Goal: Task Accomplishment & Management: Manage account settings

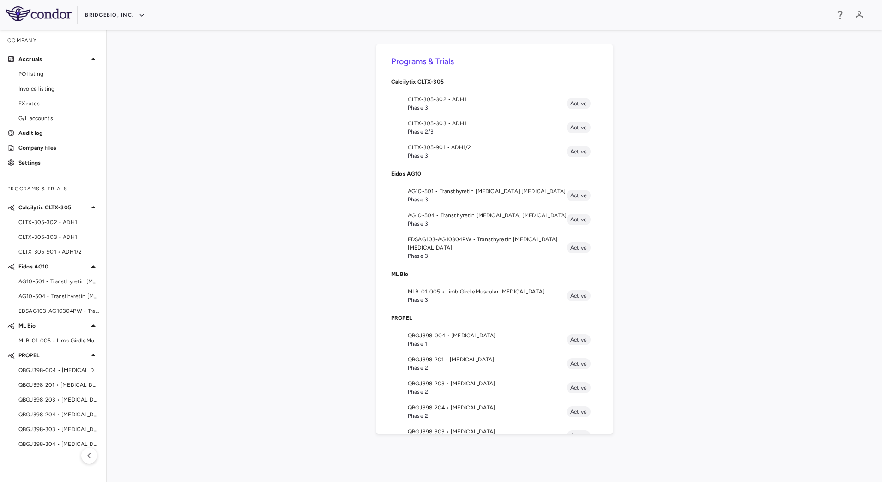
scroll to position [56, 0]
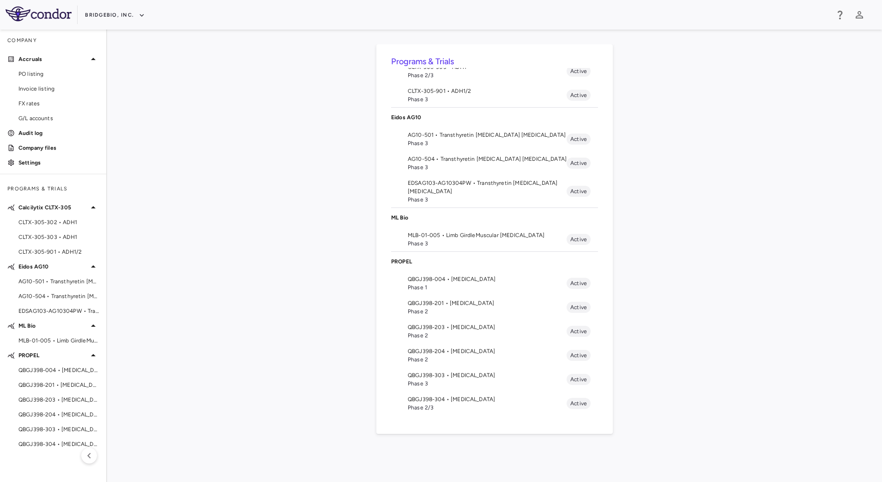
click at [476, 382] on span "Phase 3" at bounding box center [487, 383] width 159 height 8
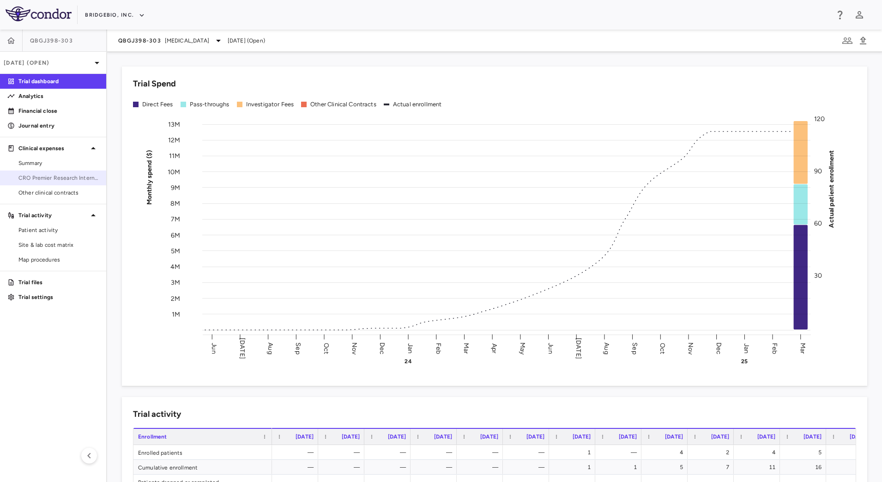
click at [55, 180] on span "CRO Premier Research International LLC" at bounding box center [58, 178] width 80 height 8
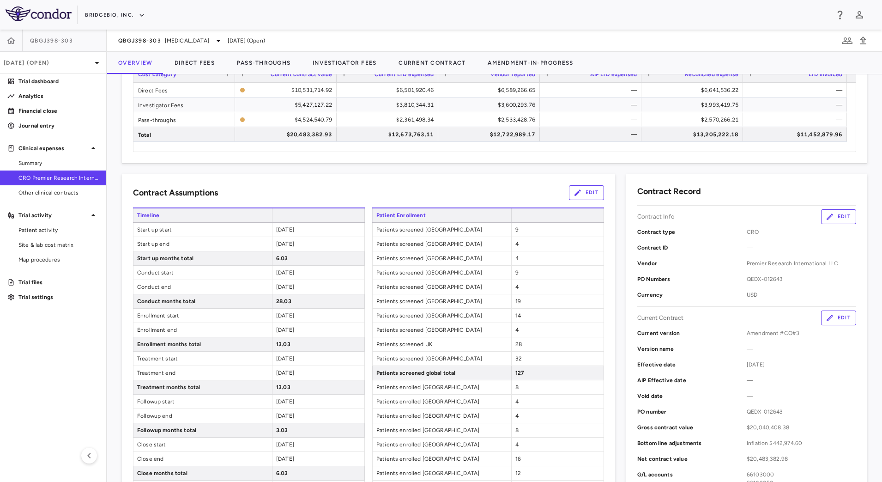
scroll to position [115, 0]
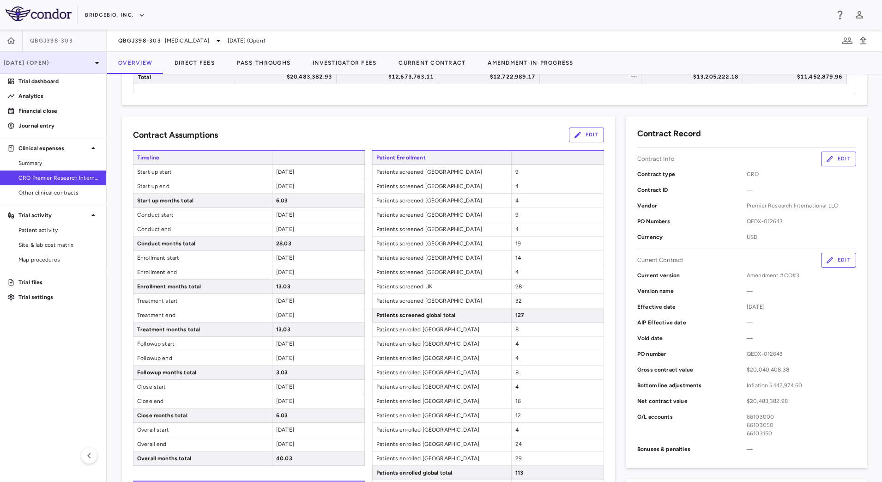
click at [71, 60] on p "Mar 2025 (Open)" at bounding box center [48, 63] width 88 height 8
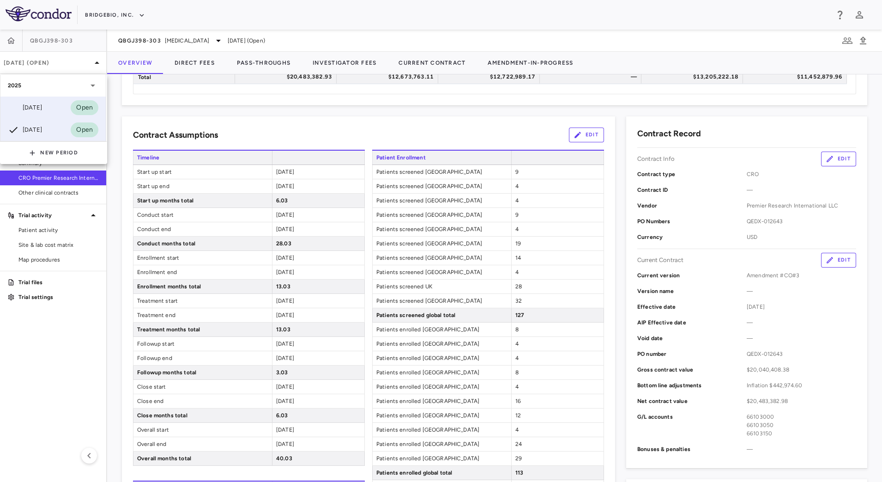
click at [54, 112] on div "Jun 2025 Open" at bounding box center [52, 108] width 105 height 22
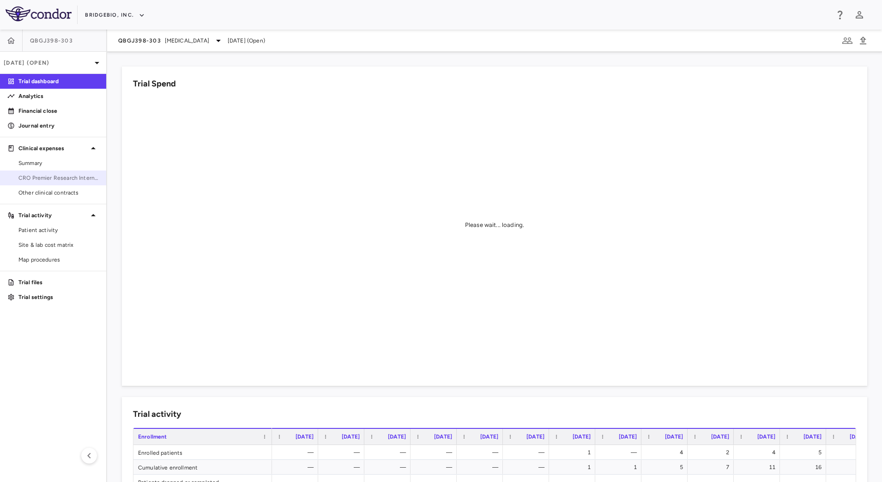
click at [61, 176] on span "CRO Premier Research International LLC" at bounding box center [58, 178] width 80 height 8
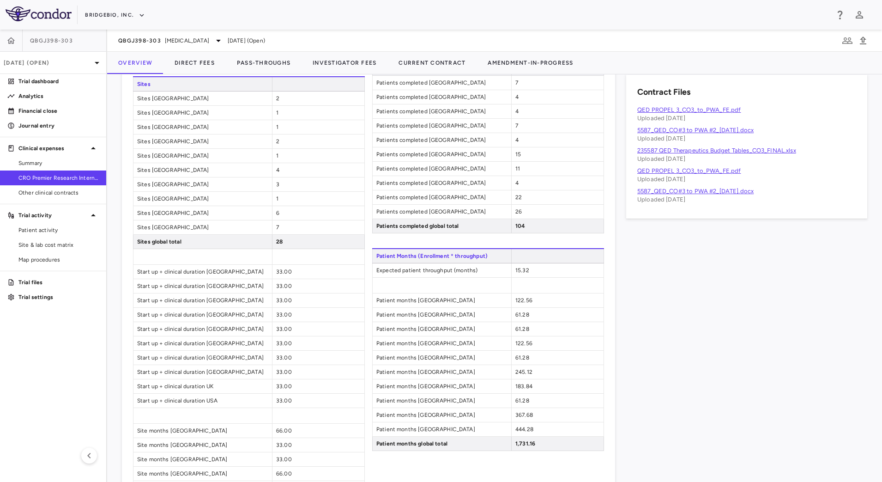
scroll to position [635, 0]
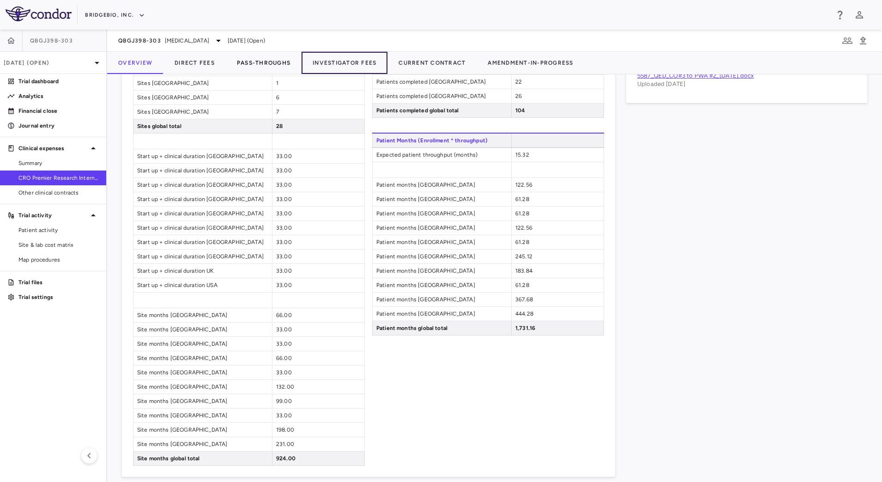
drag, startPoint x: 323, startPoint y: 65, endPoint x: 267, endPoint y: 71, distance: 56.3
click at [323, 65] on button "Investigator Fees" at bounding box center [345, 63] width 86 height 22
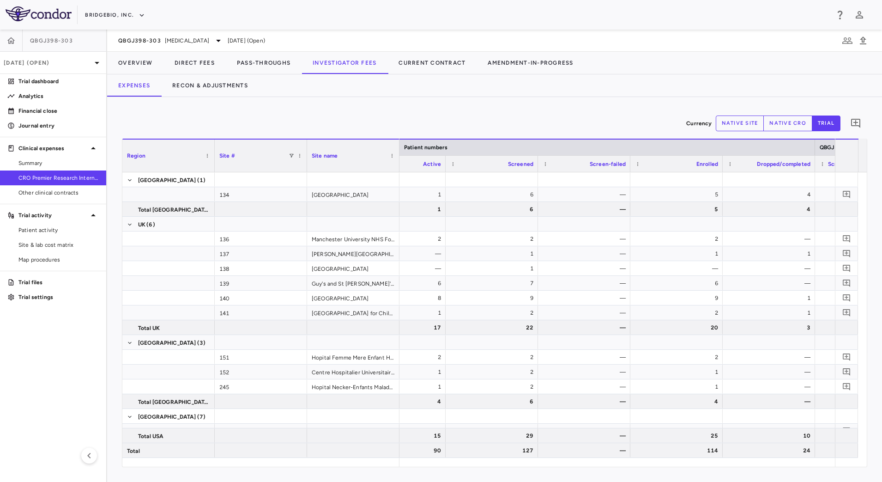
click at [624, 65] on div at bounding box center [734, 63] width 298 height 23
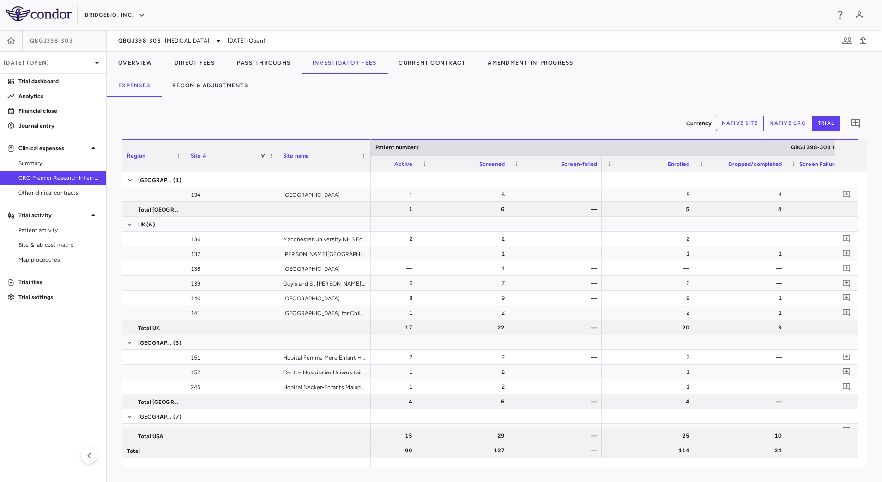
drag, startPoint x: 212, startPoint y: 166, endPoint x: 183, endPoint y: 161, distance: 29.5
click at [184, 161] on div at bounding box center [186, 155] width 4 height 32
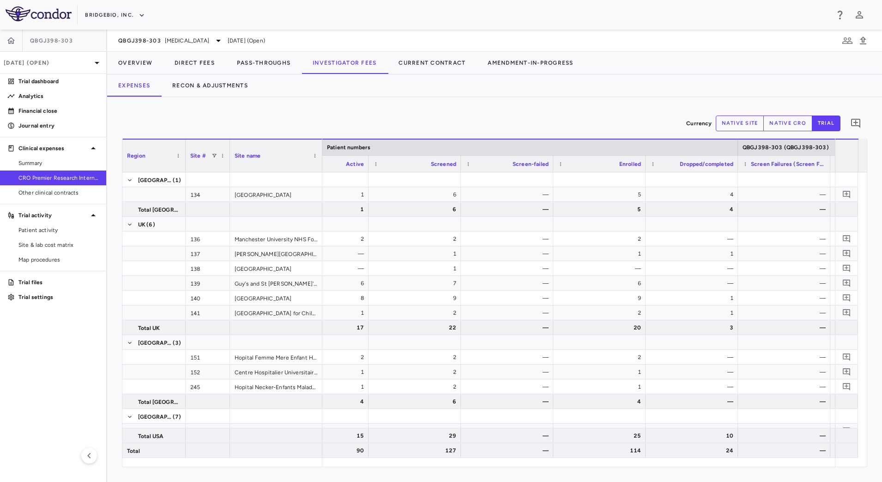
drag, startPoint x: 277, startPoint y: 166, endPoint x: 229, endPoint y: 161, distance: 48.3
click at [229, 161] on div at bounding box center [230, 155] width 4 height 32
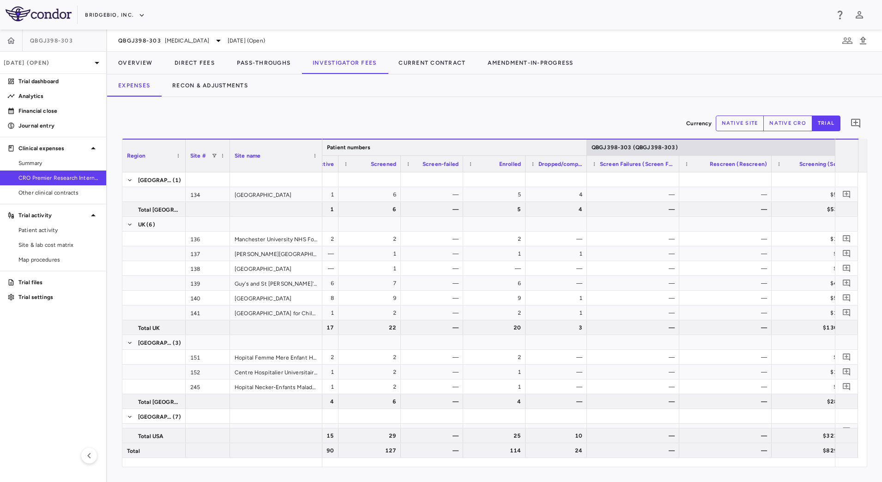
drag, startPoint x: 739, startPoint y: 144, endPoint x: 565, endPoint y: 144, distance: 173.7
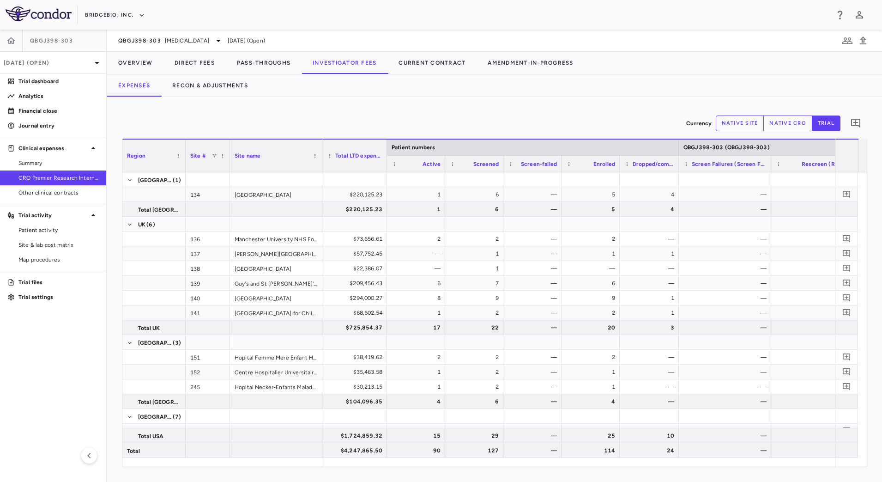
drag, startPoint x: 413, startPoint y: 147, endPoint x: 385, endPoint y: 147, distance: 27.7
click at [385, 147] on div at bounding box center [387, 155] width 4 height 32
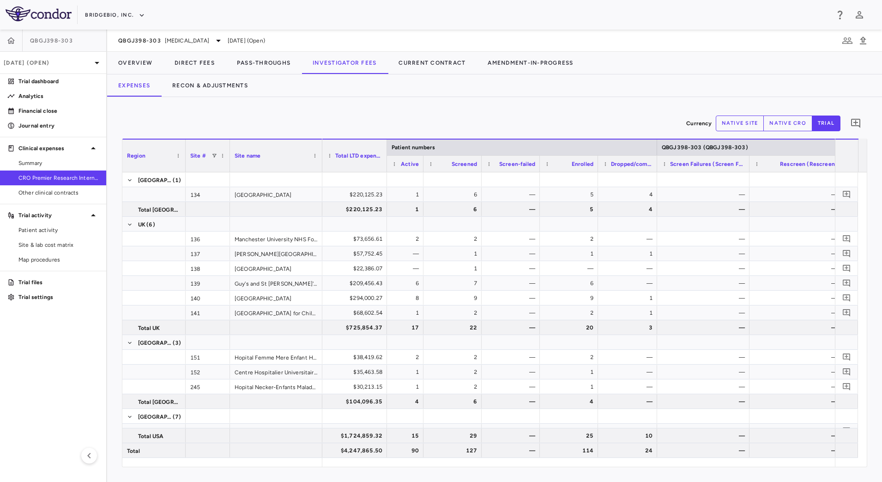
drag, startPoint x: 444, startPoint y: 168, endPoint x: 422, endPoint y: 166, distance: 21.8
click at [422, 166] on div at bounding box center [423, 164] width 4 height 16
drag, startPoint x: 479, startPoint y: 166, endPoint x: 464, endPoint y: 171, distance: 16.2
click at [464, 171] on div at bounding box center [466, 164] width 4 height 16
drag, startPoint x: 524, startPoint y: 167, endPoint x: 517, endPoint y: 167, distance: 6.9
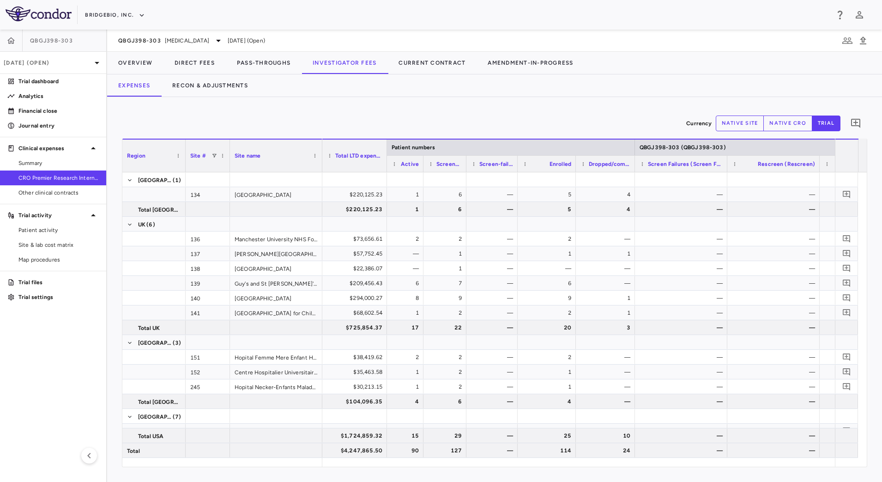
click at [517, 167] on div at bounding box center [517, 164] width 4 height 16
drag, startPoint x: 575, startPoint y: 169, endPoint x: 557, endPoint y: 171, distance: 17.2
click at [557, 171] on div at bounding box center [559, 164] width 4 height 16
drag, startPoint x: 616, startPoint y: 168, endPoint x: 628, endPoint y: 167, distance: 12.0
click at [628, 167] on div at bounding box center [630, 164] width 4 height 16
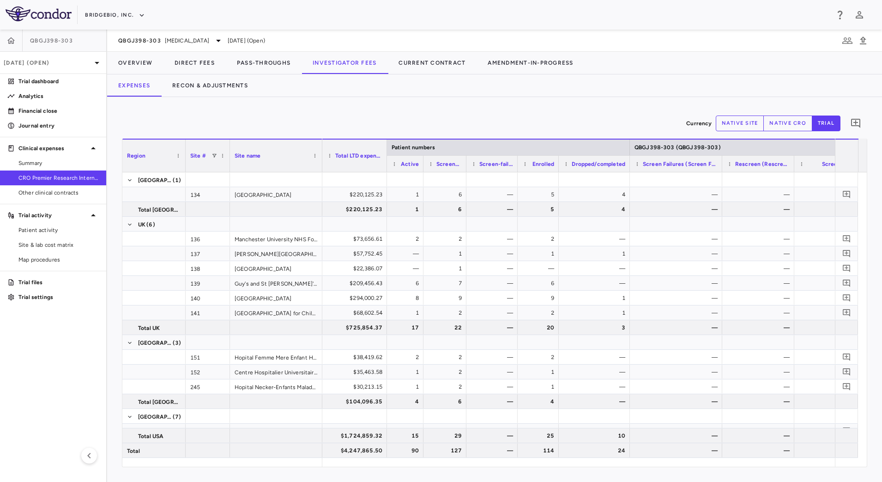
drag, startPoint x: 814, startPoint y: 168, endPoint x: 794, endPoint y: 168, distance: 20.3
click at [794, 168] on div at bounding box center [794, 164] width 4 height 16
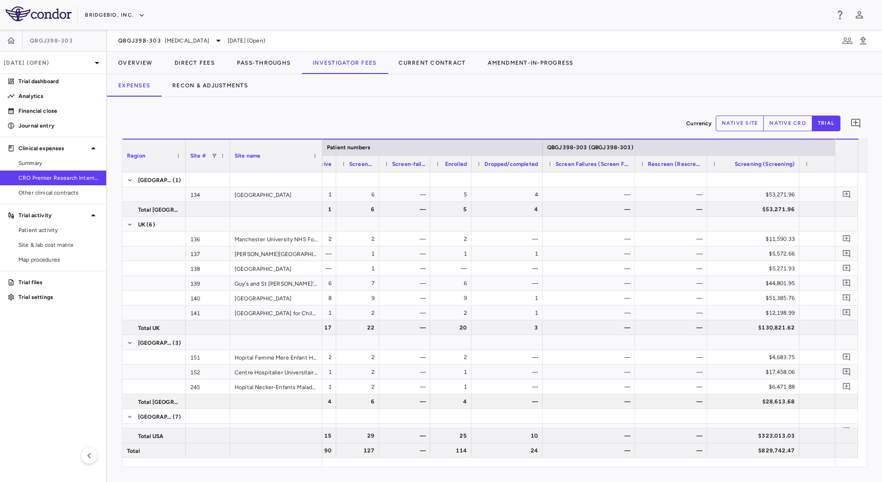
scroll to position [0, 183]
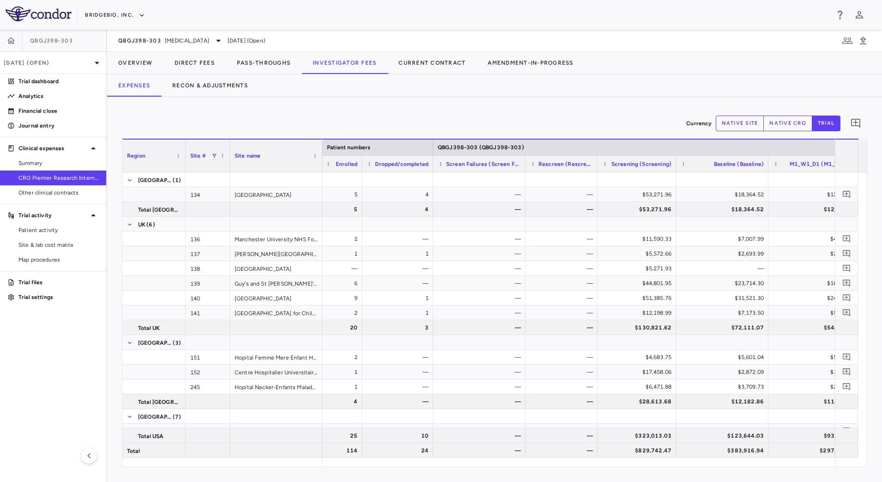
drag, startPoint x: 689, startPoint y: 167, endPoint x: 675, endPoint y: 172, distance: 14.6
click at [675, 172] on div "Region Site # Site name Patient numbers QBGJ398-303 (QBGJ398-303)" at bounding box center [494, 303] width 745 height 328
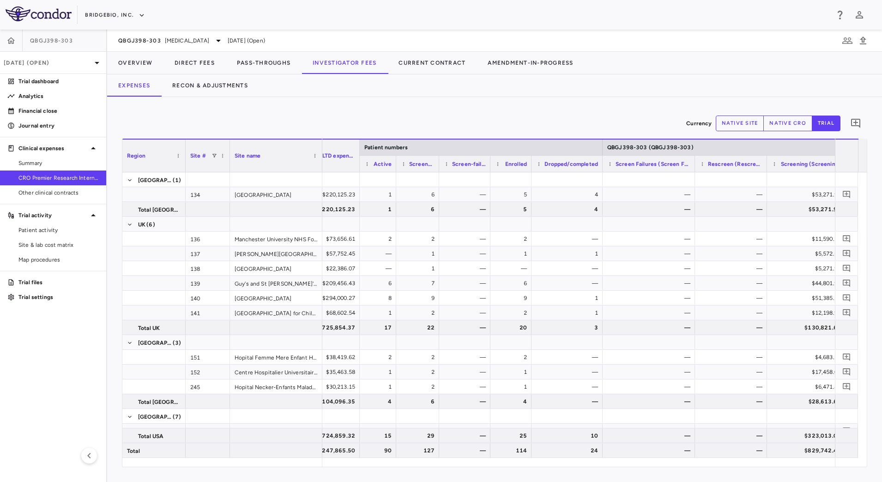
scroll to position [0, 0]
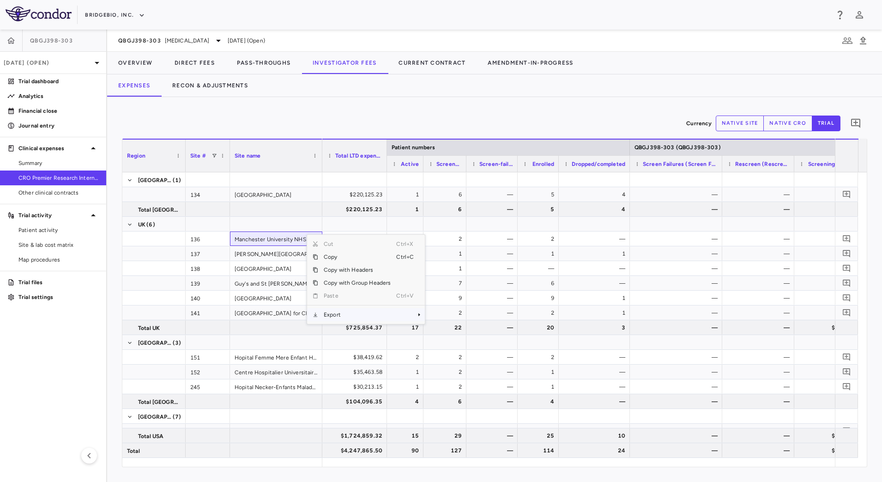
click at [352, 315] on span "Export" at bounding box center [357, 314] width 78 height 13
click at [436, 316] on span "CSV Export" at bounding box center [455, 317] width 43 height 13
click at [340, 449] on div "$4,247,865.50" at bounding box center [357, 450] width 52 height 15
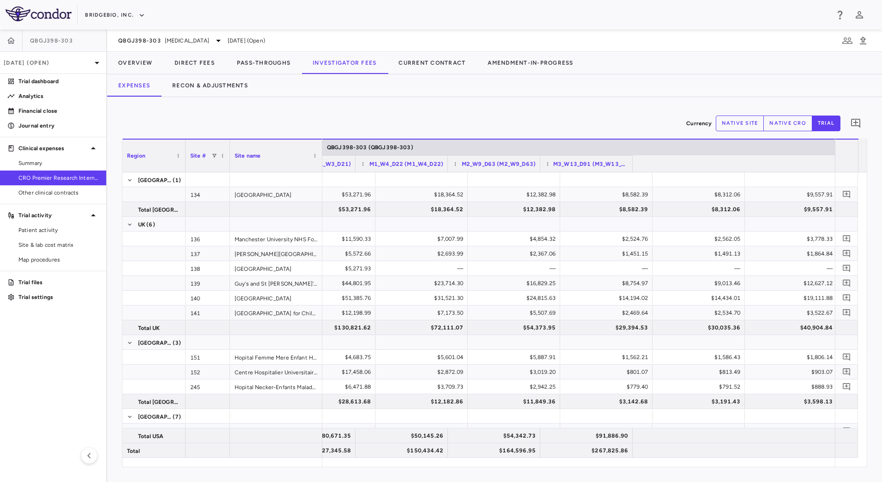
scroll to position [0, 979]
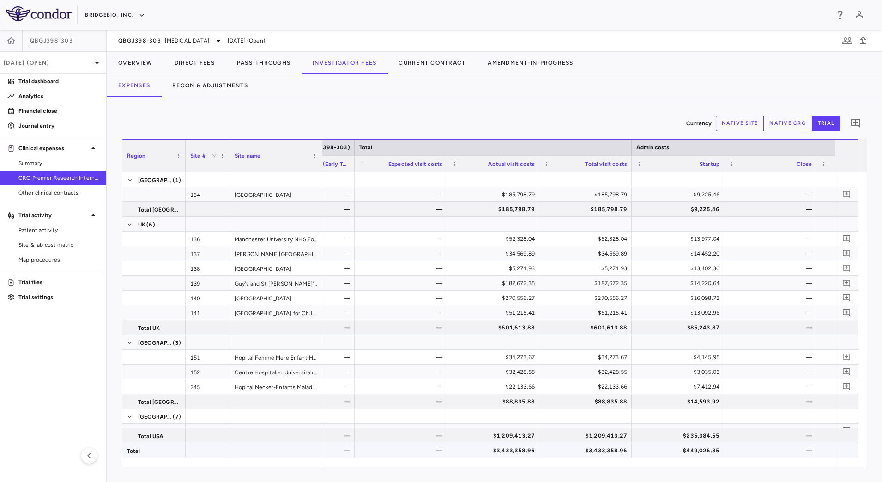
click at [556, 453] on div "$3,433,358.96" at bounding box center [587, 450] width 79 height 15
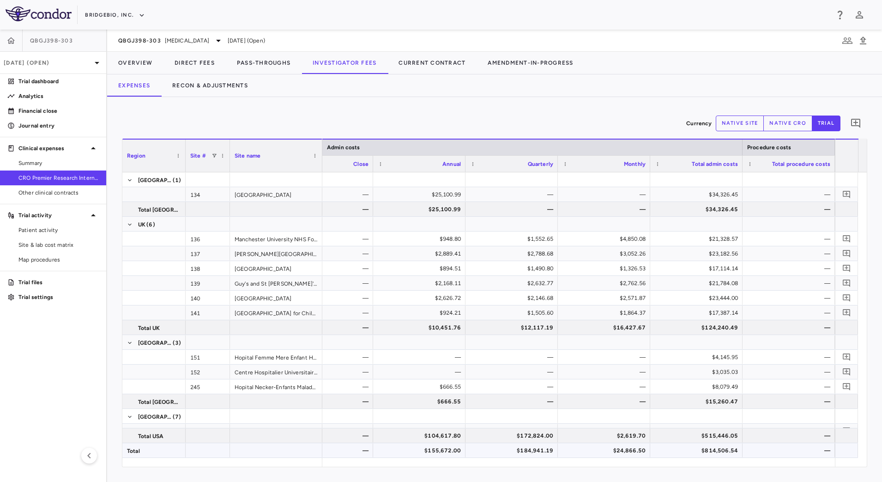
click at [685, 448] on div "$814,506.54" at bounding box center [698, 450] width 79 height 15
click at [738, 129] on button "native site" at bounding box center [740, 123] width 48 height 16
type button "site"
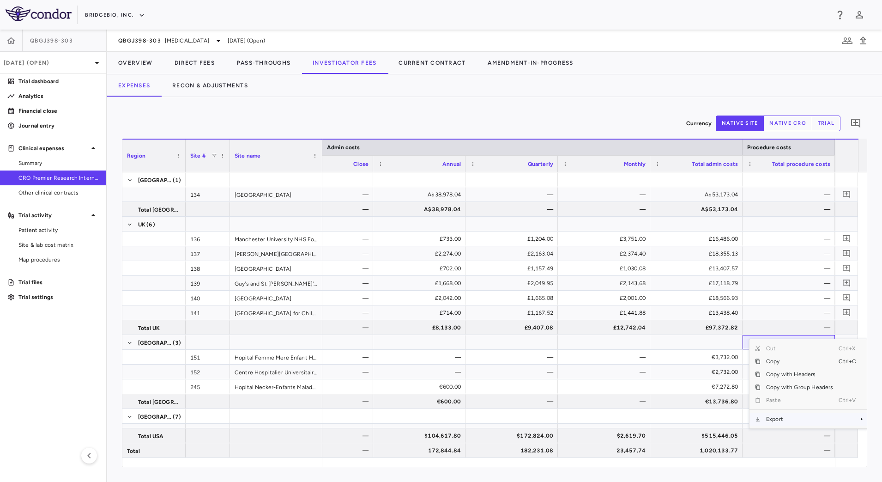
click at [797, 417] on span "Export" at bounding box center [800, 418] width 78 height 13
click at [731, 420] on span "CSV Export" at bounding box center [723, 422] width 43 height 13
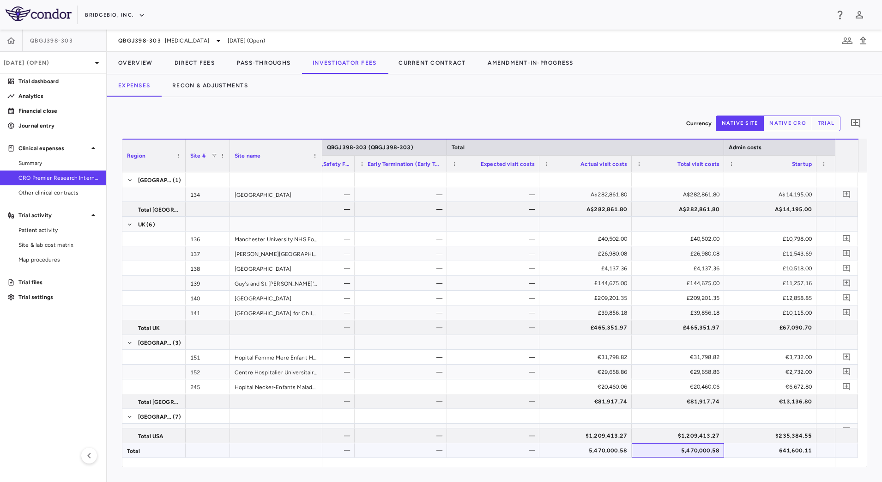
click at [659, 450] on div "5,470,000.58" at bounding box center [679, 450] width 79 height 15
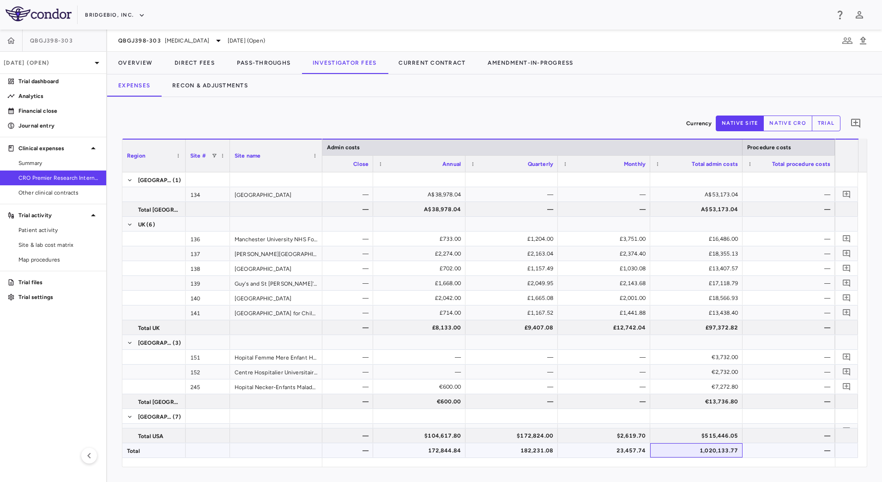
click at [679, 451] on div "1,020,133.77" at bounding box center [698, 450] width 79 height 15
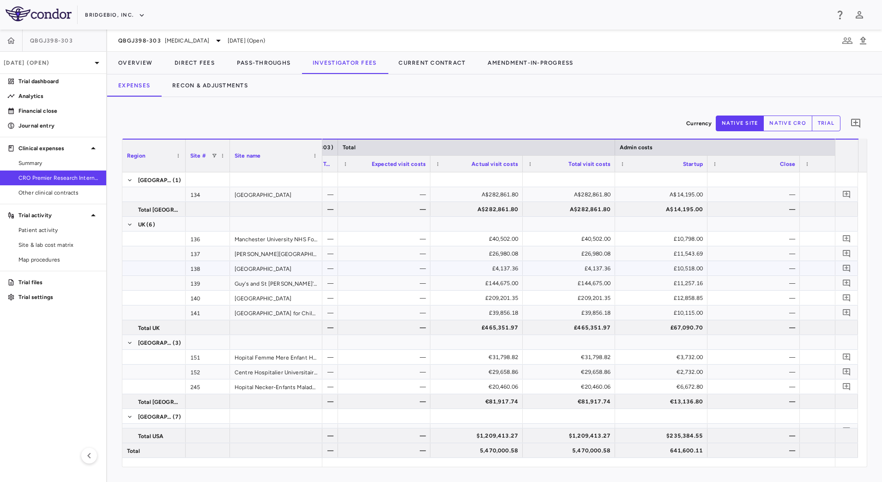
click at [409, 271] on div "—" at bounding box center [385, 268] width 79 height 15
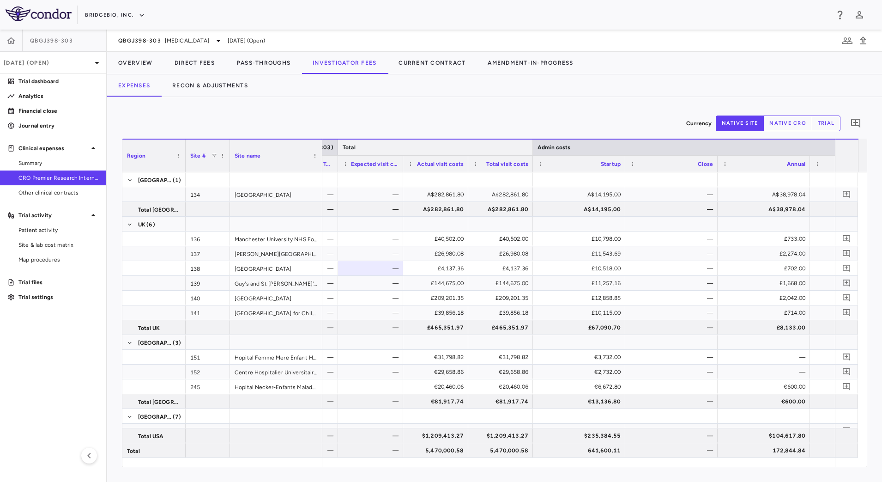
drag, startPoint x: 614, startPoint y: 146, endPoint x: 532, endPoint y: 150, distance: 82.3
click at [532, 150] on div at bounding box center [533, 147] width 4 height 16
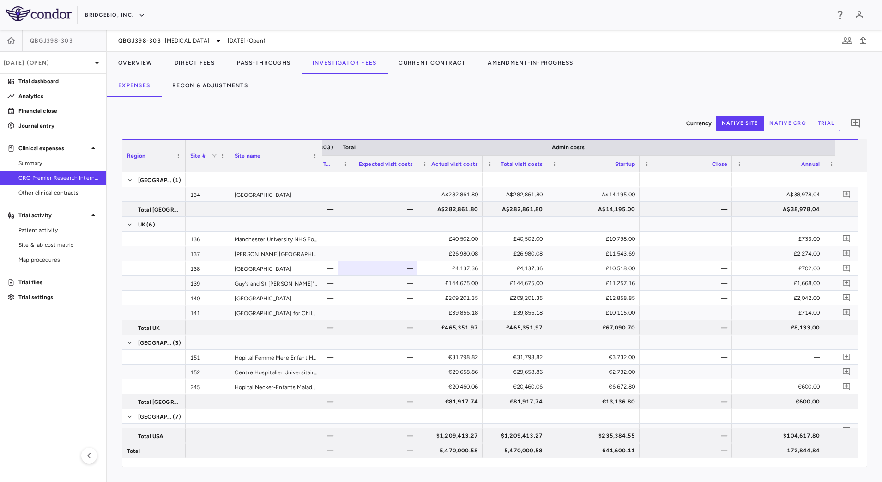
drag, startPoint x: 403, startPoint y: 170, endPoint x: 417, endPoint y: 170, distance: 14.3
click at [417, 170] on div at bounding box center [417, 164] width 4 height 16
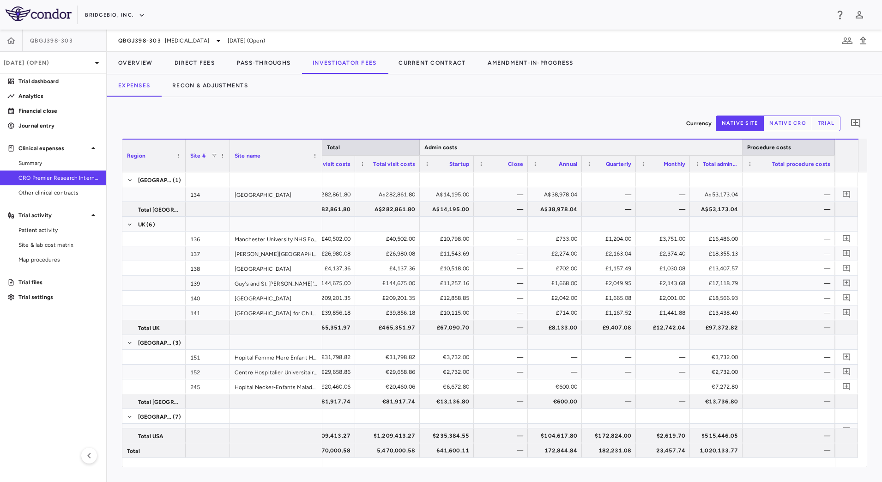
drag, startPoint x: 783, startPoint y: 149, endPoint x: 552, endPoint y: 147, distance: 231.4
click at [552, 147] on div "Admin costs" at bounding box center [581, 147] width 323 height 17
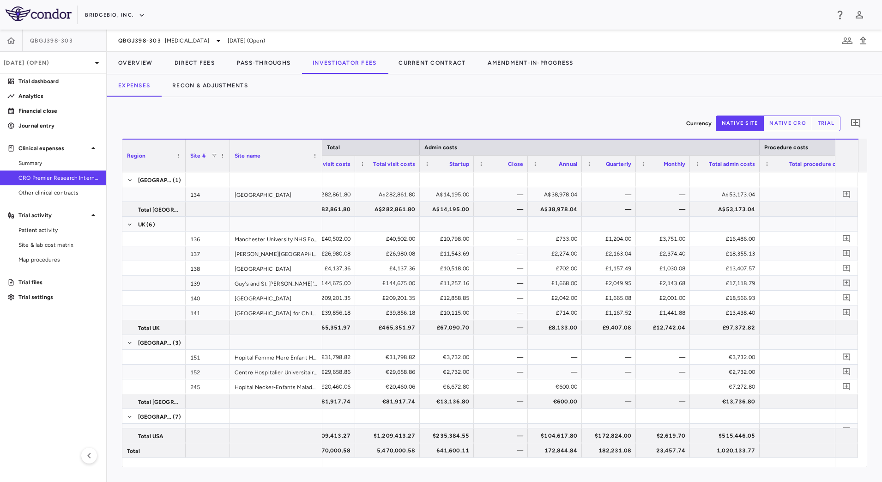
drag, startPoint x: 742, startPoint y: 164, endPoint x: 724, endPoint y: 170, distance: 18.7
click at [759, 168] on div at bounding box center [759, 164] width 4 height 16
drag, startPoint x: 690, startPoint y: 168, endPoint x: 640, endPoint y: 168, distance: 49.4
click at [681, 168] on div at bounding box center [681, 164] width 4 height 16
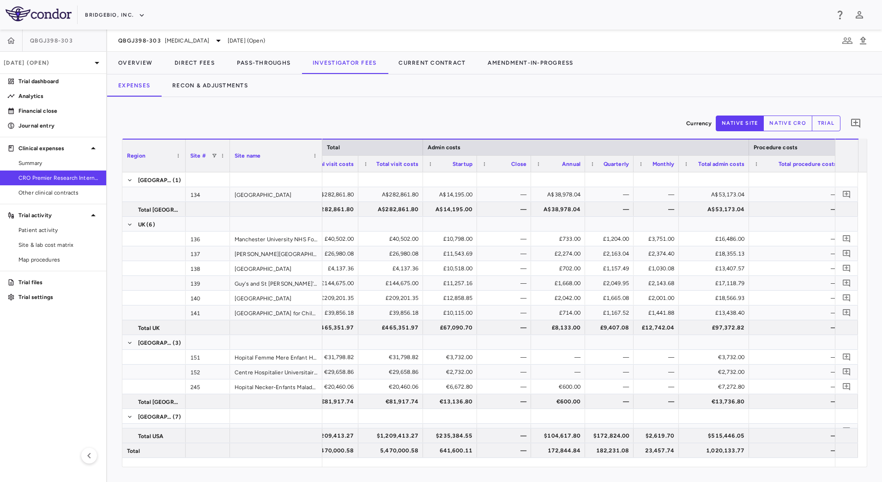
drag, startPoint x: 634, startPoint y: 168, endPoint x: 629, endPoint y: 168, distance: 5.6
click at [629, 168] on div "Quarterly" at bounding box center [609, 163] width 48 height 17
click at [584, 169] on div "Annual" at bounding box center [560, 163] width 54 height 17
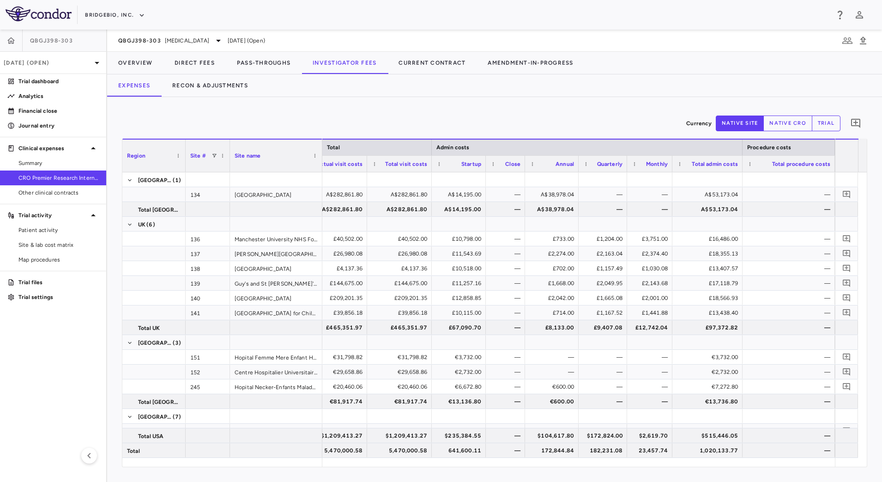
drag, startPoint x: 532, startPoint y: 170, endPoint x: 516, endPoint y: 171, distance: 15.3
click at [516, 171] on div "Close" at bounding box center [505, 163] width 39 height 17
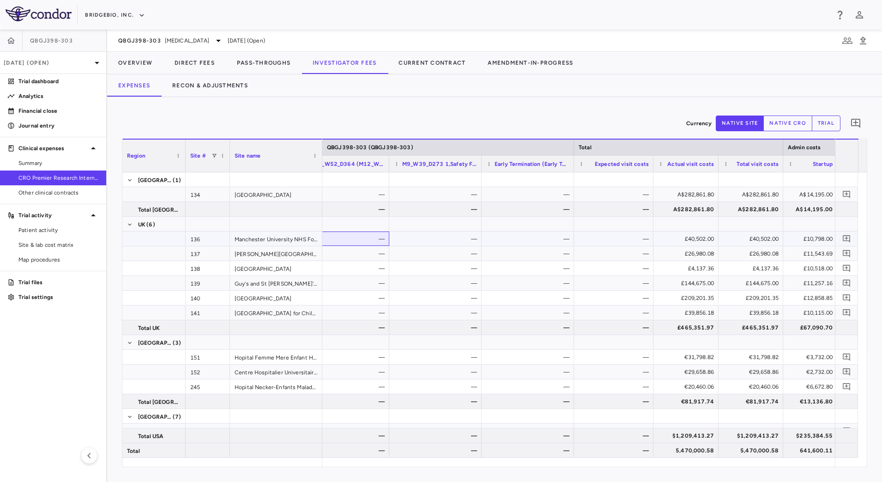
click at [374, 235] on div "—" at bounding box center [344, 238] width 79 height 15
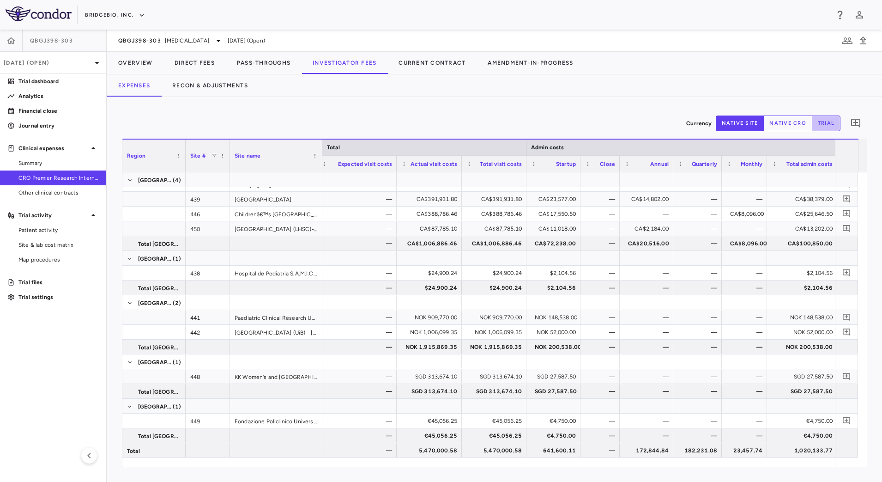
click at [822, 123] on button "trial" at bounding box center [826, 123] width 29 height 16
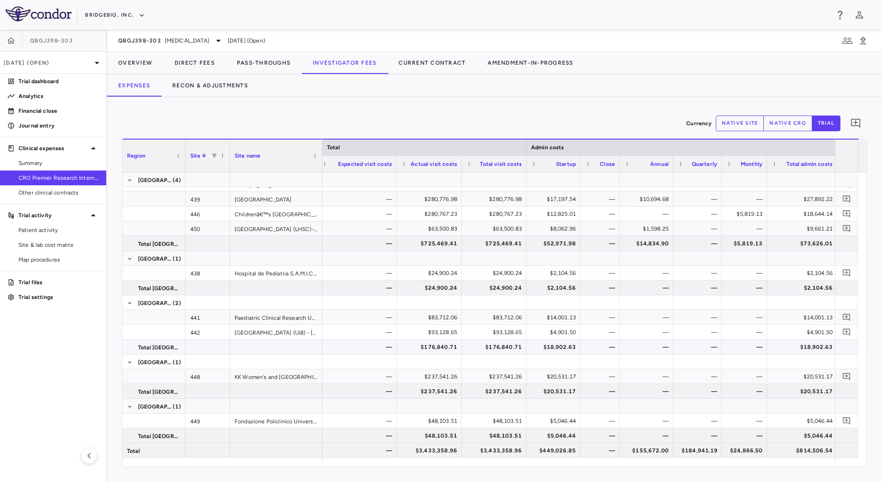
type button "trial"
drag, startPoint x: 62, startPoint y: 238, endPoint x: 148, endPoint y: 217, distance: 88.5
click at [62, 238] on link "Site & lab cost matrix" at bounding box center [53, 245] width 106 height 14
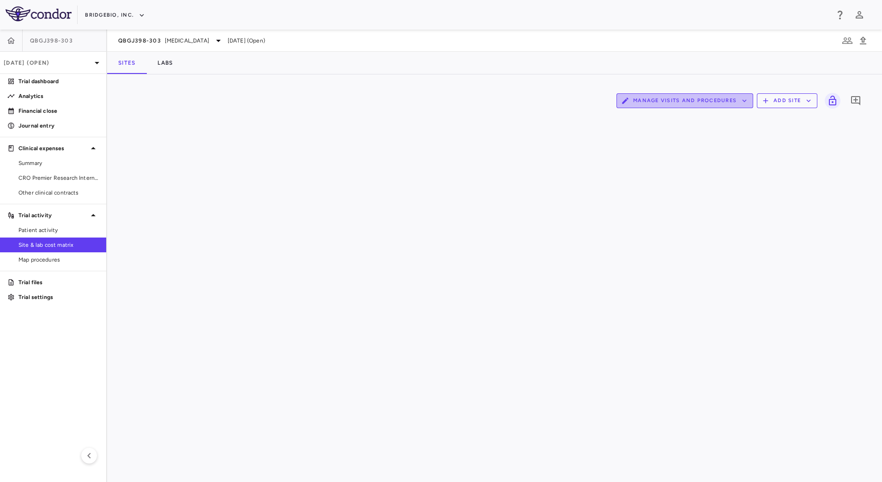
click at [731, 96] on button "Manage Visits and Procedures" at bounding box center [685, 100] width 137 height 15
click at [674, 117] on li "Visit Schedules" at bounding box center [675, 119] width 98 height 14
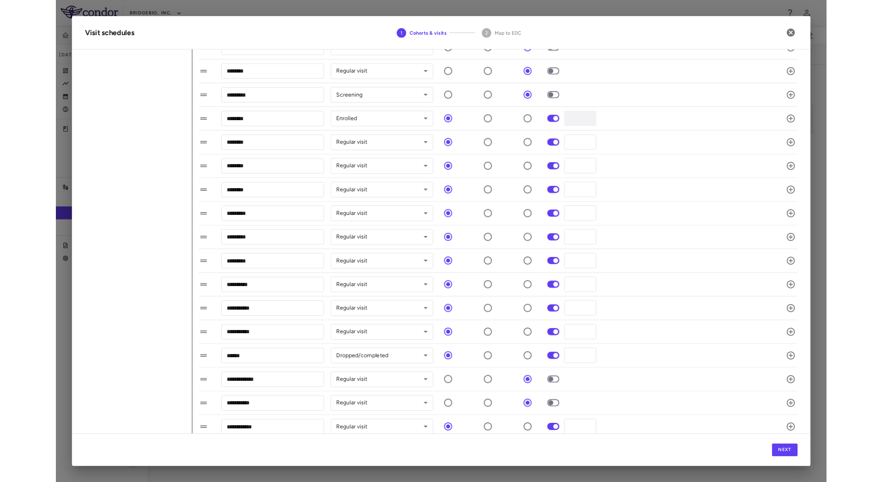
scroll to position [136, 0]
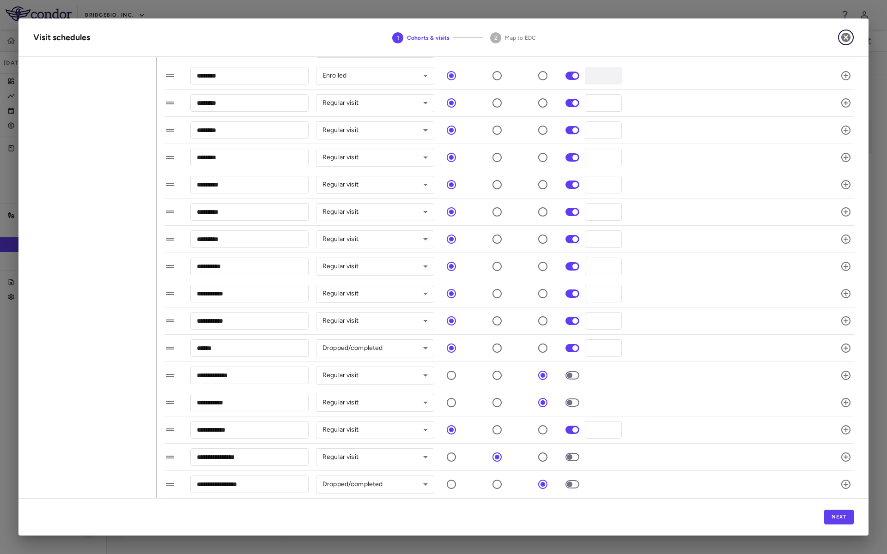
click at [848, 36] on icon "button" at bounding box center [845, 37] width 9 height 9
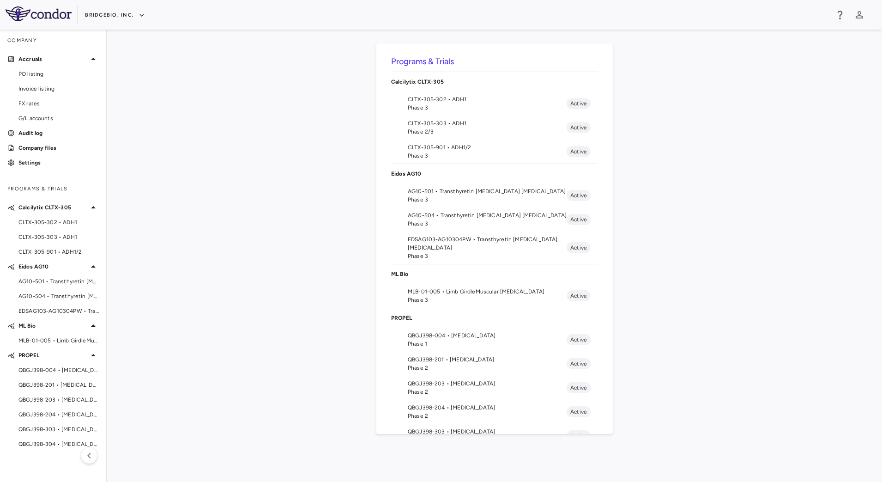
click at [445, 429] on span "QBGJ398-303 • Achondroplasia" at bounding box center [487, 431] width 159 height 8
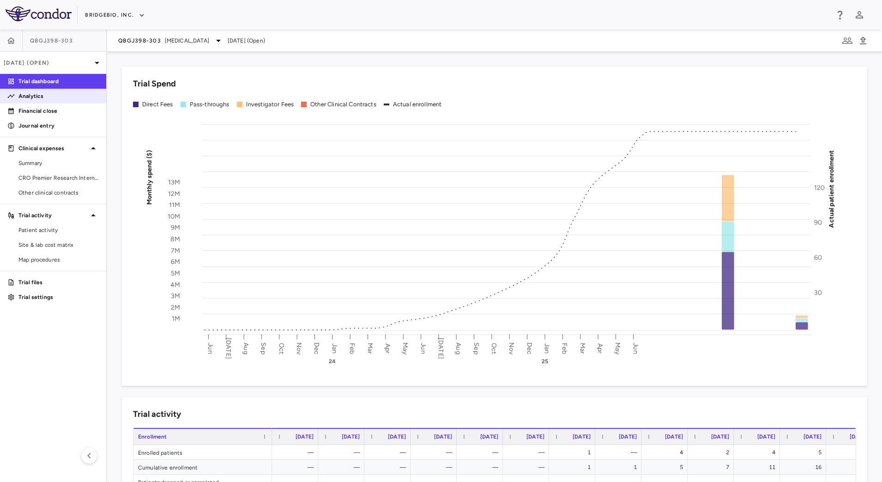
click at [46, 102] on link "Analytics" at bounding box center [53, 96] width 106 height 14
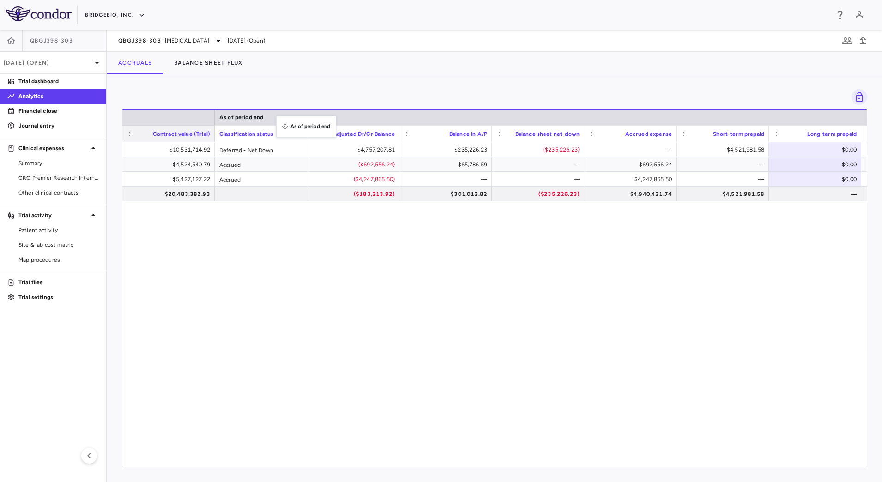
drag, startPoint x: 656, startPoint y: 114, endPoint x: 281, endPoint y: 121, distance: 375.6
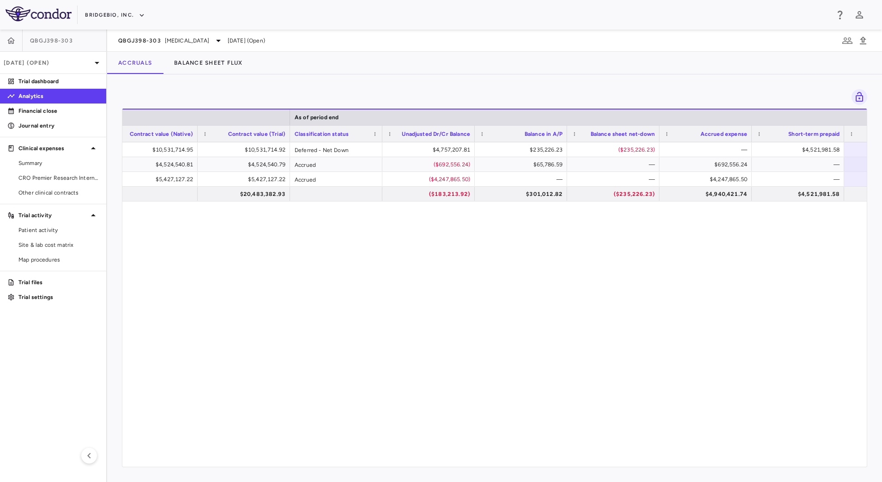
scroll to position [0, 418]
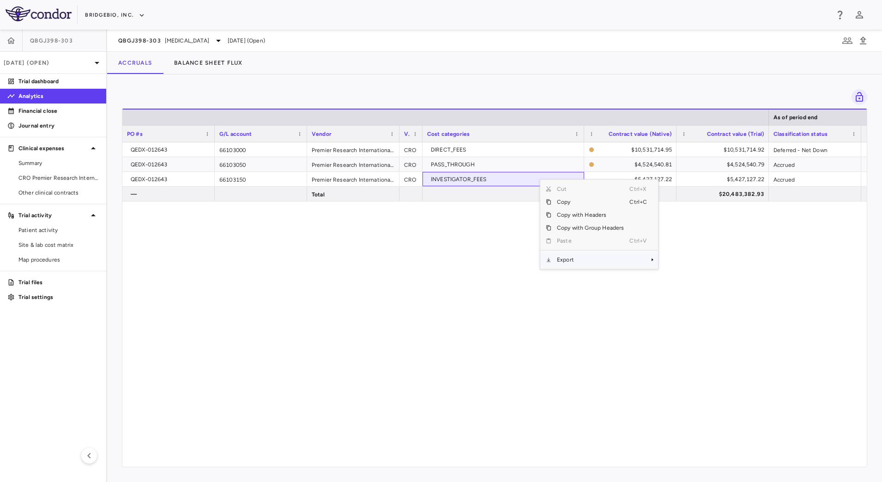
click at [577, 259] on span "Export" at bounding box center [590, 259] width 78 height 13
click at [675, 260] on span "CSV Export" at bounding box center [688, 262] width 43 height 13
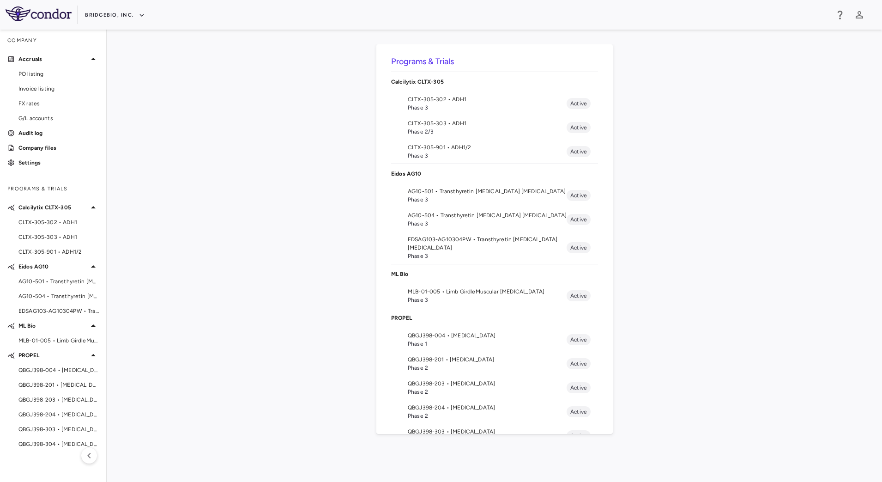
scroll to position [56, 0]
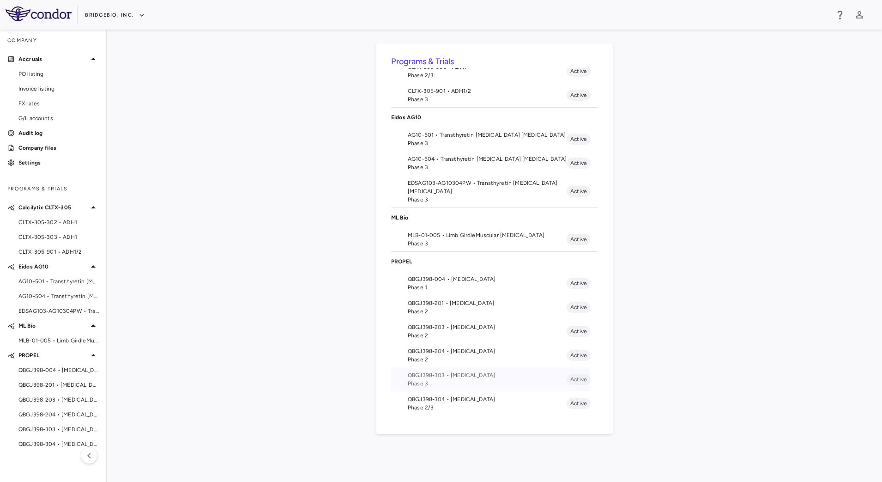
click at [451, 379] on span "Phase 3" at bounding box center [487, 383] width 159 height 8
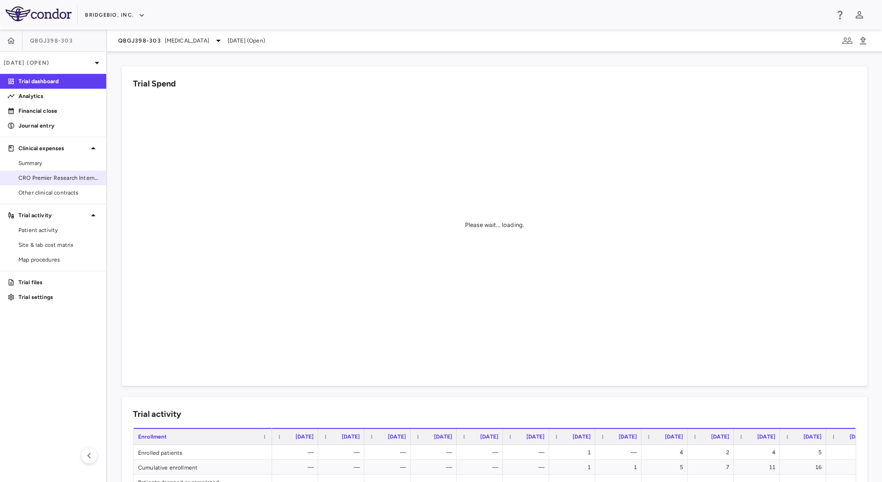
click at [53, 174] on span "CRO Premier Research International LLC" at bounding box center [58, 178] width 80 height 8
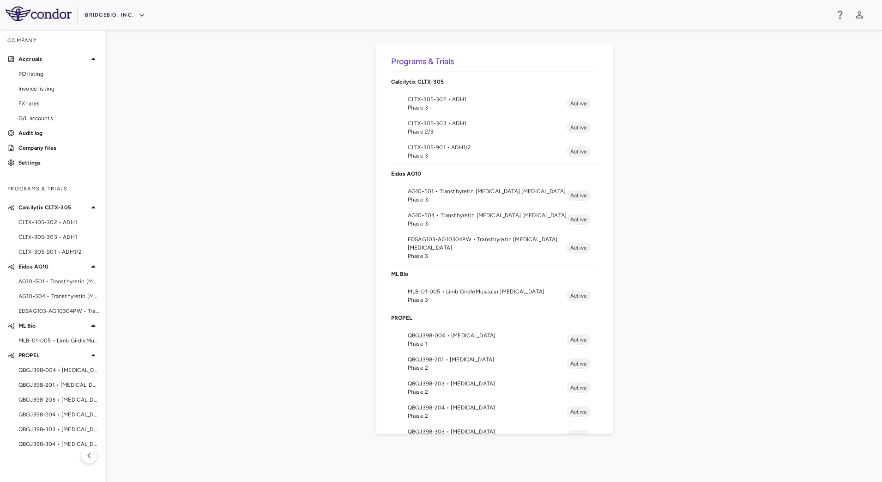
click at [473, 383] on span "QBGJ398-203 • [MEDICAL_DATA]" at bounding box center [487, 383] width 159 height 8
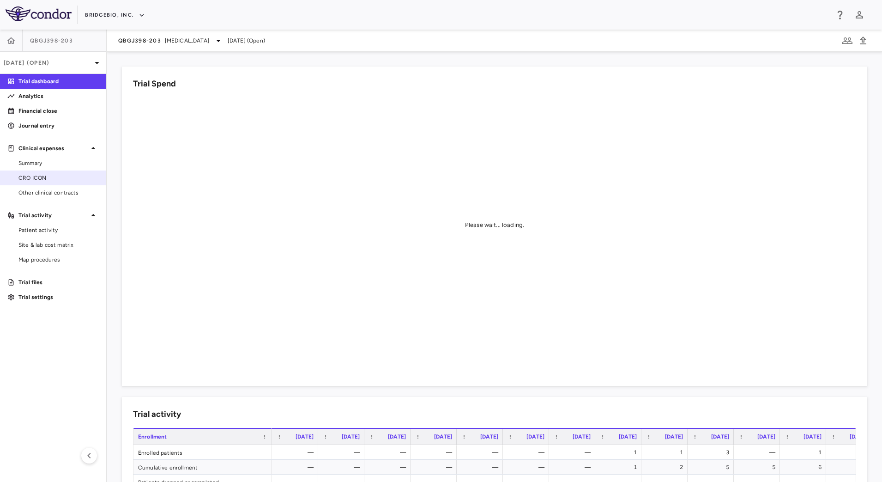
click at [52, 171] on link "CRO ICON" at bounding box center [53, 178] width 106 height 14
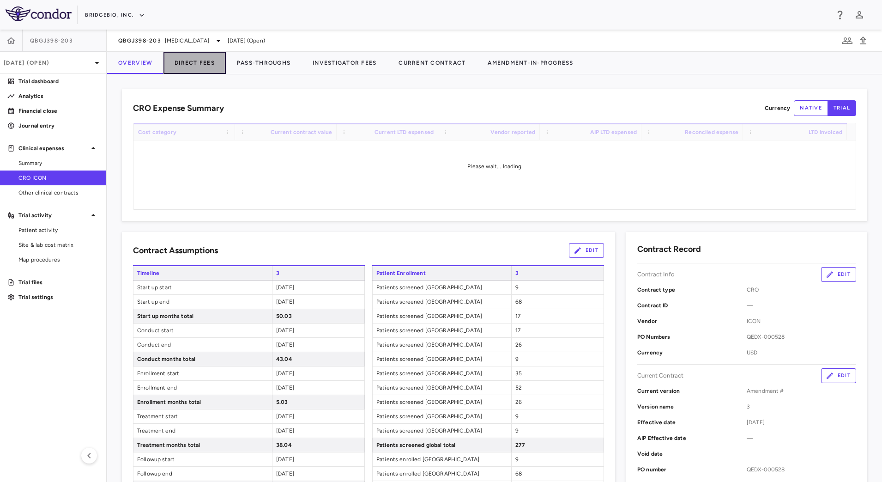
drag, startPoint x: 185, startPoint y: 66, endPoint x: 188, endPoint y: 72, distance: 6.2
click at [185, 68] on button "Direct Fees" at bounding box center [195, 63] width 62 height 22
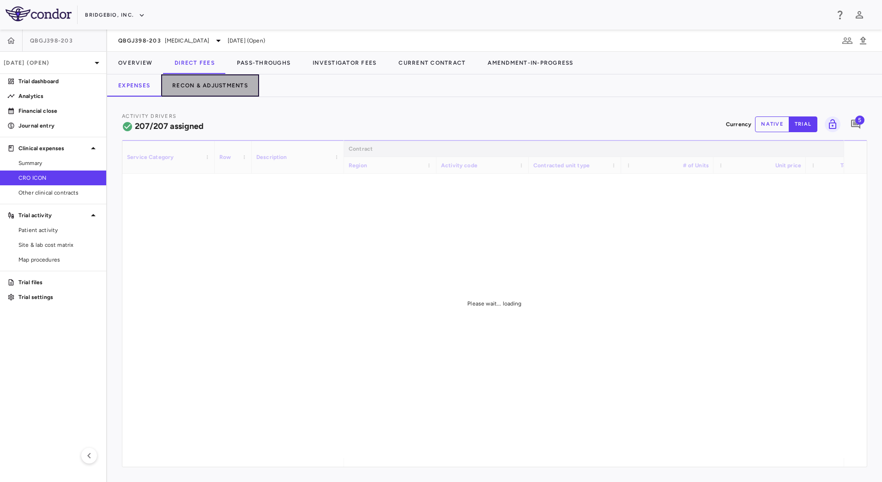
click at [234, 85] on button "Recon & Adjustments" at bounding box center [210, 85] width 98 height 22
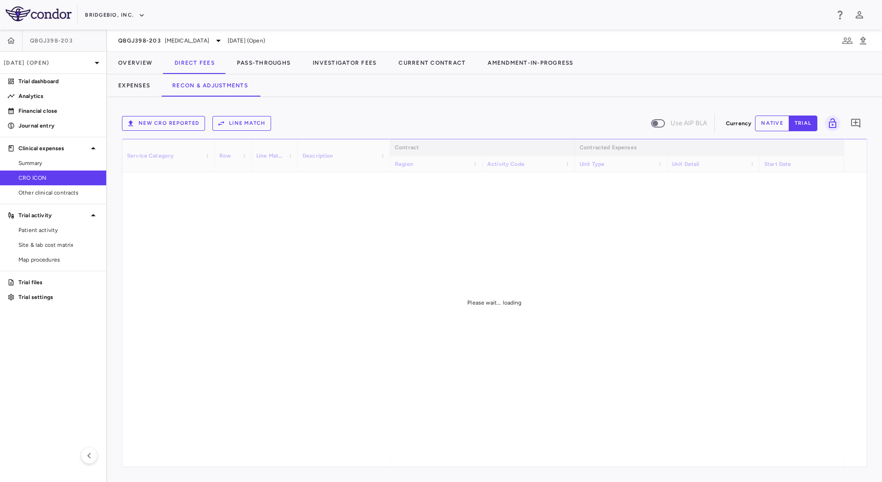
drag, startPoint x: 503, startPoint y: 463, endPoint x: 563, endPoint y: 465, distance: 59.6
click at [563, 465] on div "Please wait... loading" at bounding box center [494, 303] width 745 height 328
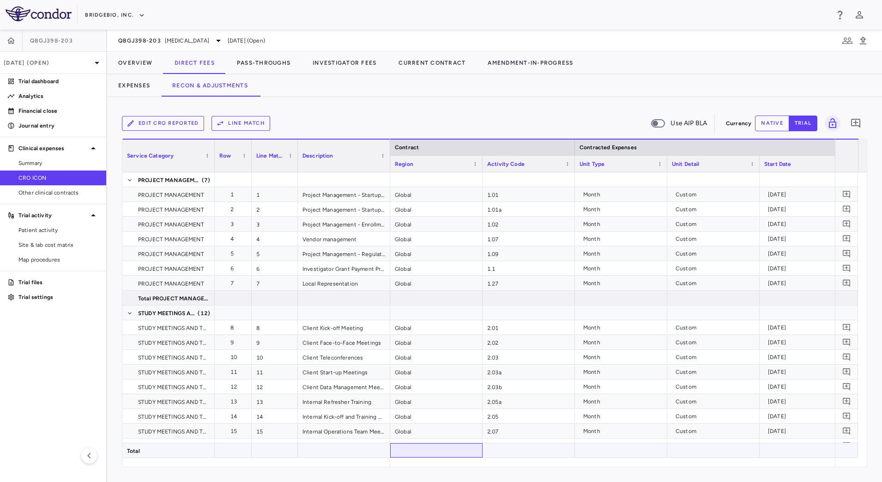
drag, startPoint x: 482, startPoint y: 456, endPoint x: 487, endPoint y: 460, distance: 5.9
click at [487, 460] on div "Service Category Row Line Match" at bounding box center [494, 303] width 745 height 328
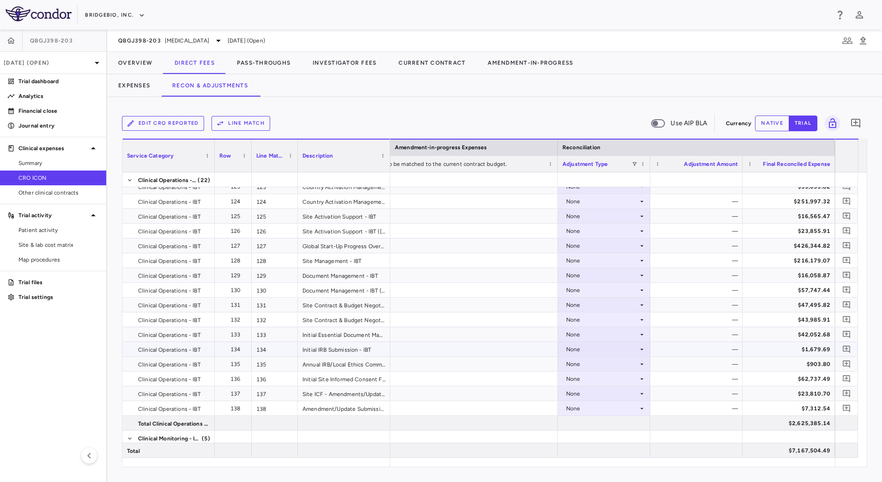
scroll to position [2309, 0]
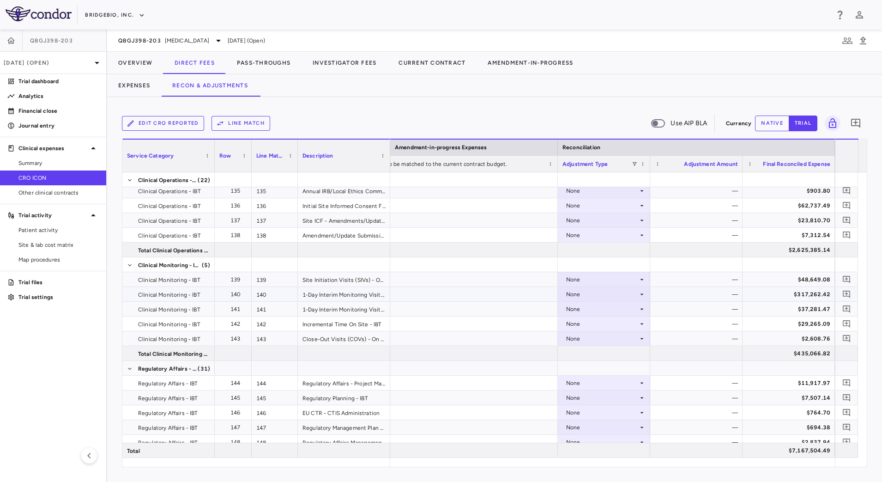
click at [629, 291] on div "None" at bounding box center [602, 294] width 72 height 15
click at [612, 324] on div "CRO Reported" at bounding box center [599, 326] width 44 height 8
click at [626, 321] on div "None" at bounding box center [602, 323] width 72 height 15
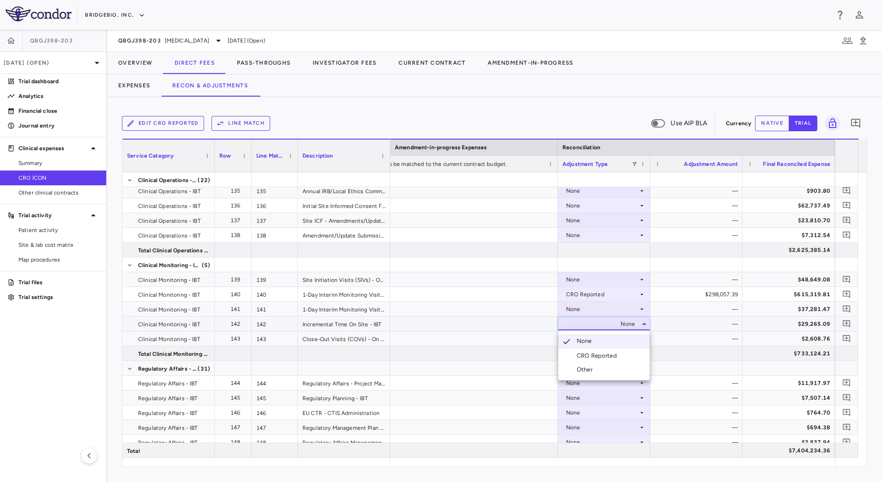
click at [588, 354] on div "CRO Reported" at bounding box center [599, 355] width 44 height 8
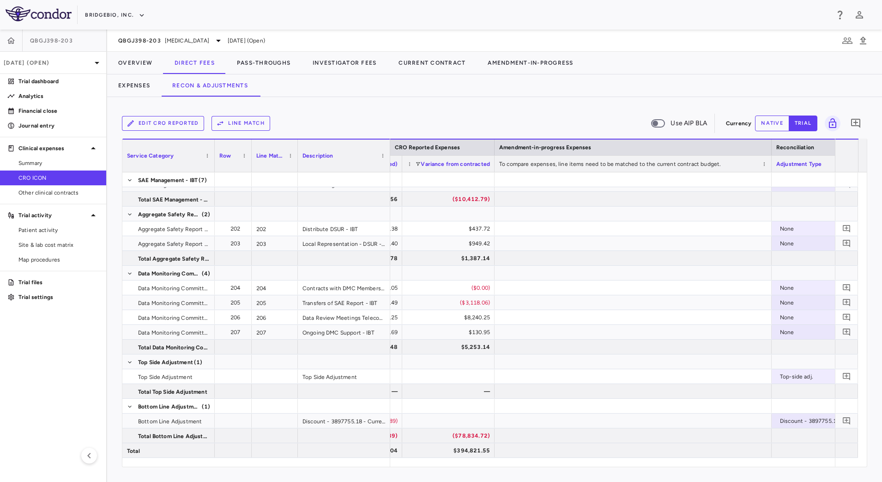
scroll to position [0, 1021]
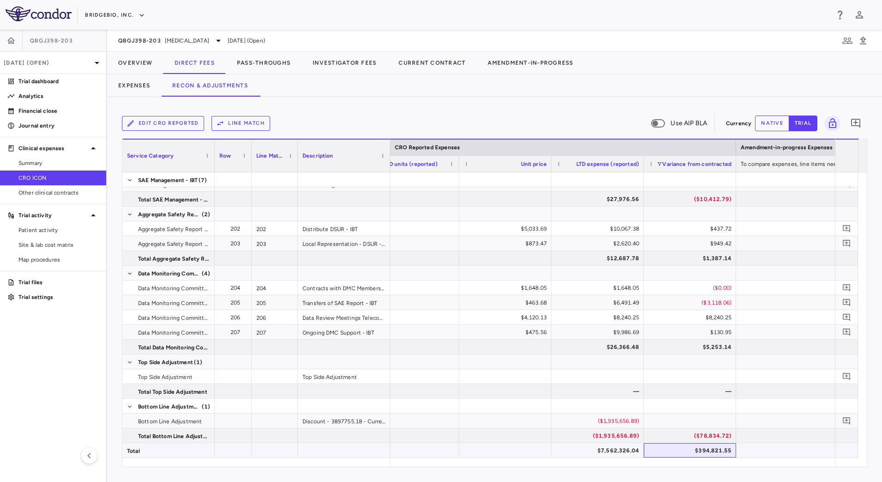
click at [707, 457] on div "$394,821.55" at bounding box center [690, 450] width 92 height 14
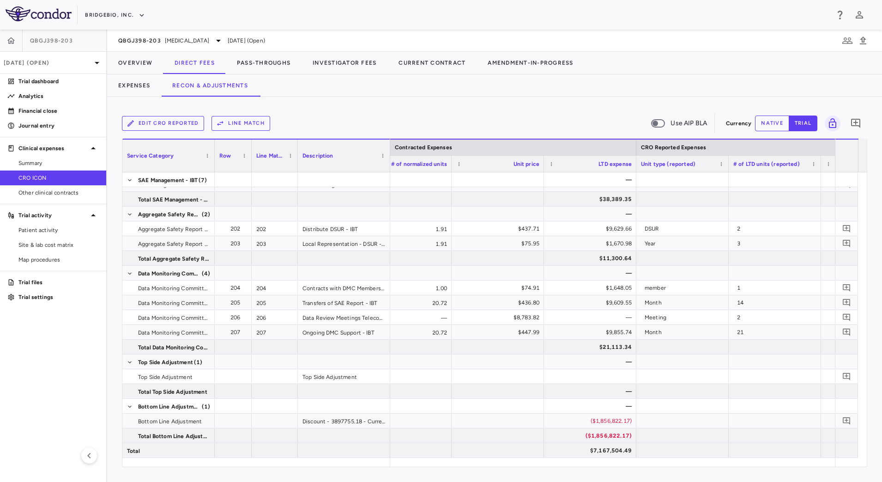
scroll to position [0, 642]
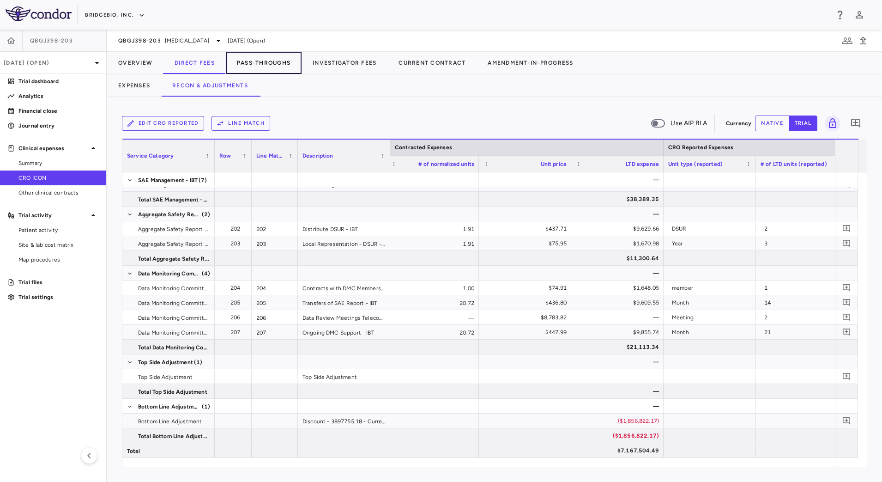
click at [264, 63] on button "Pass-Throughs" at bounding box center [264, 63] width 76 height 22
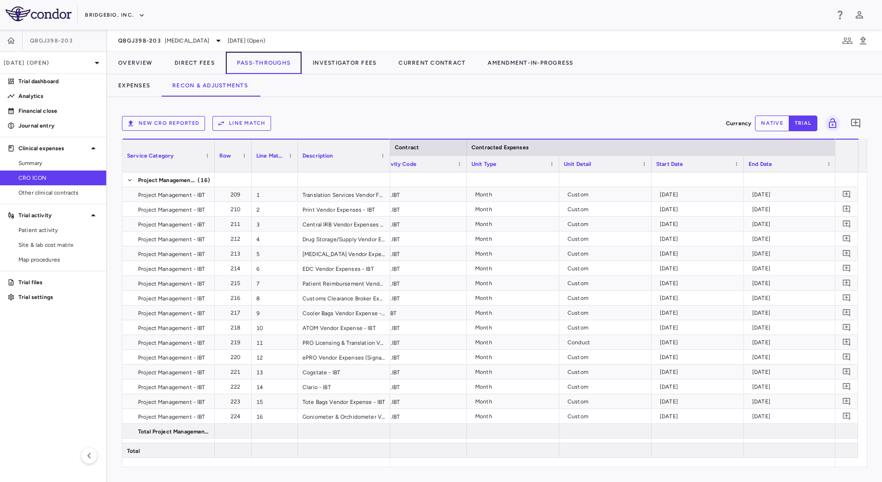
scroll to position [0, 258]
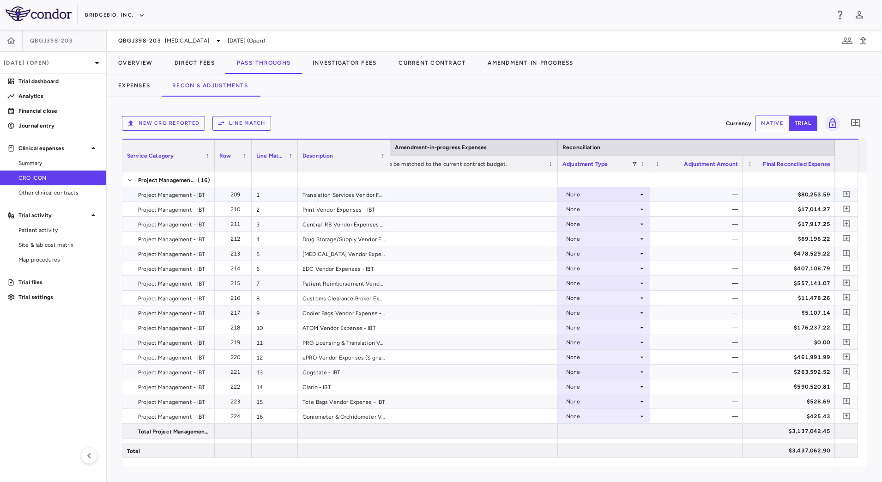
click at [640, 193] on icon at bounding box center [641, 194] width 7 height 7
click at [619, 219] on li "CRO Reported" at bounding box center [603, 226] width 91 height 14
click at [631, 209] on div "None" at bounding box center [602, 209] width 72 height 15
click at [613, 237] on div "CRO Reported" at bounding box center [599, 241] width 44 height 8
click at [634, 224] on div "None" at bounding box center [602, 224] width 72 height 15
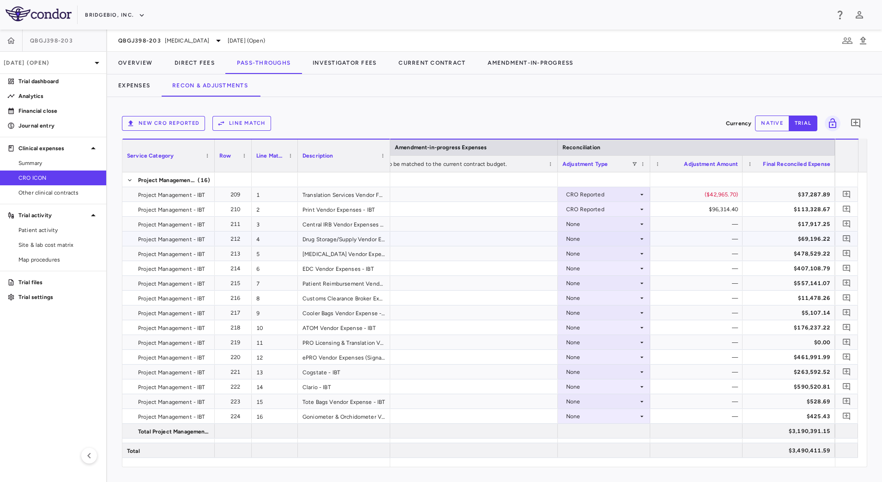
drag, startPoint x: 605, startPoint y: 253, endPoint x: 633, endPoint y: 241, distance: 31.1
click at [632, 240] on div "None" at bounding box center [602, 238] width 72 height 15
click at [617, 269] on div "CRO Reported" at bounding box center [599, 271] width 44 height 8
click at [639, 224] on icon at bounding box center [641, 223] width 7 height 7
click at [606, 253] on div "CRO Reported" at bounding box center [599, 256] width 44 height 8
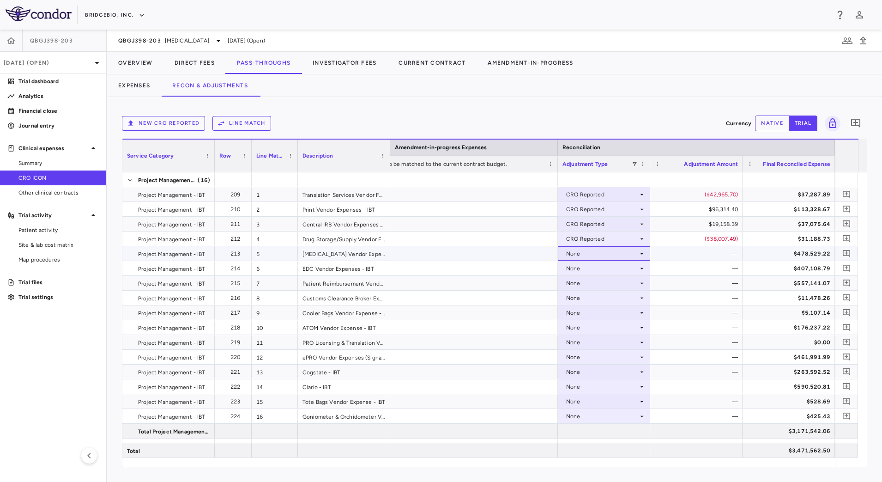
click at [637, 254] on div "None" at bounding box center [602, 253] width 72 height 15
click at [623, 280] on li "CRO Reported" at bounding box center [603, 286] width 91 height 14
click at [640, 270] on icon at bounding box center [641, 268] width 7 height 7
click at [607, 297] on div "CRO Reported" at bounding box center [599, 300] width 44 height 8
click at [638, 285] on div "None" at bounding box center [602, 283] width 72 height 15
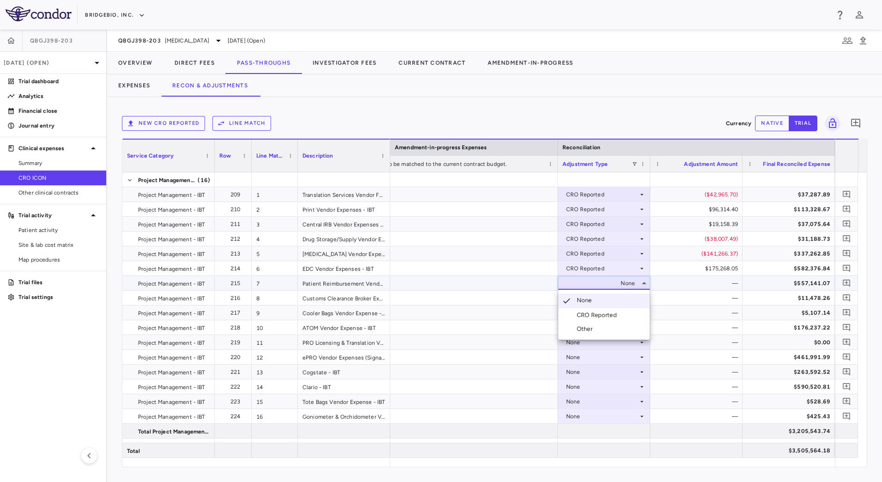
click at [590, 312] on div "CRO Reported" at bounding box center [599, 315] width 44 height 8
click at [630, 302] on div "None" at bounding box center [602, 298] width 72 height 15
click at [603, 328] on div "CRO Reported" at bounding box center [599, 330] width 44 height 8
click at [639, 315] on icon at bounding box center [641, 312] width 7 height 7
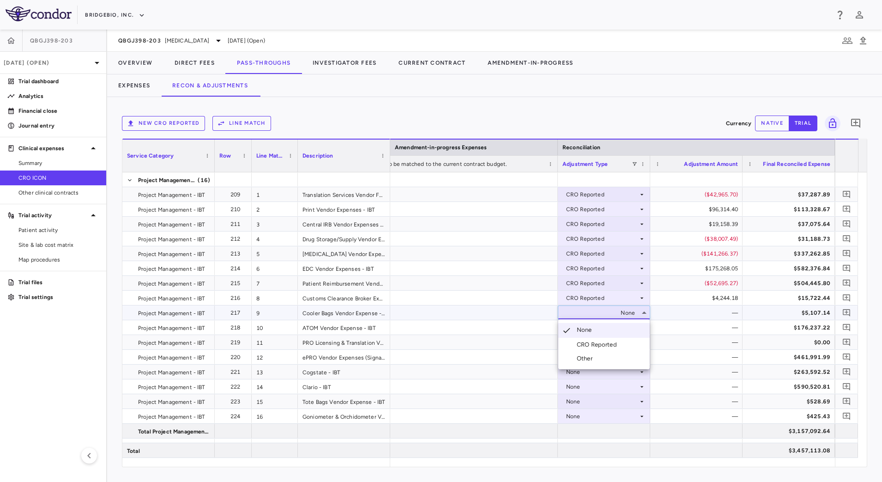
click at [623, 339] on li "CRO Reported" at bounding box center [603, 345] width 91 height 14
click at [635, 329] on div "None" at bounding box center [602, 327] width 72 height 15
click at [611, 356] on div "CRO Reported" at bounding box center [599, 359] width 44 height 8
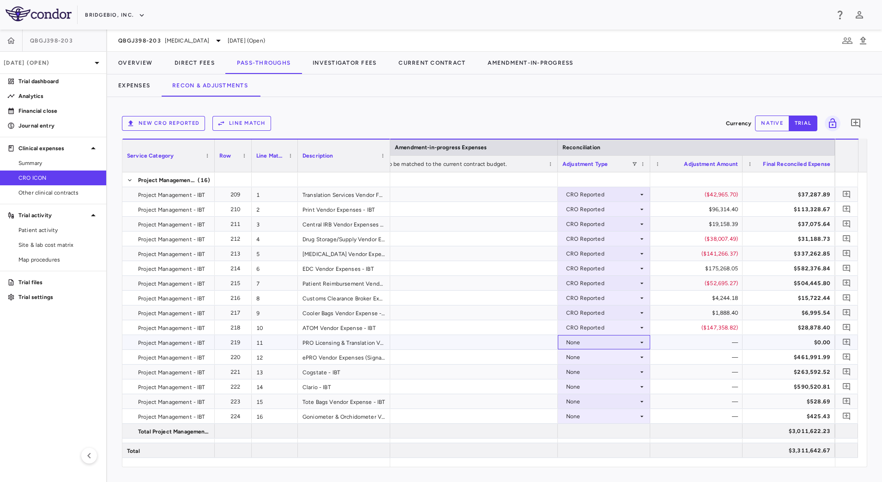
click at [642, 345] on div "None" at bounding box center [604, 341] width 83 height 13
click at [612, 376] on div "CRO Reported" at bounding box center [599, 374] width 44 height 8
click at [642, 357] on icon at bounding box center [641, 356] width 7 height 7
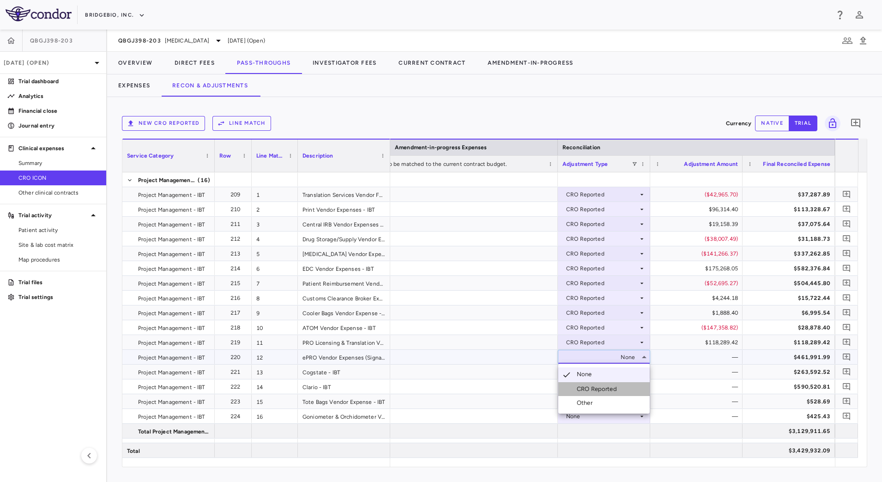
click at [617, 385] on div "CRO Reported" at bounding box center [599, 389] width 44 height 8
click at [643, 372] on icon at bounding box center [641, 371] width 7 height 7
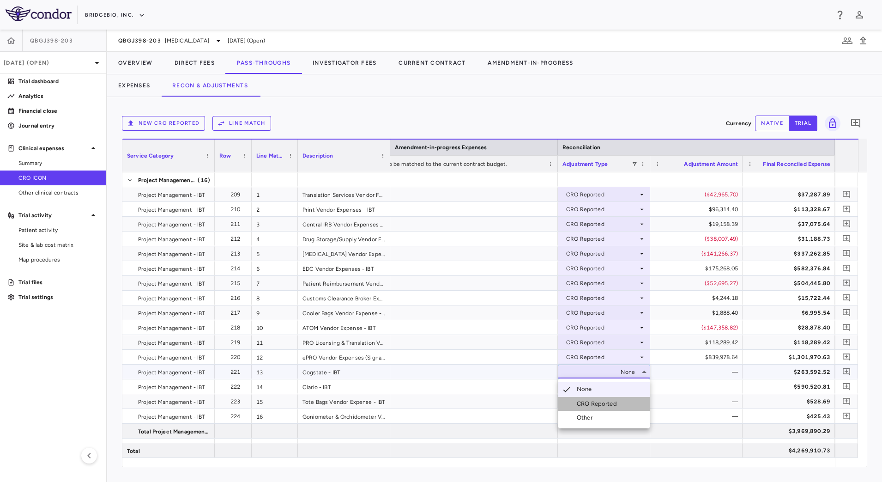
click at [622, 400] on li "CRO Reported" at bounding box center [603, 404] width 91 height 14
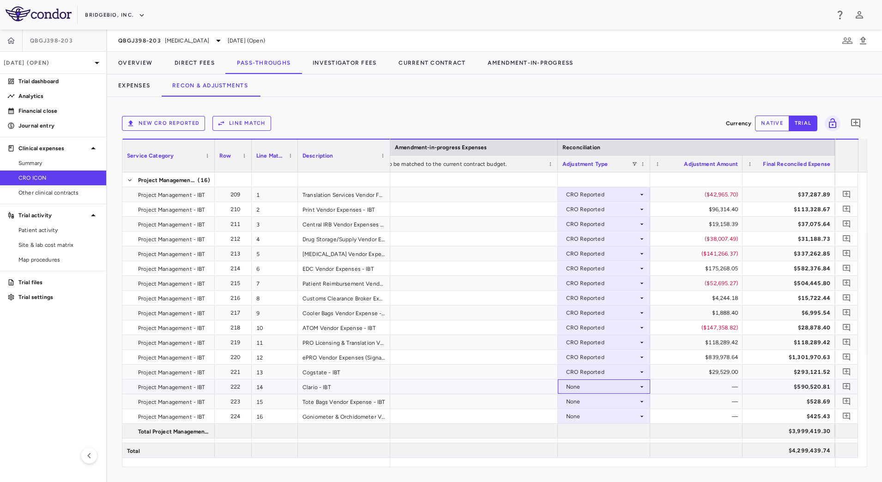
click at [641, 384] on icon at bounding box center [641, 386] width 7 height 7
click at [599, 413] on li "CRO Reported" at bounding box center [603, 419] width 91 height 14
click at [641, 402] on icon at bounding box center [641, 401] width 7 height 7
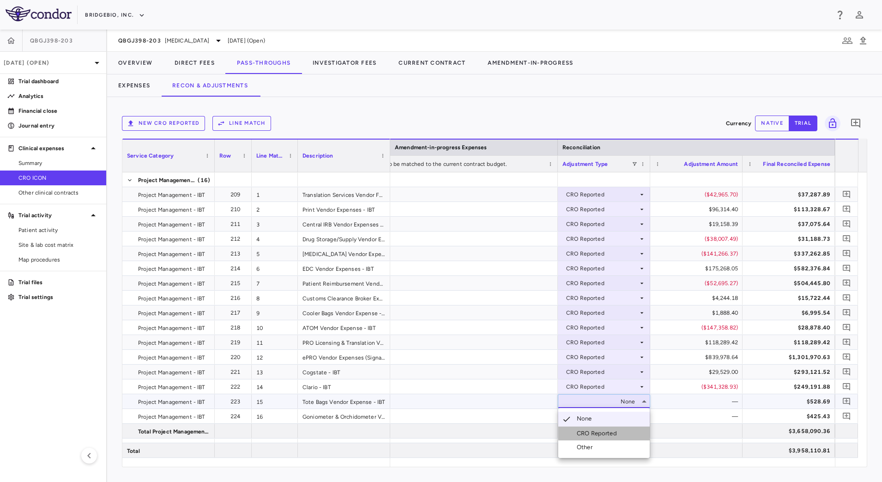
click at [604, 431] on div "CRO Reported" at bounding box center [599, 433] width 44 height 8
click at [640, 418] on icon at bounding box center [641, 415] width 7 height 7
click at [598, 446] on div "CRO Reported" at bounding box center [599, 448] width 44 height 8
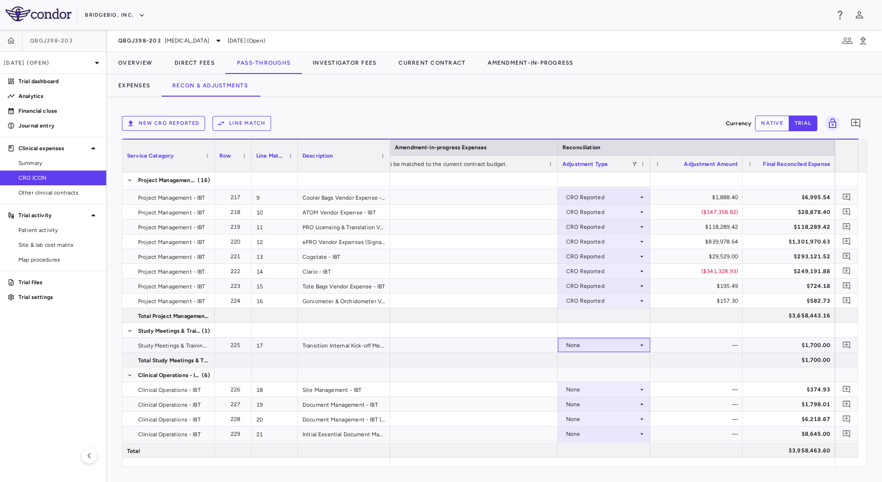
click at [643, 344] on icon at bounding box center [642, 344] width 3 height 1
click at [609, 372] on li "CRO Reported" at bounding box center [603, 377] width 91 height 14
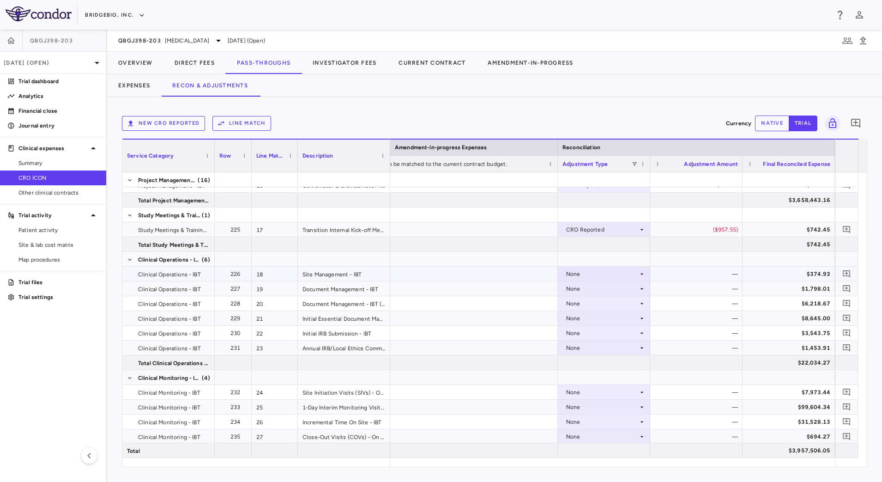
click at [641, 275] on icon at bounding box center [641, 273] width 7 height 7
click at [611, 310] on li "CRO Reported" at bounding box center [603, 306] width 91 height 14
click at [638, 291] on div "None" at bounding box center [602, 288] width 72 height 15
click at [617, 319] on div "CRO Reported" at bounding box center [599, 320] width 44 height 8
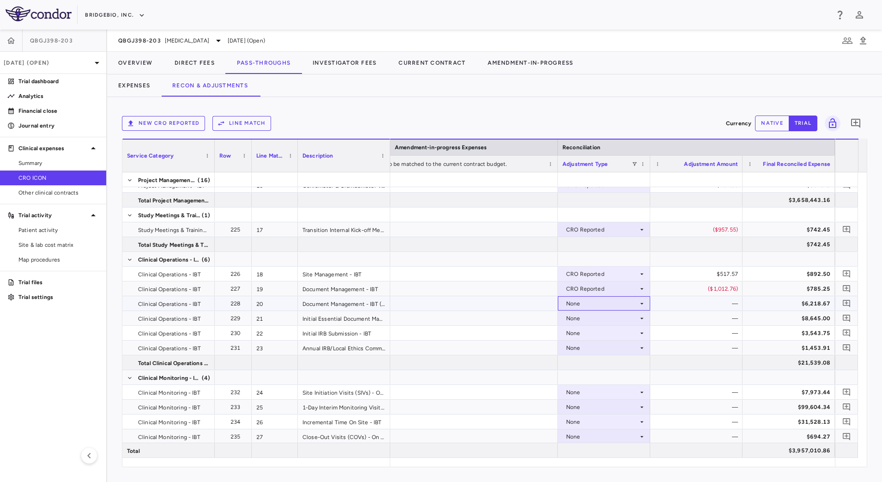
click at [643, 303] on icon at bounding box center [642, 303] width 3 height 1
click at [612, 333] on div "CRO Reported" at bounding box center [599, 335] width 44 height 8
click at [640, 319] on icon at bounding box center [641, 318] width 7 height 7
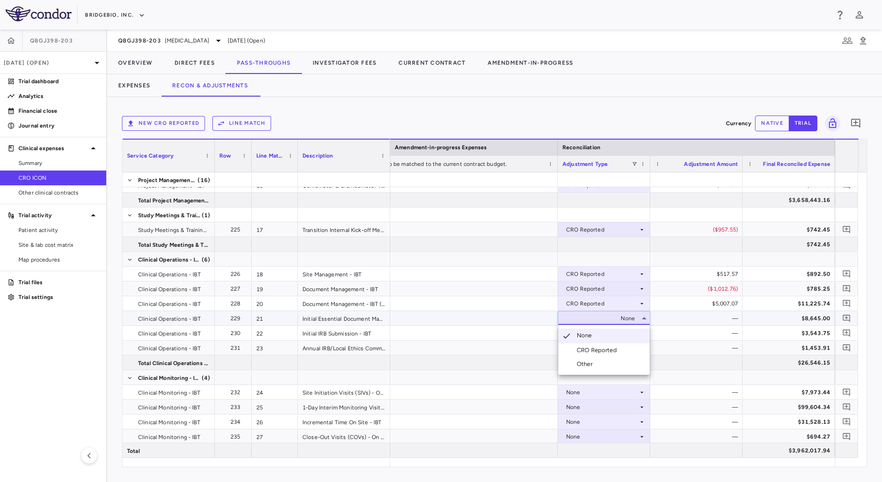
click at [616, 347] on div "CRO Reported" at bounding box center [599, 350] width 44 height 8
click at [640, 333] on icon at bounding box center [641, 332] width 7 height 7
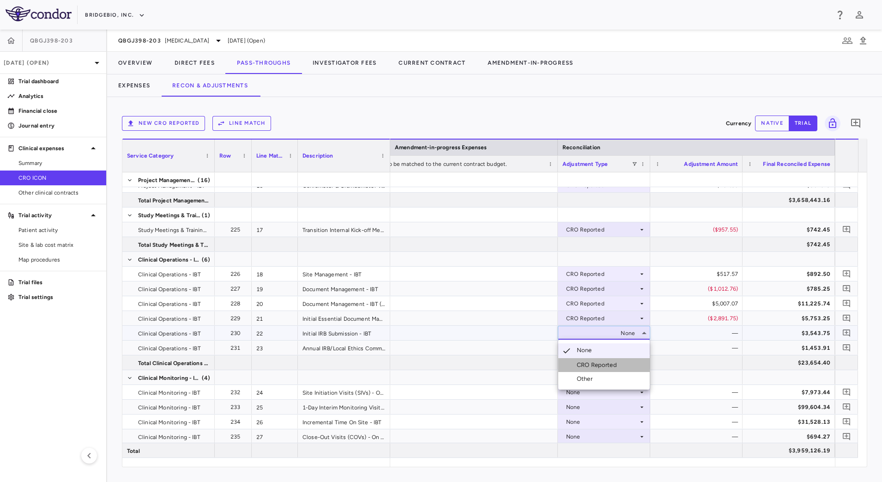
click at [614, 363] on div "CRO Reported" at bounding box center [599, 365] width 44 height 8
click at [638, 346] on div "None" at bounding box center [602, 347] width 72 height 15
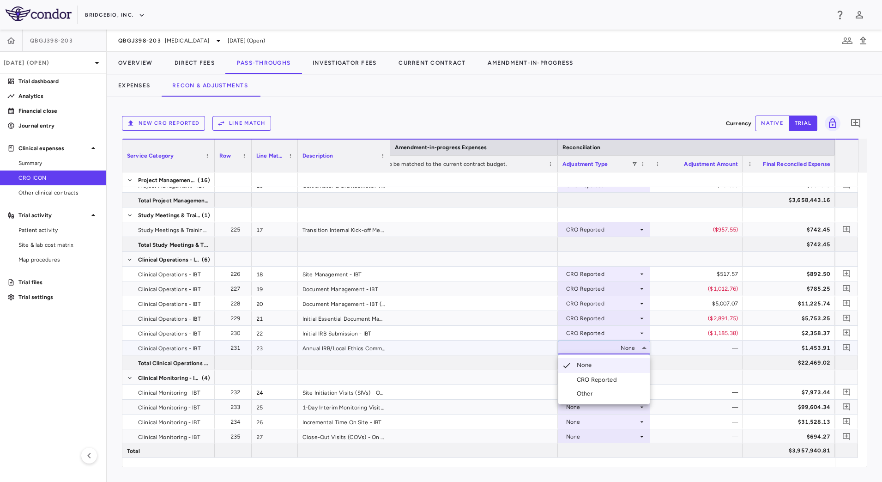
click at [602, 377] on div "CRO Reported" at bounding box center [599, 380] width 44 height 8
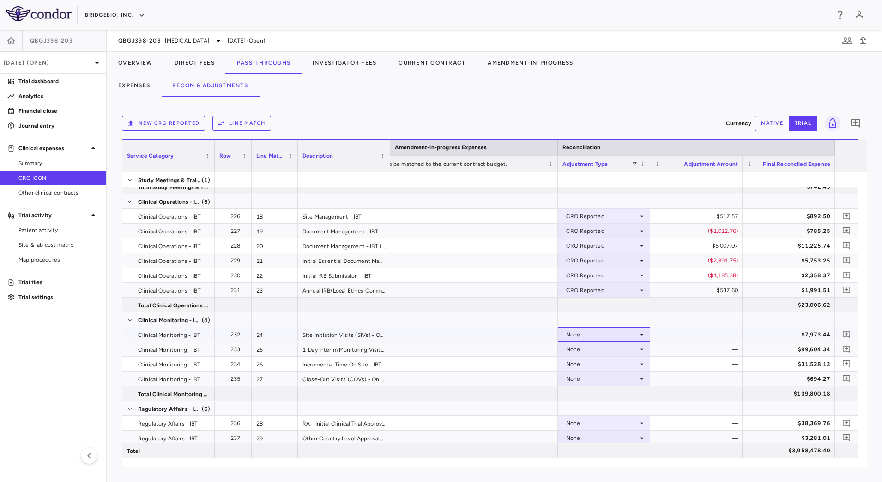
click at [642, 333] on icon at bounding box center [641, 334] width 7 height 7
click at [631, 369] on li "CRO Reported" at bounding box center [603, 366] width 91 height 14
click at [637, 351] on div "None" at bounding box center [602, 349] width 72 height 15
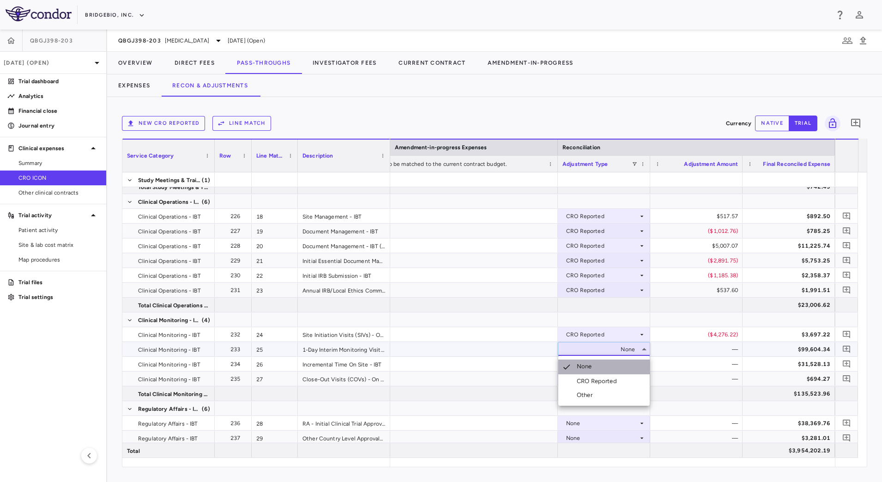
click at [628, 373] on li "None" at bounding box center [603, 366] width 91 height 15
click at [640, 348] on icon at bounding box center [641, 348] width 7 height 7
click at [616, 382] on div "CRO Reported" at bounding box center [599, 381] width 44 height 8
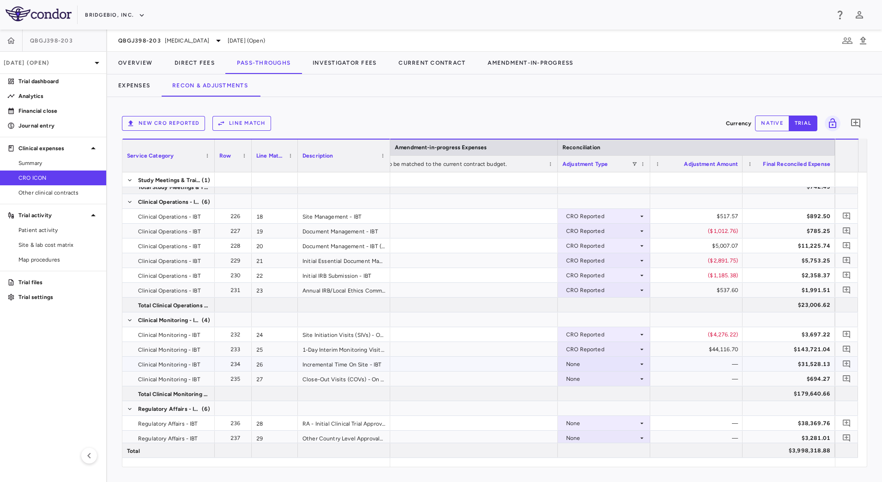
click at [638, 363] on icon at bounding box center [641, 363] width 7 height 7
click at [625, 393] on li "CRO Reported" at bounding box center [603, 396] width 91 height 14
click at [642, 380] on icon at bounding box center [641, 378] width 7 height 7
click at [612, 408] on div "CRO Reported" at bounding box center [599, 410] width 44 height 8
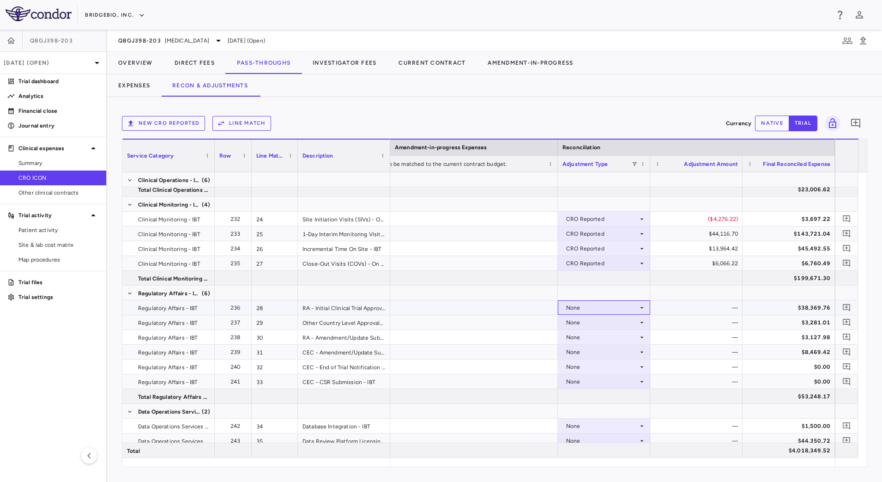
click at [640, 309] on icon at bounding box center [641, 307] width 7 height 7
click at [616, 339] on div "CRO Reported" at bounding box center [599, 339] width 44 height 8
click at [636, 325] on div "None" at bounding box center [602, 322] width 72 height 15
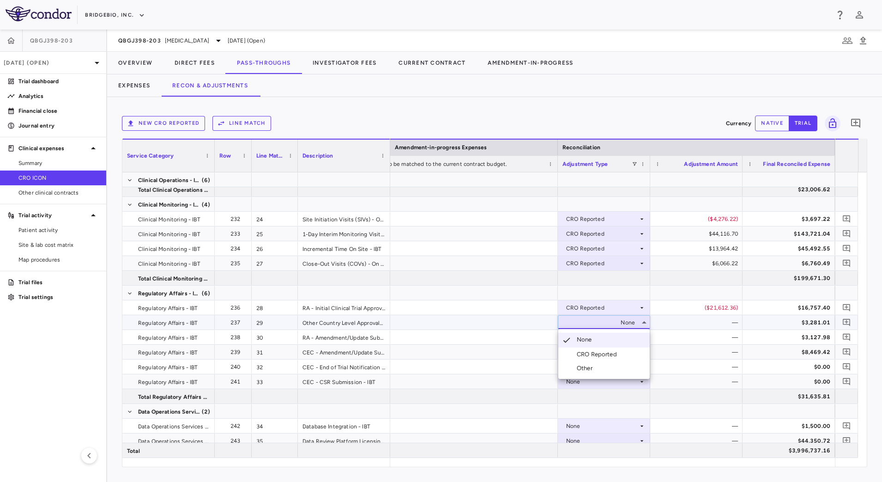
click at [606, 352] on div "CRO Reported" at bounding box center [599, 354] width 44 height 8
click at [631, 339] on div "None" at bounding box center [602, 337] width 72 height 15
click at [620, 371] on div "CRO Reported" at bounding box center [599, 369] width 44 height 8
click at [639, 351] on icon at bounding box center [641, 351] width 7 height 7
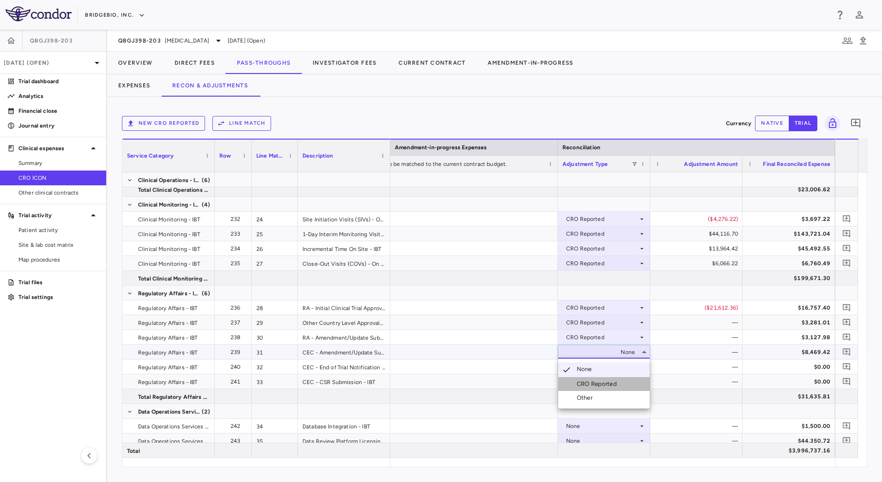
click at [619, 381] on div "CRO Reported" at bounding box center [599, 384] width 44 height 8
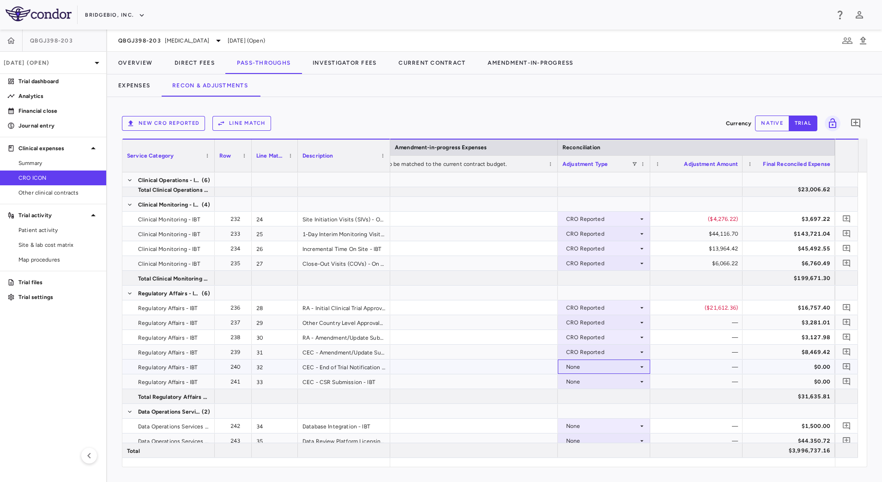
click at [639, 366] on icon at bounding box center [641, 366] width 7 height 7
click at [615, 399] on div "CRO Reported" at bounding box center [599, 398] width 44 height 8
click at [641, 380] on icon at bounding box center [641, 381] width 7 height 7
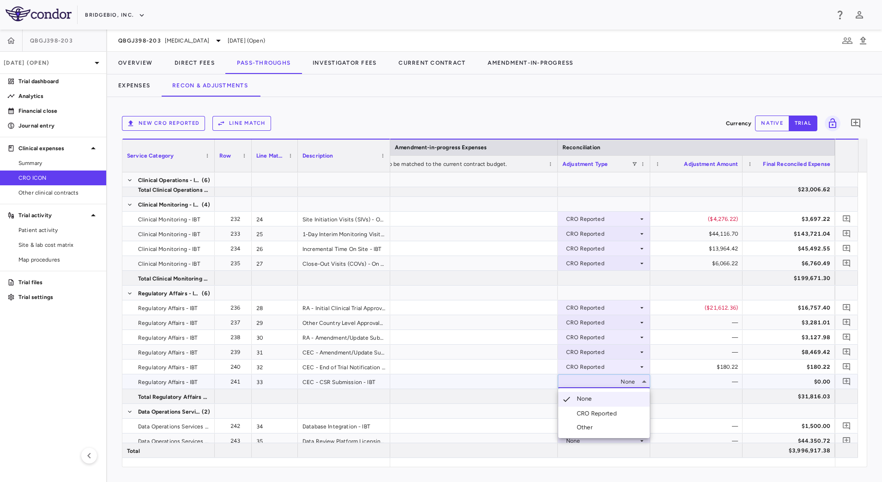
click at [619, 413] on div "CRO Reported" at bounding box center [599, 413] width 44 height 8
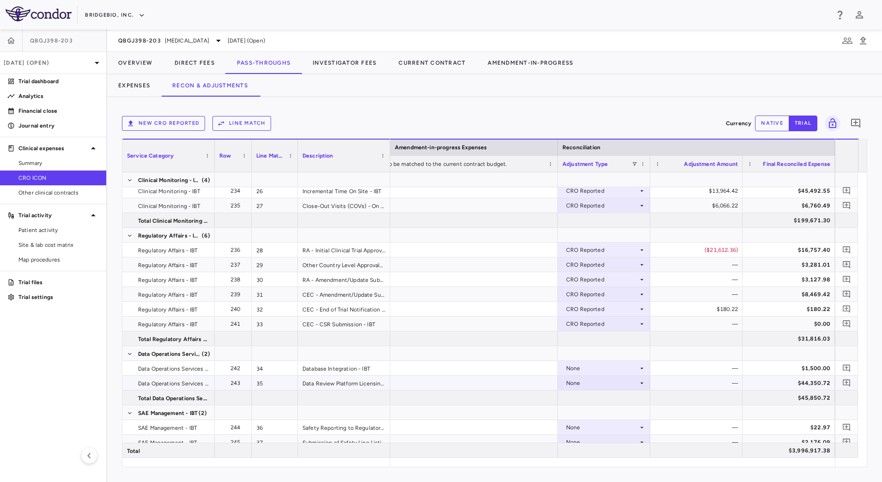
scroll to position [462, 0]
click at [644, 368] on icon at bounding box center [641, 367] width 7 height 7
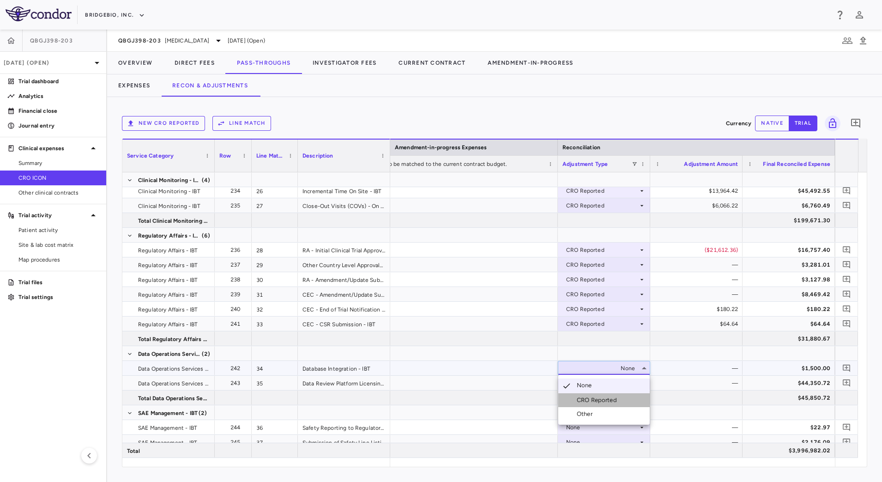
click at [616, 399] on div "CRO Reported" at bounding box center [599, 400] width 44 height 8
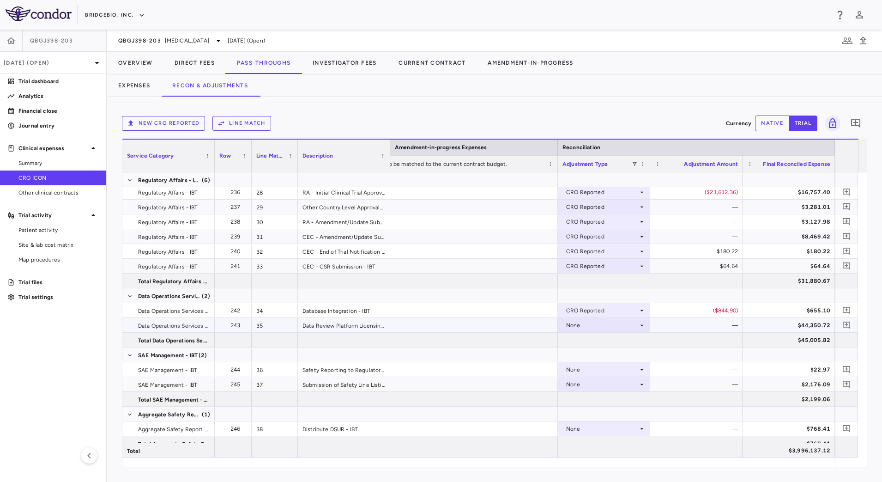
click at [643, 325] on icon at bounding box center [641, 324] width 7 height 7
click at [603, 357] on div "CRO Reported" at bounding box center [599, 357] width 44 height 8
click at [637, 369] on div "None" at bounding box center [602, 369] width 72 height 15
click at [622, 397] on li "CRO Reported" at bounding box center [603, 401] width 91 height 14
click at [639, 385] on icon at bounding box center [641, 384] width 7 height 7
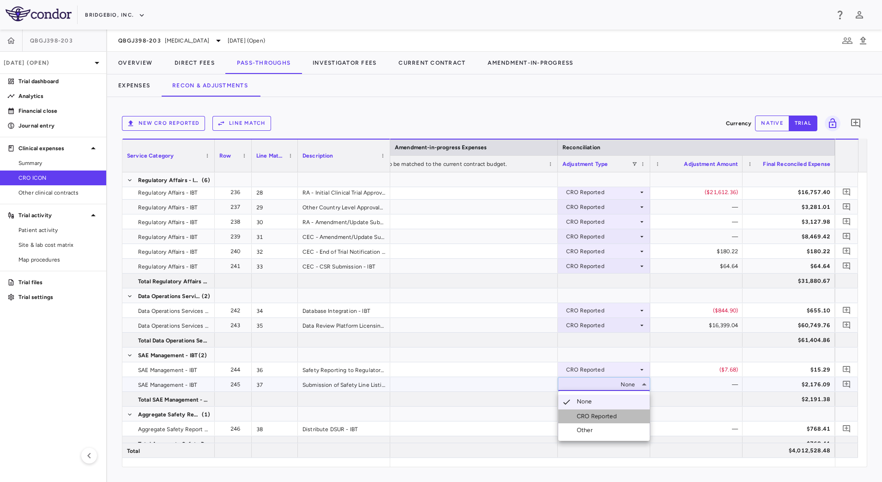
drag, startPoint x: 622, startPoint y: 411, endPoint x: 647, endPoint y: 398, distance: 28.5
click at [621, 412] on li "CRO Reported" at bounding box center [603, 416] width 91 height 14
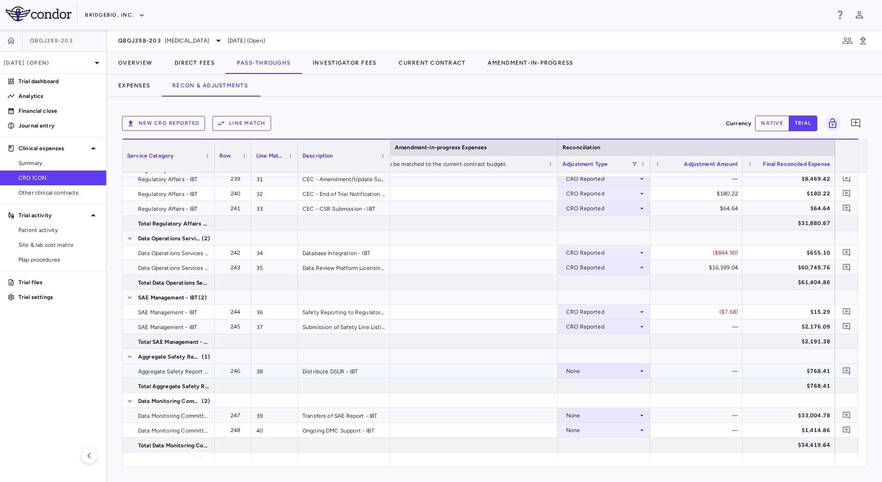
scroll to position [631, 0]
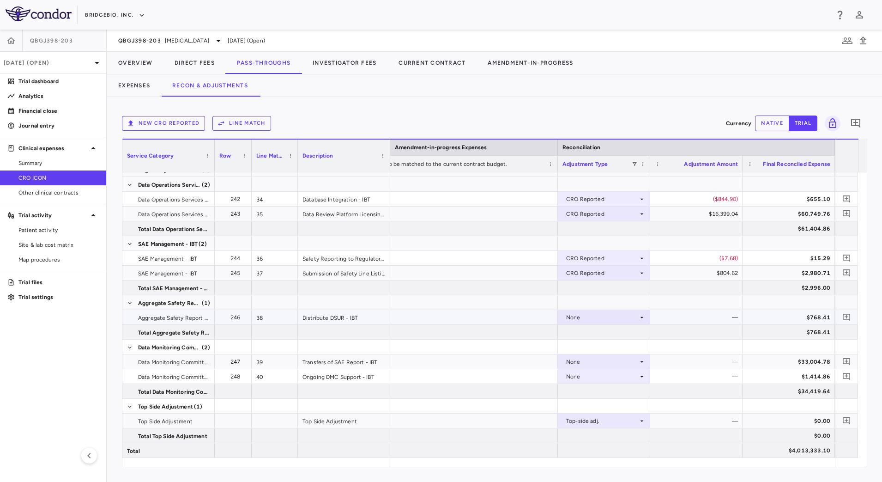
click at [642, 315] on icon at bounding box center [641, 317] width 7 height 7
click at [613, 351] on div "CRO Reported" at bounding box center [599, 349] width 44 height 8
click at [641, 362] on icon at bounding box center [641, 361] width 7 height 7
click at [622, 394] on li "CRO Reported" at bounding box center [603, 394] width 91 height 14
click at [641, 378] on icon at bounding box center [641, 376] width 7 height 7
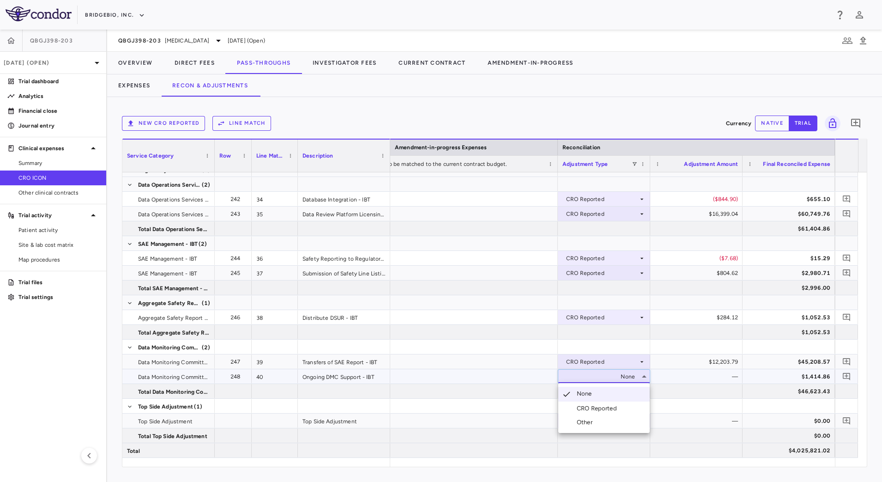
click at [623, 413] on li "CRO Reported" at bounding box center [603, 408] width 91 height 14
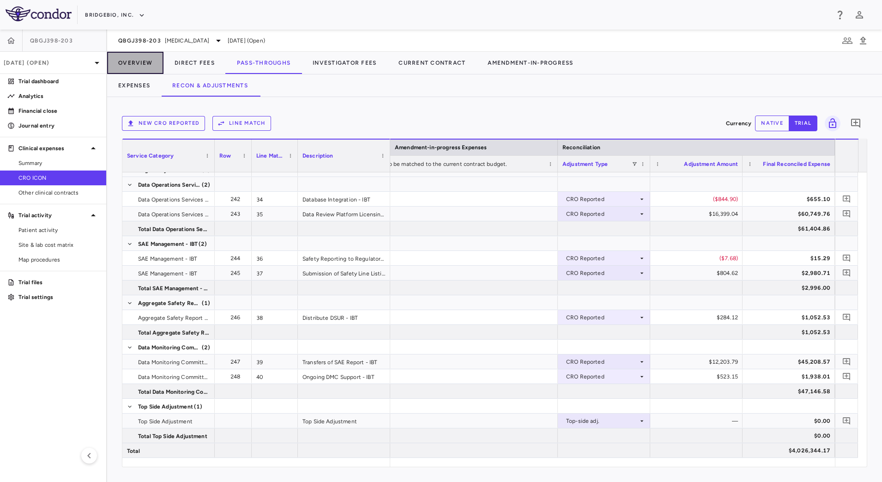
click at [137, 66] on button "Overview" at bounding box center [135, 63] width 56 height 22
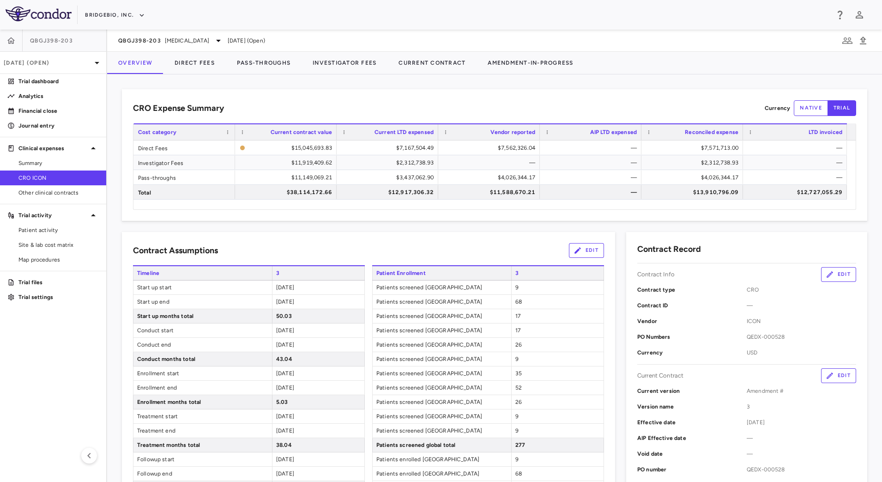
click at [644, 69] on div at bounding box center [734, 63] width 298 height 23
click at [257, 67] on button "Pass-Throughs" at bounding box center [264, 63] width 76 height 22
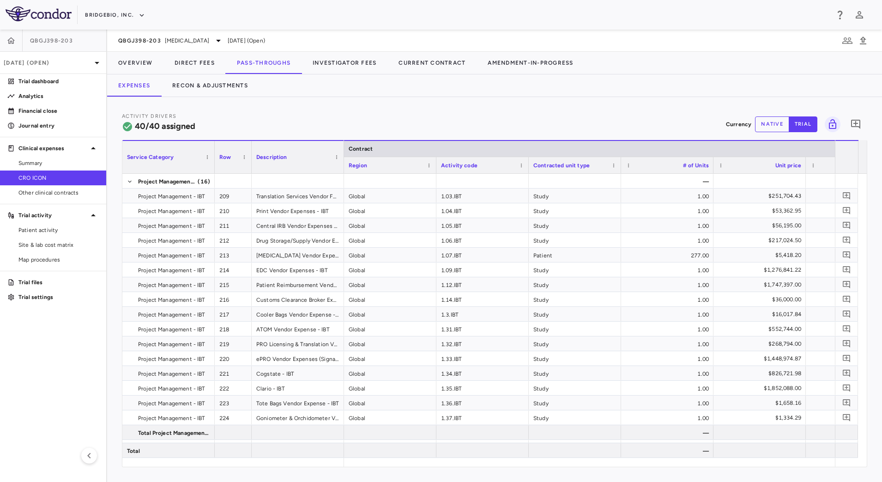
click at [700, 73] on div at bounding box center [734, 63] width 298 height 23
click at [193, 65] on button "Direct Fees" at bounding box center [195, 63] width 62 height 22
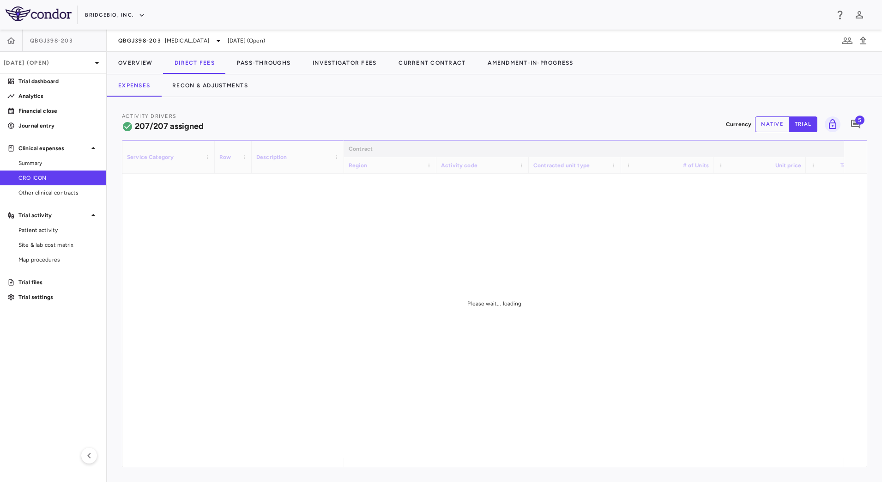
click at [600, 84] on div "Expenses Recon & Adjustments" at bounding box center [494, 85] width 775 height 22
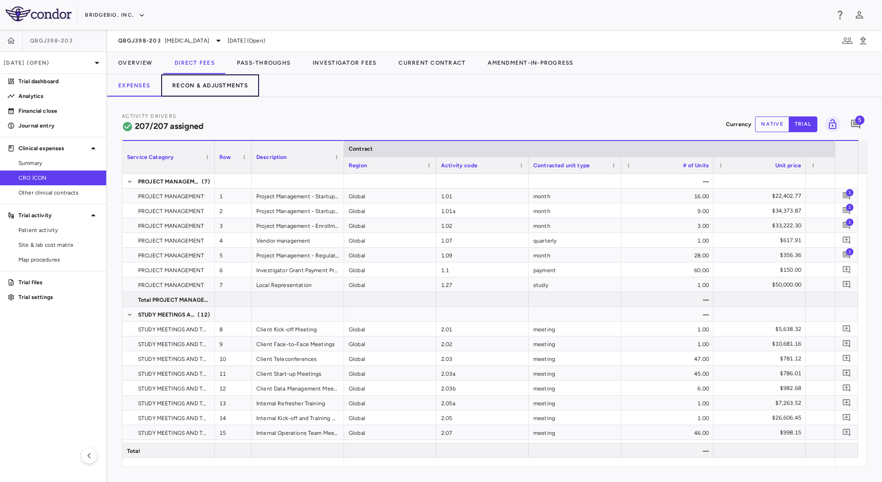
click at [218, 87] on button "Recon & Adjustments" at bounding box center [210, 85] width 98 height 22
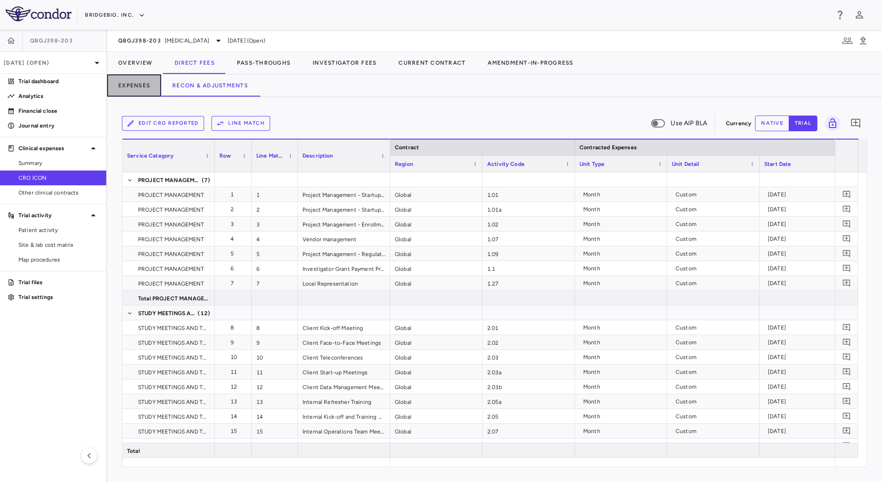
drag, startPoint x: 142, startPoint y: 83, endPoint x: 324, endPoint y: 101, distance: 182.9
click at [141, 83] on button "Expenses" at bounding box center [134, 85] width 54 height 22
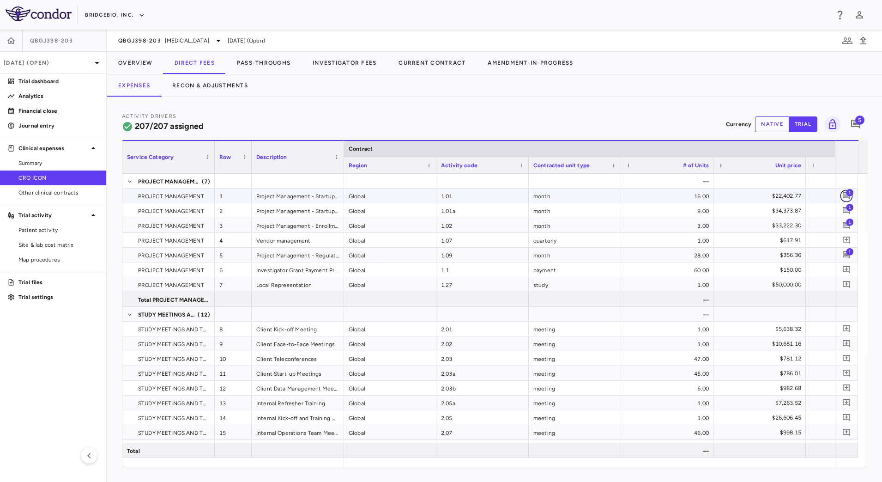
click at [846, 196] on icon "Add comment" at bounding box center [846, 195] width 7 height 7
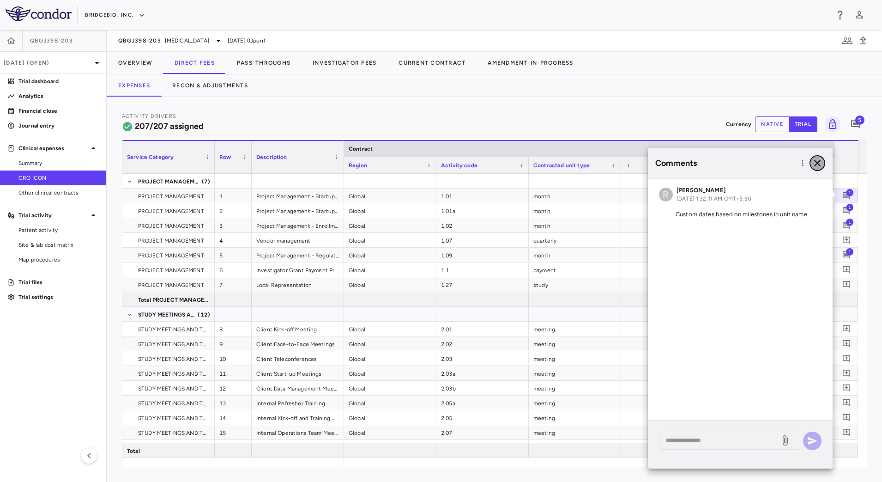
click at [814, 164] on icon "button" at bounding box center [817, 163] width 11 height 11
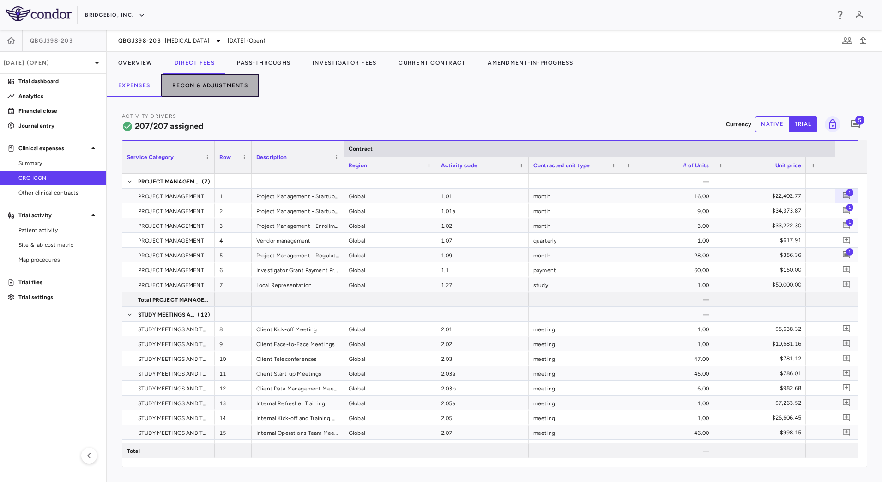
click at [230, 89] on button "Recon & Adjustments" at bounding box center [210, 85] width 98 height 22
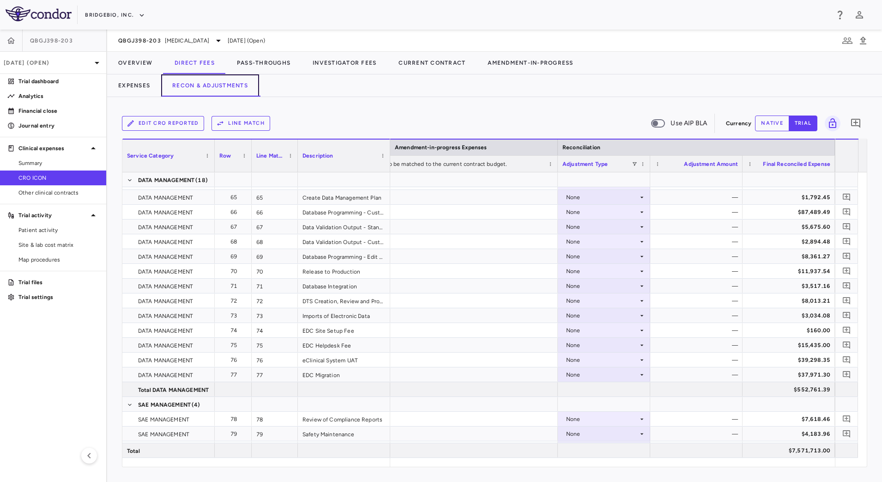
scroll to position [1271, 0]
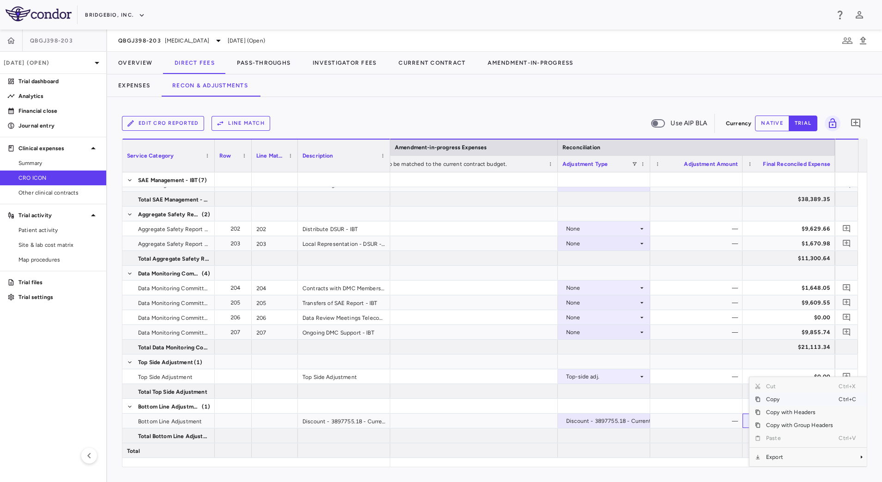
click at [775, 401] on span "Copy" at bounding box center [800, 399] width 78 height 13
click at [775, 449] on div "$7,571,713.00" at bounding box center [790, 450] width 79 height 15
click at [121, 59] on button "Overview" at bounding box center [135, 63] width 56 height 22
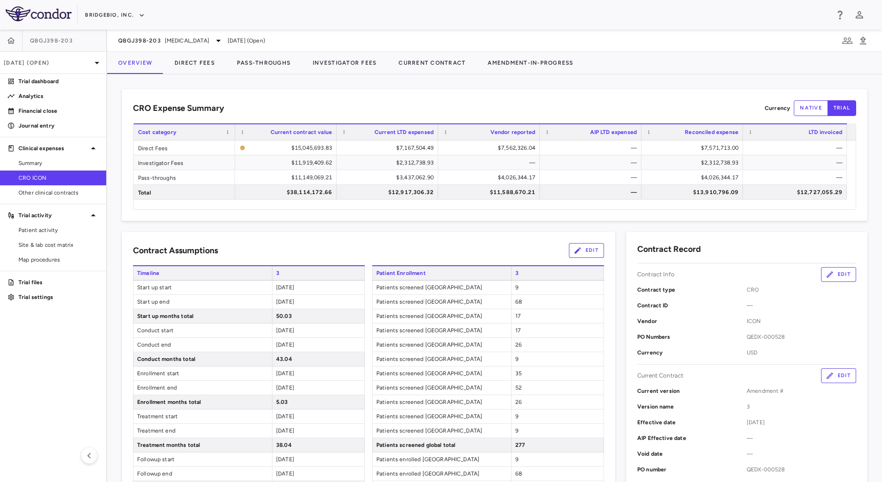
click at [400, 248] on div "Contract Assumptions Edit" at bounding box center [368, 250] width 471 height 15
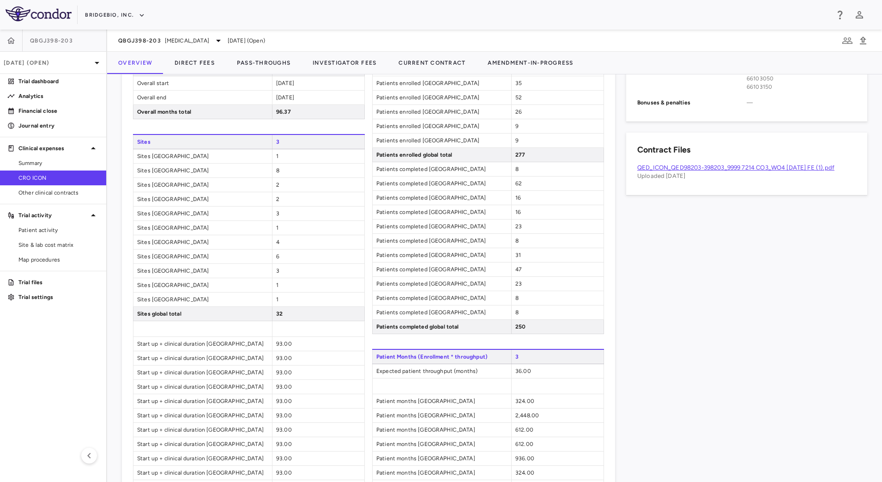
scroll to position [808, 0]
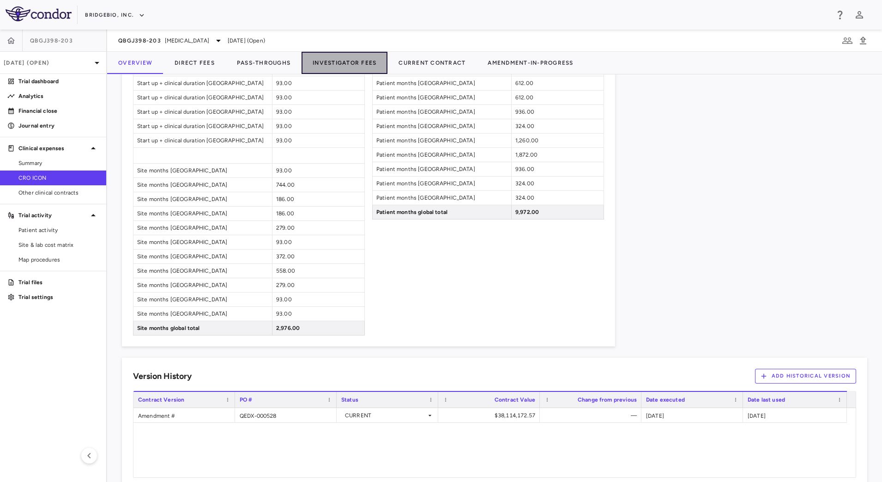
click at [342, 63] on button "Investigator Fees" at bounding box center [345, 63] width 86 height 22
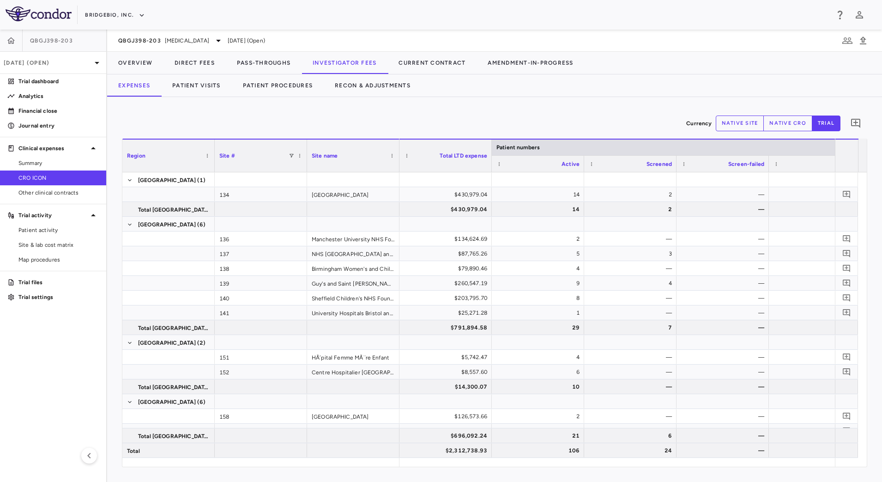
click at [479, 91] on div "Expenses Patient Visits Patient Procedures Recon & Adjustments" at bounding box center [494, 85] width 775 height 22
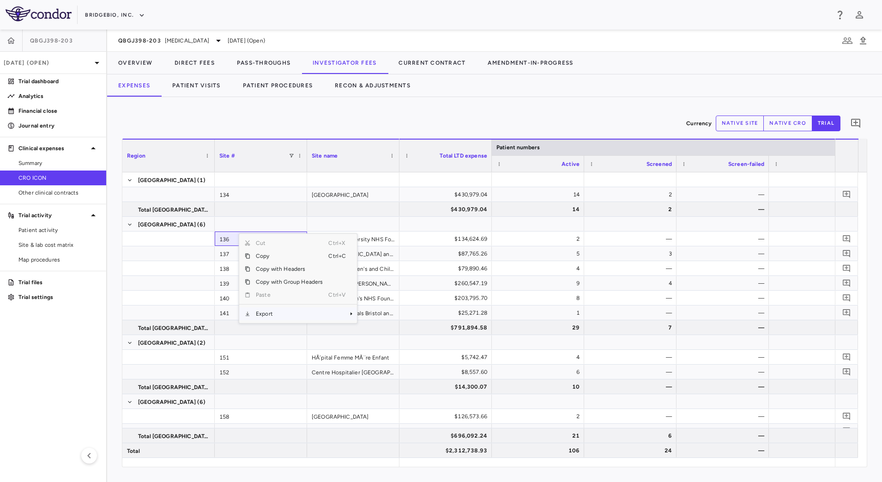
click at [290, 315] on span "Export" at bounding box center [289, 313] width 78 height 13
click at [379, 318] on span "CSV Export" at bounding box center [387, 316] width 43 height 13
click at [461, 102] on div "Currency native site native cro trial 0 Region Drag here to set column labels R…" at bounding box center [494, 289] width 775 height 385
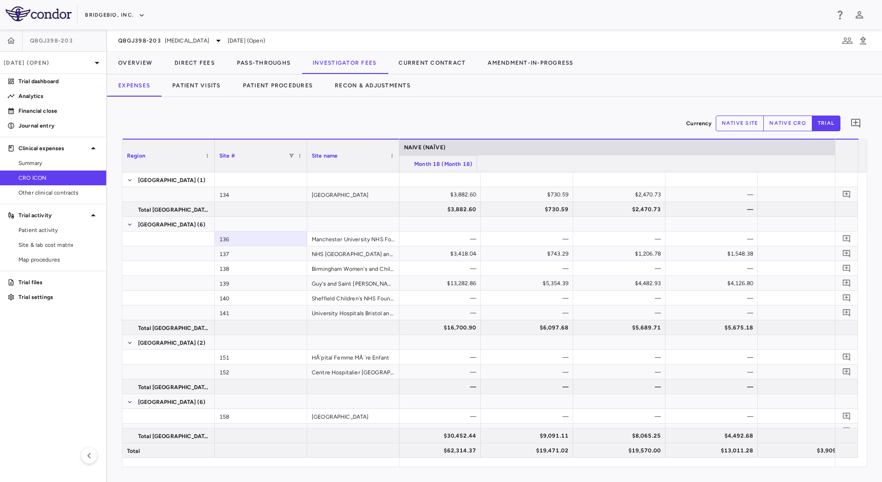
scroll to position [0, 1308]
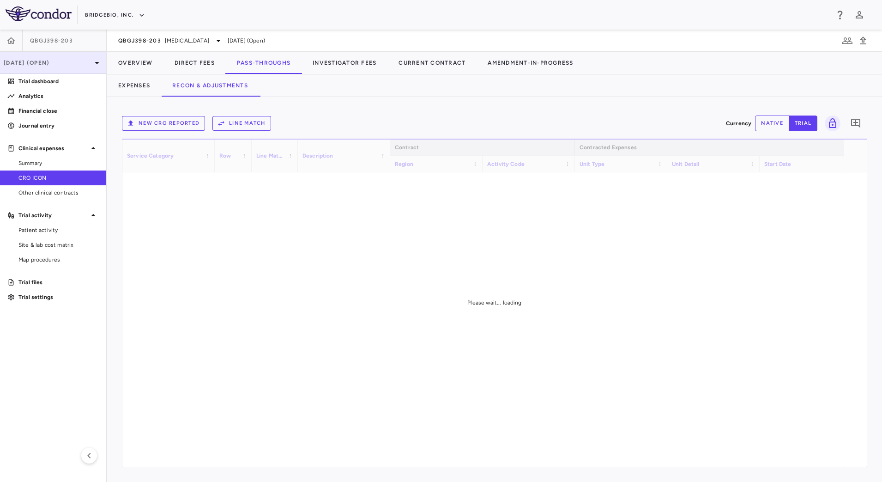
click at [67, 62] on p "[DATE] (Open)" at bounding box center [48, 63] width 88 height 8
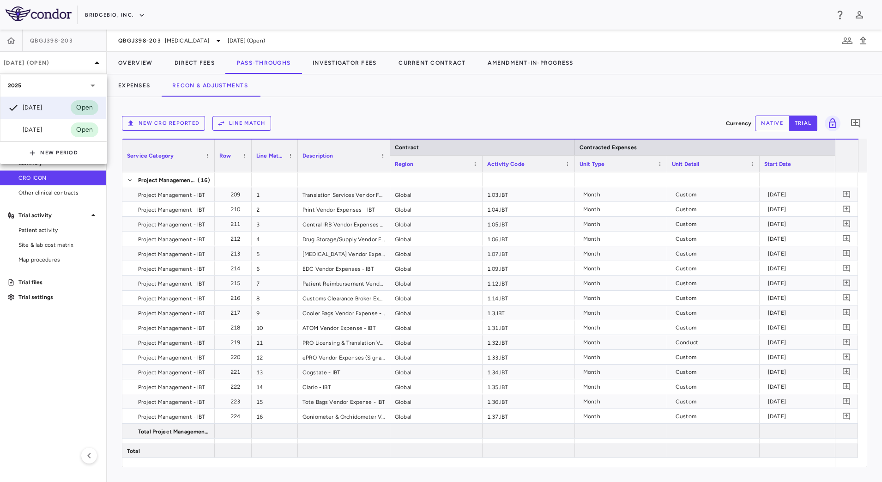
drag, startPoint x: 39, startPoint y: 127, endPoint x: 62, endPoint y: 127, distance: 23.1
click at [39, 127] on div "[DATE]" at bounding box center [25, 129] width 34 height 11
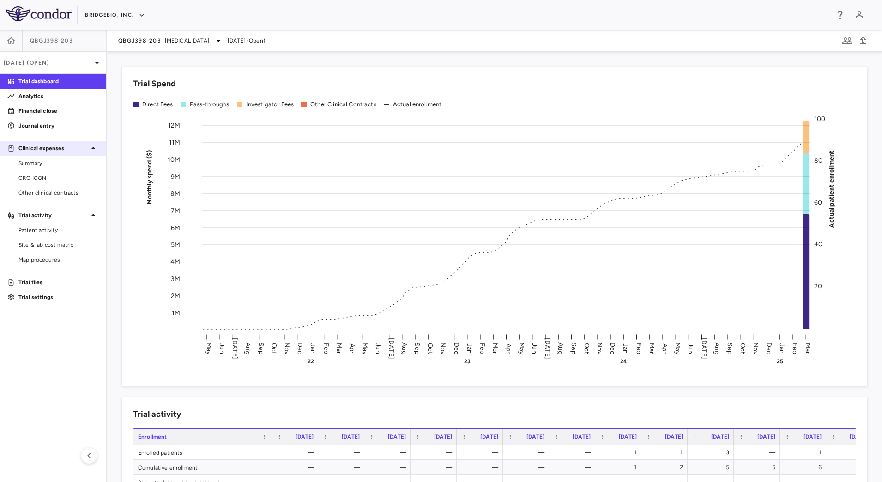
drag, startPoint x: 44, startPoint y: 174, endPoint x: 97, endPoint y: 151, distance: 57.6
click at [44, 174] on span "CRO ICON" at bounding box center [58, 178] width 80 height 8
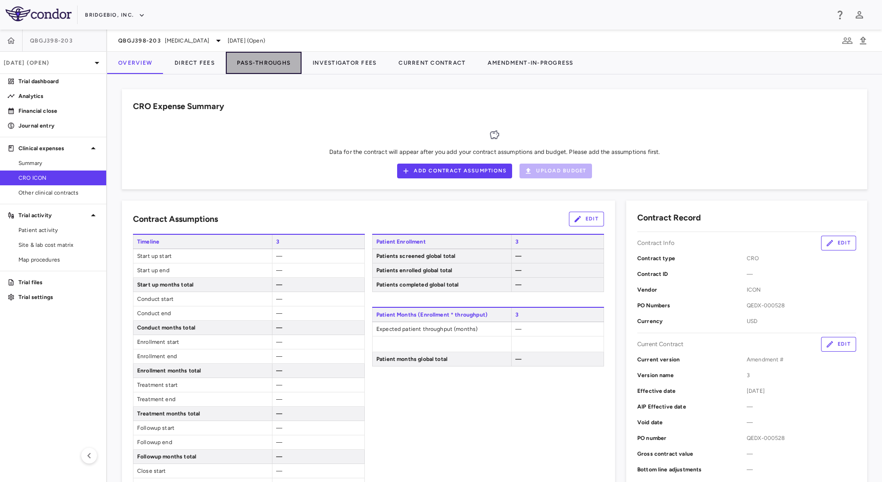
click at [246, 62] on button "Pass-Throughs" at bounding box center [264, 63] width 76 height 22
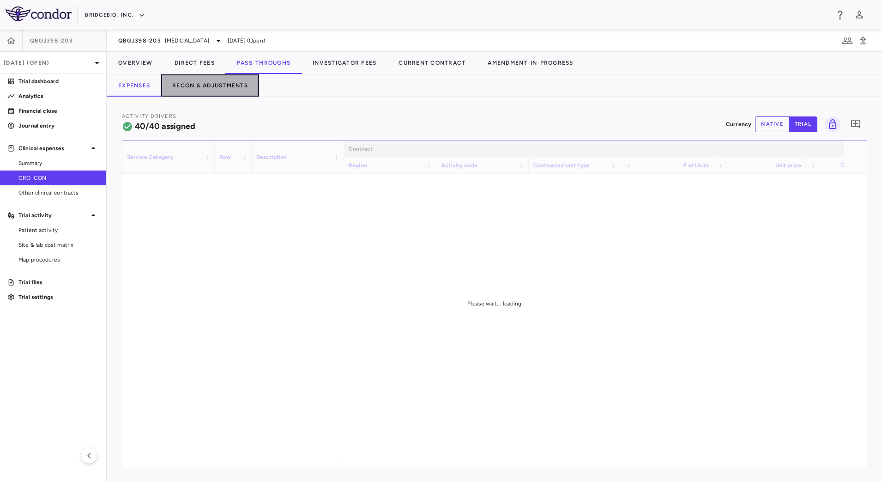
click at [229, 85] on button "Recon & Adjustments" at bounding box center [210, 85] width 98 height 22
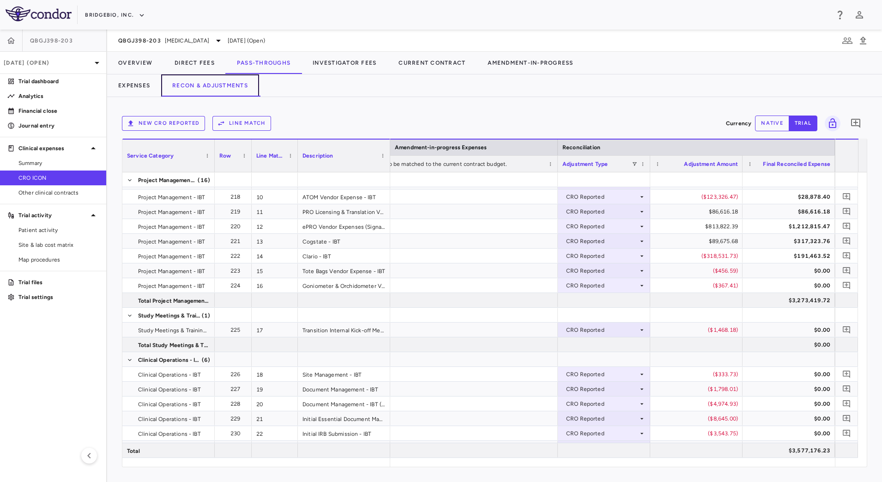
scroll to position [145, 0]
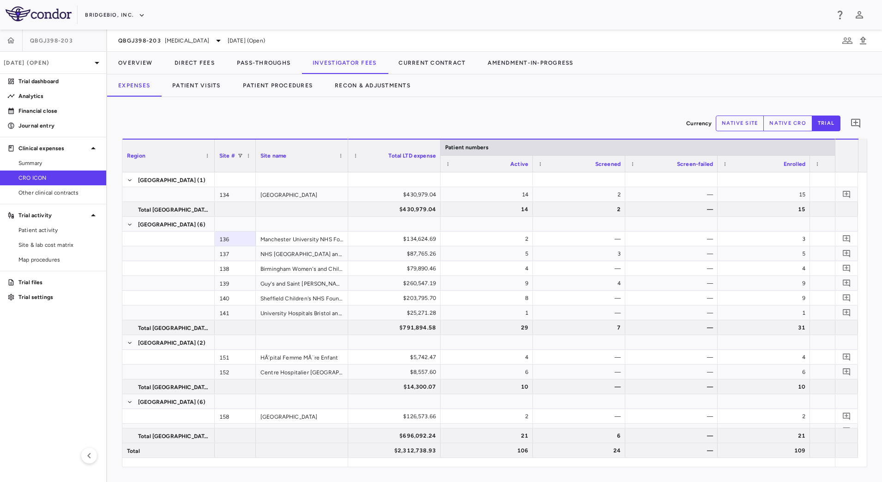
drag, startPoint x: 307, startPoint y: 145, endPoint x: 255, endPoint y: 141, distance: 51.4
click at [255, 141] on div at bounding box center [256, 155] width 4 height 32
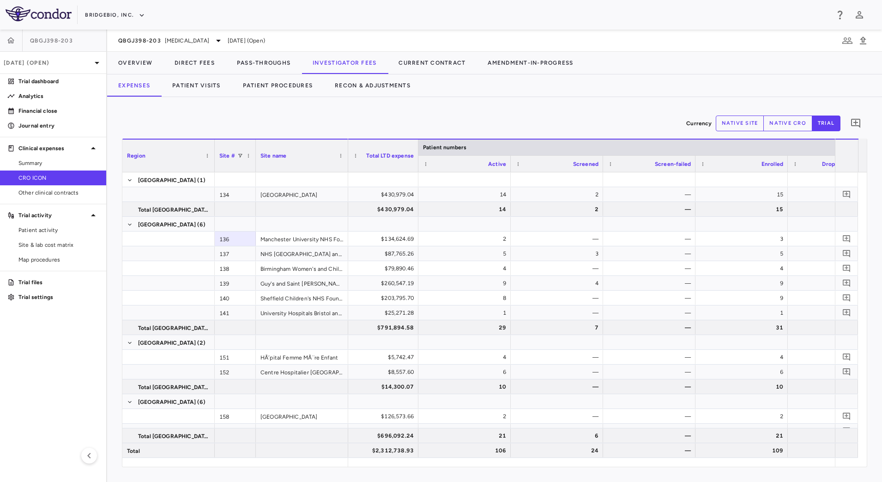
drag, startPoint x: 438, startPoint y: 146, endPoint x: 416, endPoint y: 141, distance: 22.9
click at [416, 141] on div at bounding box center [418, 155] width 4 height 32
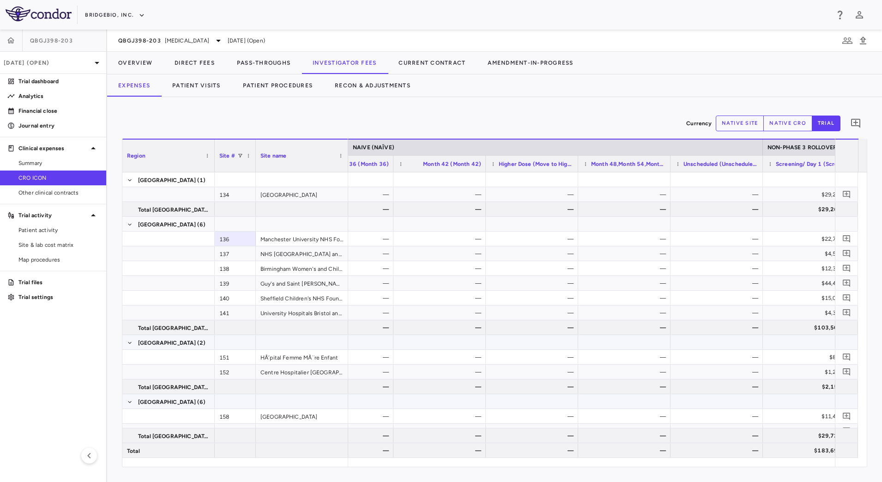
click at [799, 345] on div at bounding box center [809, 341] width 83 height 13
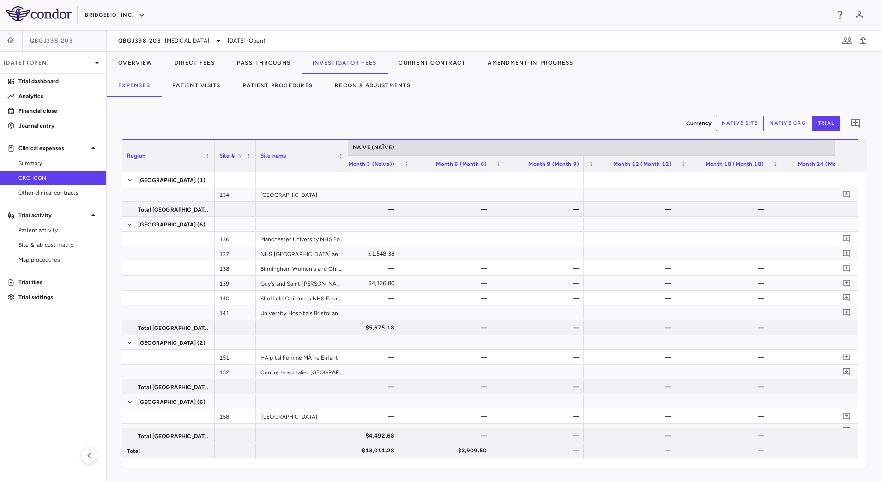
scroll to position [0, 0]
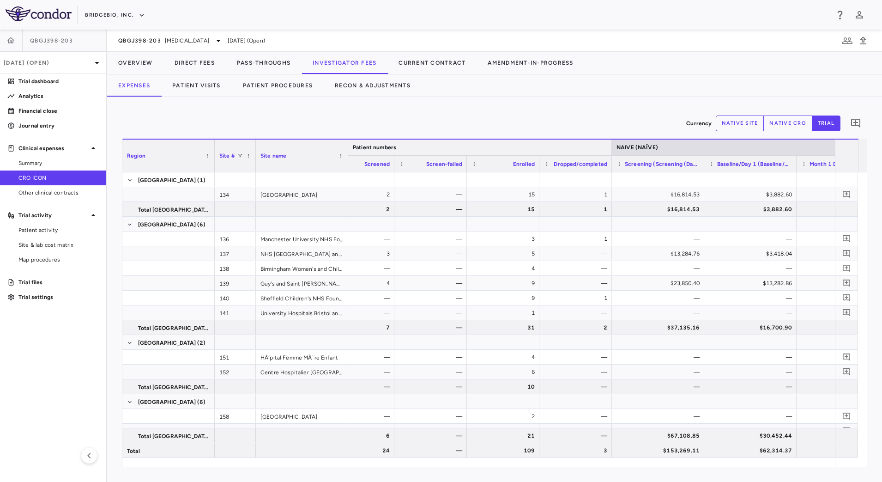
drag, startPoint x: 711, startPoint y: 149, endPoint x: 566, endPoint y: 145, distance: 145.1
click at [610, 145] on div at bounding box center [612, 147] width 4 height 16
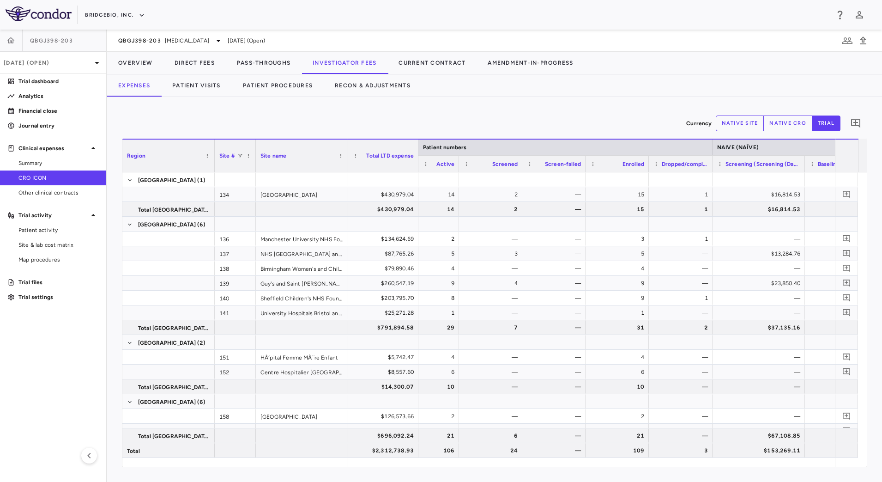
drag, startPoint x: 480, startPoint y: 158, endPoint x: 457, endPoint y: 157, distance: 22.7
click at [457, 157] on div at bounding box center [459, 164] width 4 height 16
drag, startPoint x: 522, startPoint y: 160, endPoint x: 526, endPoint y: 164, distance: 5.2
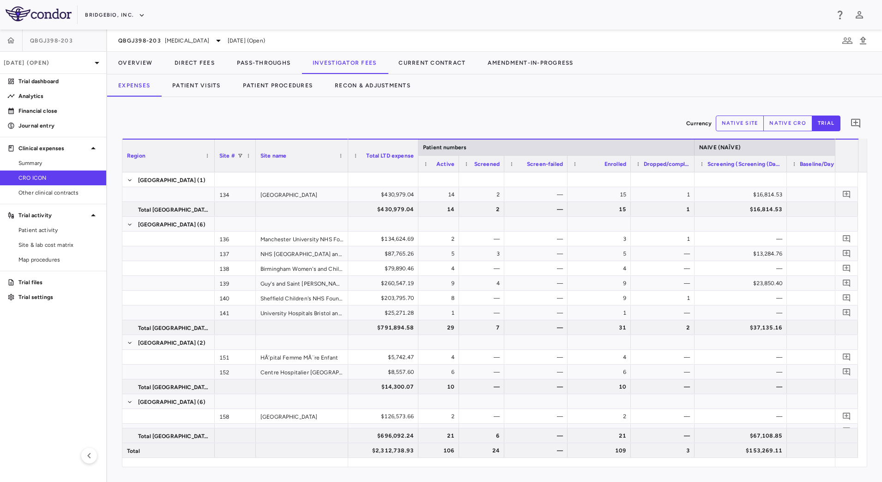
drag, startPoint x: 521, startPoint y: 162, endPoint x: 503, endPoint y: 159, distance: 18.2
click at [503, 159] on div at bounding box center [504, 164] width 4 height 16
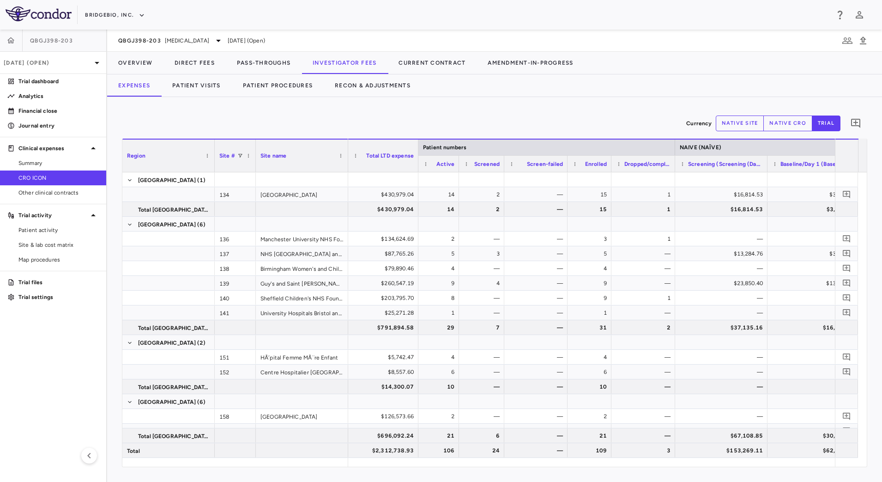
drag, startPoint x: 630, startPoint y: 160, endPoint x: 611, endPoint y: 158, distance: 19.5
click at [611, 158] on div at bounding box center [611, 164] width 4 height 16
drag, startPoint x: 567, startPoint y: 161, endPoint x: 559, endPoint y: 161, distance: 7.4
click at [559, 161] on div at bounding box center [560, 164] width 4 height 16
click at [753, 127] on button "native site" at bounding box center [740, 123] width 48 height 16
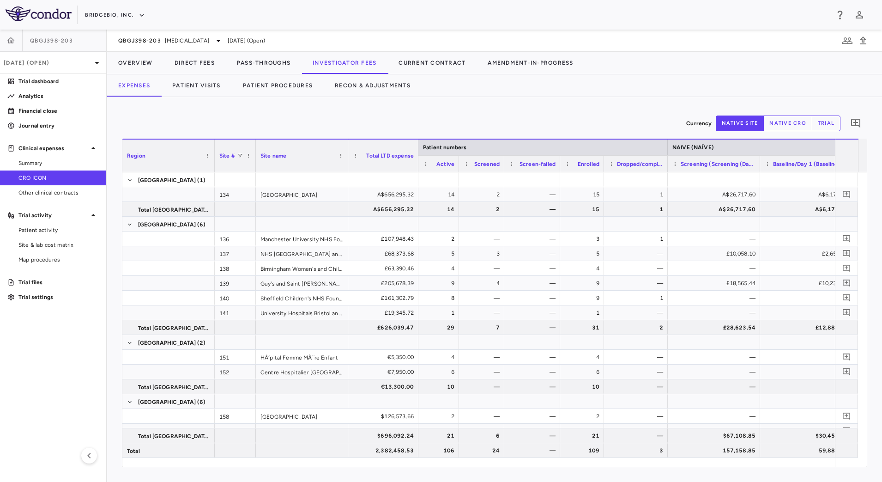
type button "site"
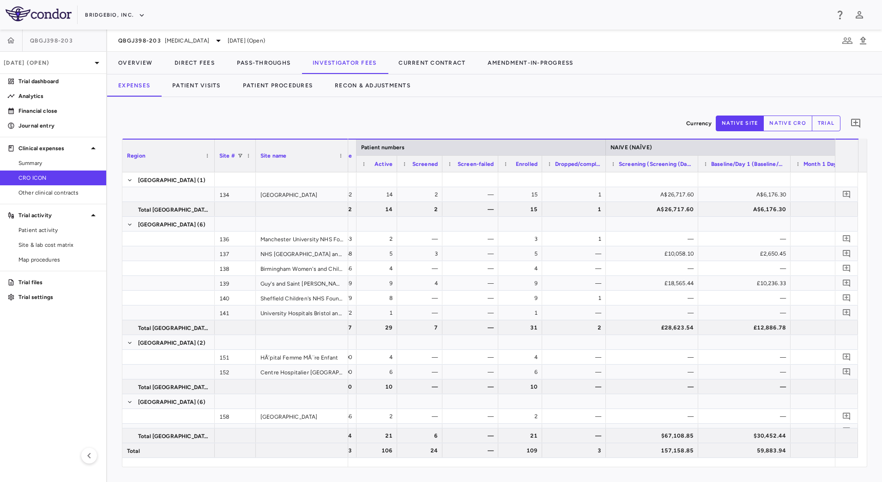
scroll to position [0, 107]
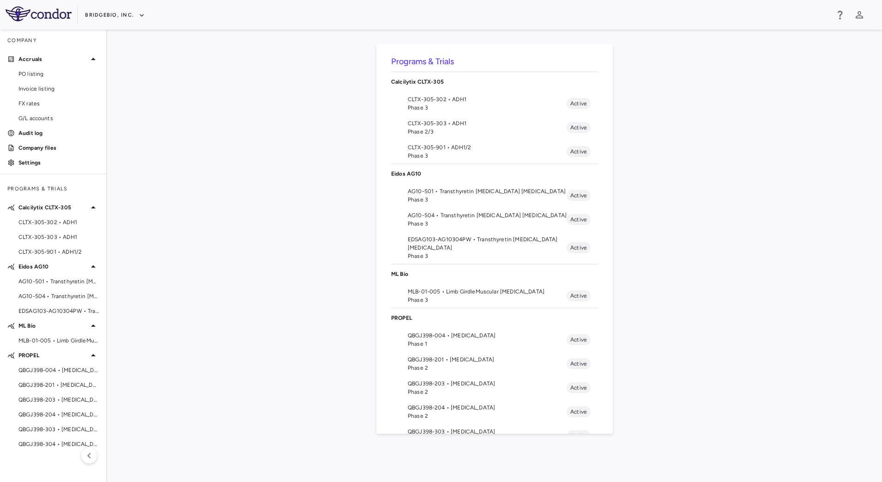
click at [463, 383] on span "QBGJ398-203 • [MEDICAL_DATA]" at bounding box center [487, 383] width 159 height 8
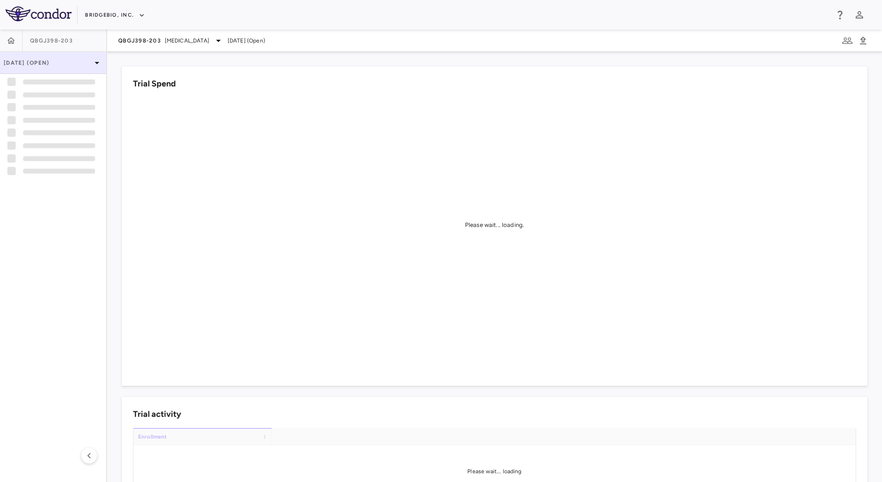
click at [60, 63] on p "[DATE] (Open)" at bounding box center [48, 63] width 88 height 8
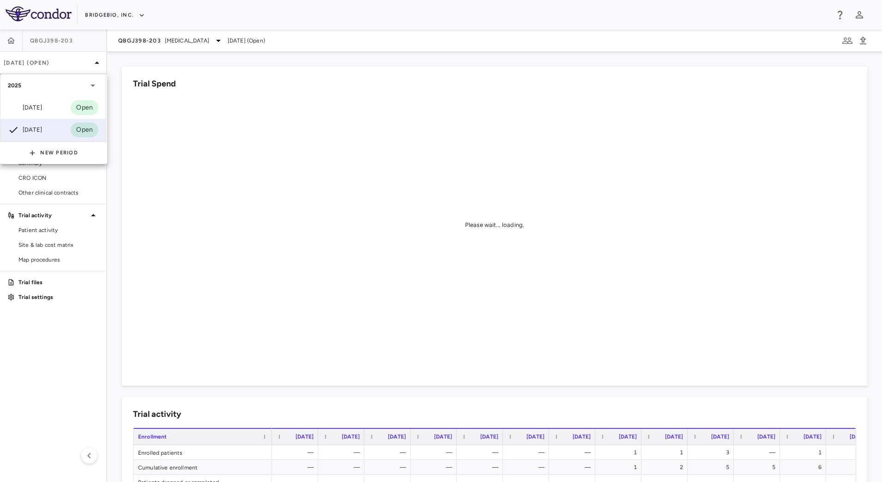
click at [42, 110] on div "[DATE]" at bounding box center [25, 107] width 34 height 11
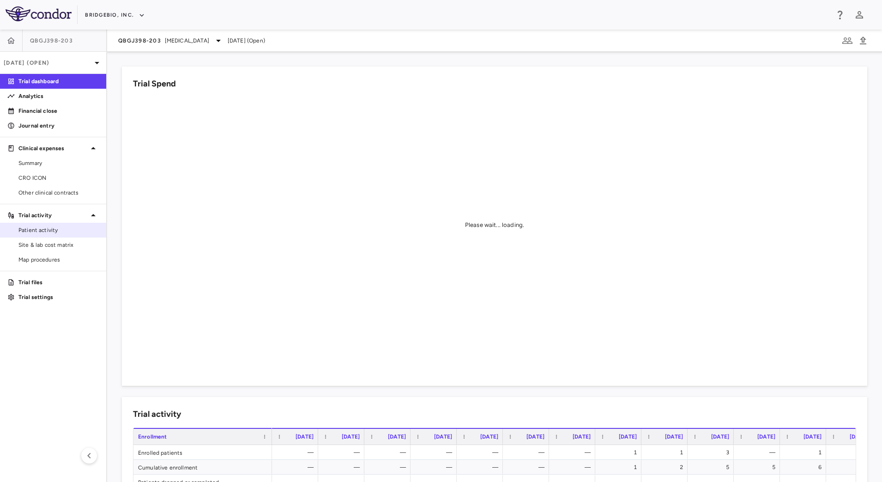
click at [54, 236] on link "Patient activity" at bounding box center [53, 230] width 106 height 14
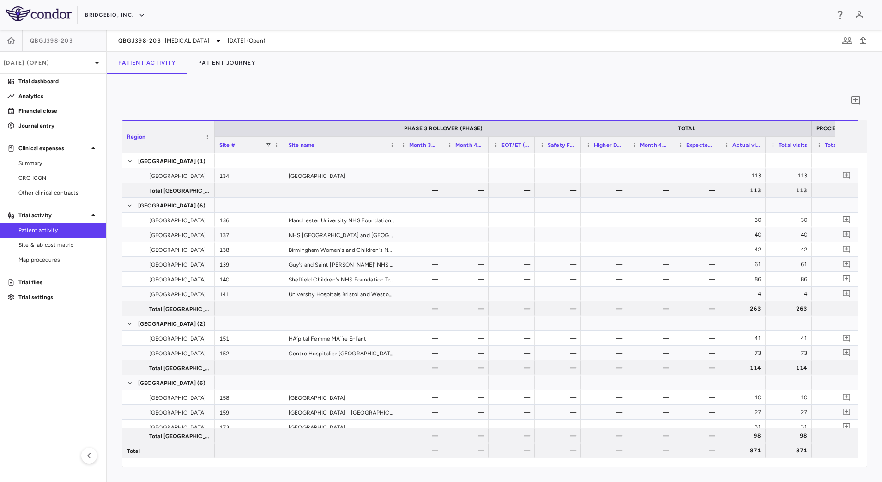
scroll to position [0, 2438]
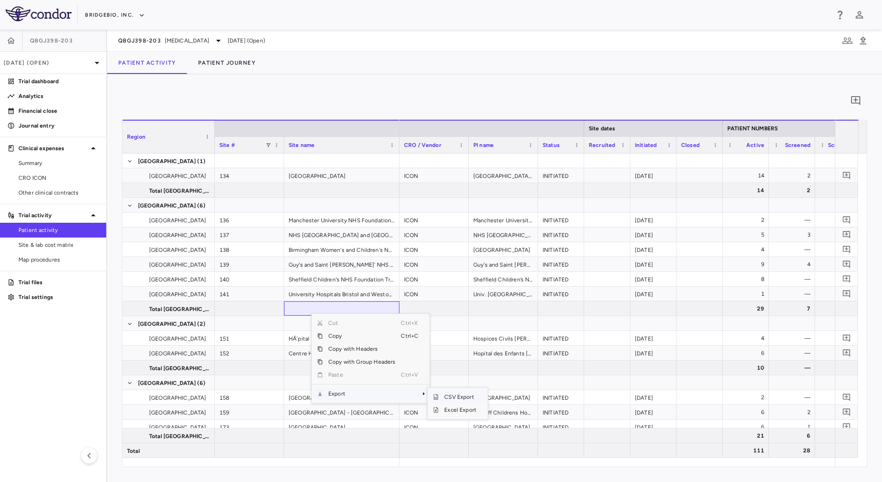
click at [458, 397] on span "CSV Export" at bounding box center [460, 396] width 43 height 13
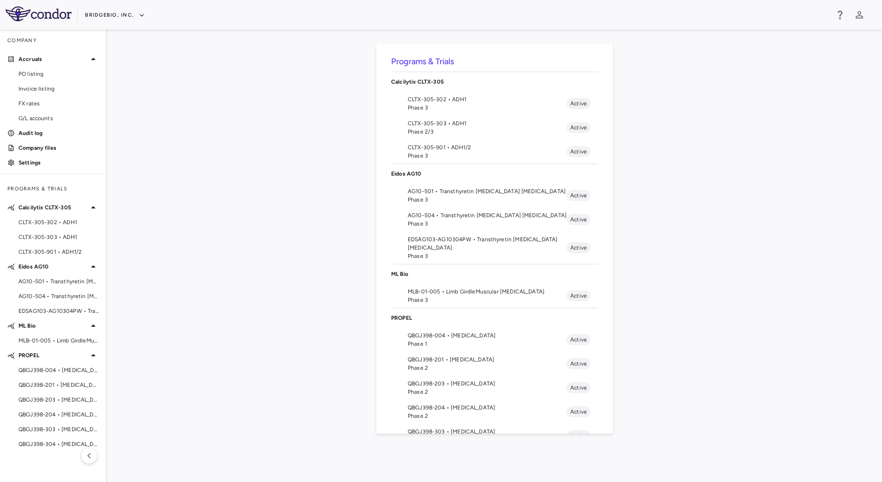
click at [455, 385] on span "QBGJ398-203 • [MEDICAL_DATA]" at bounding box center [487, 383] width 159 height 8
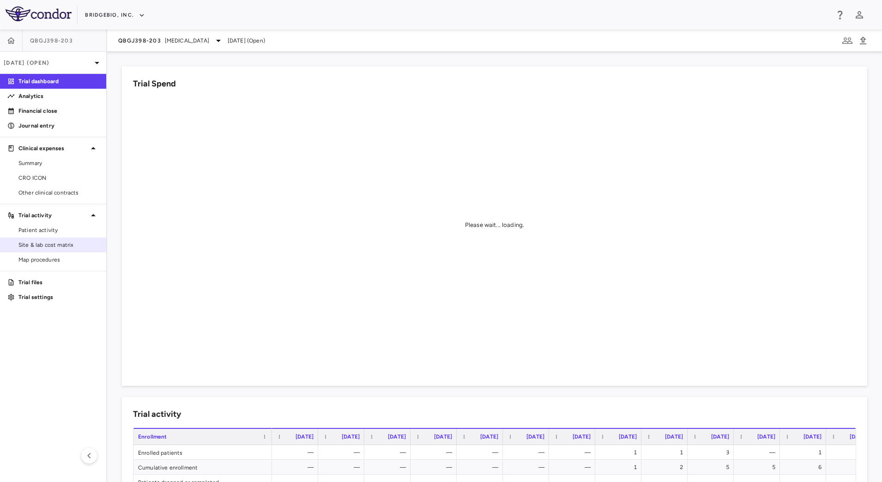
click at [48, 242] on span "Site & lab cost matrix" at bounding box center [58, 245] width 80 height 8
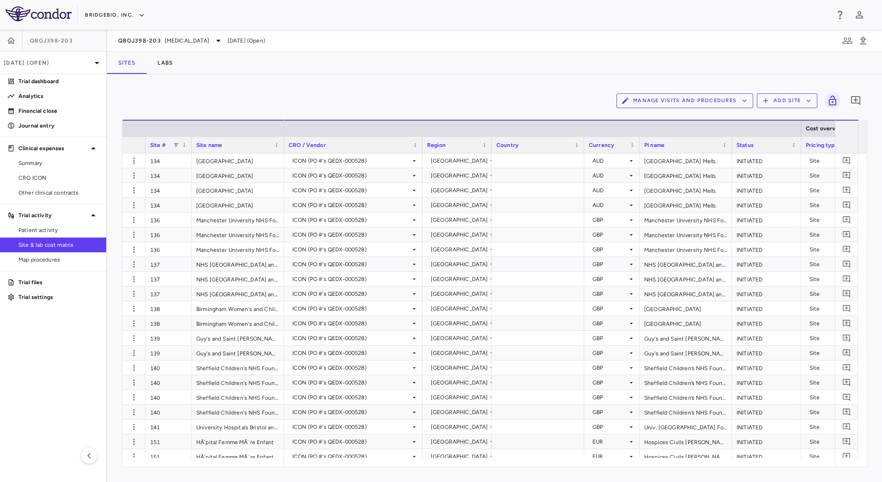
click at [704, 100] on button "Manage Visits and Procedures" at bounding box center [685, 100] width 137 height 15
click at [683, 117] on li "Visit Schedules" at bounding box center [675, 119] width 98 height 14
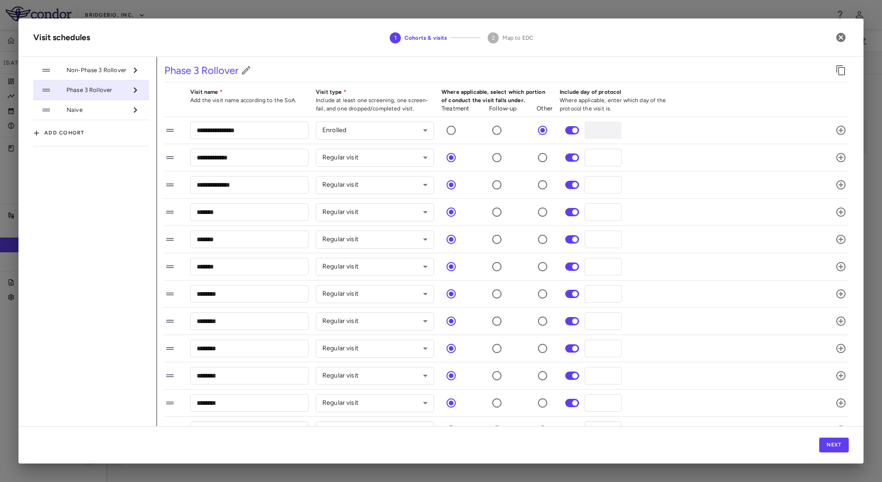
click at [98, 71] on span "Non-Phase 3 Rollover" at bounding box center [97, 70] width 61 height 8
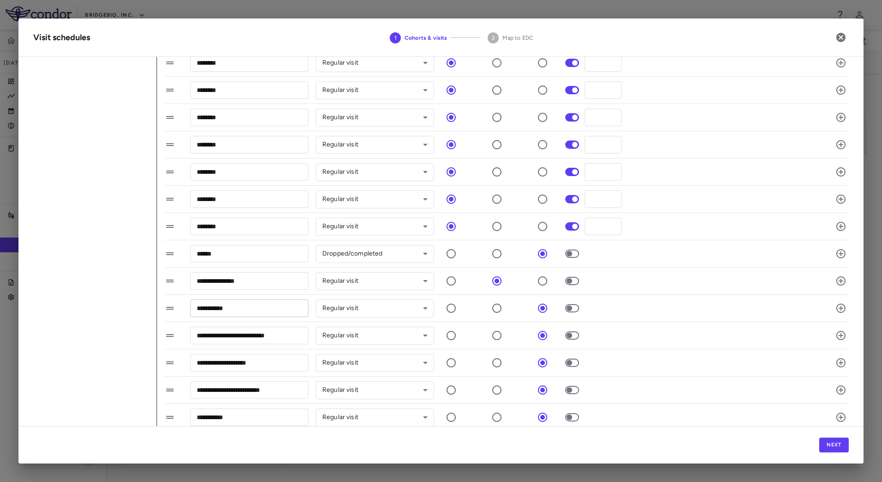
scroll to position [236, 0]
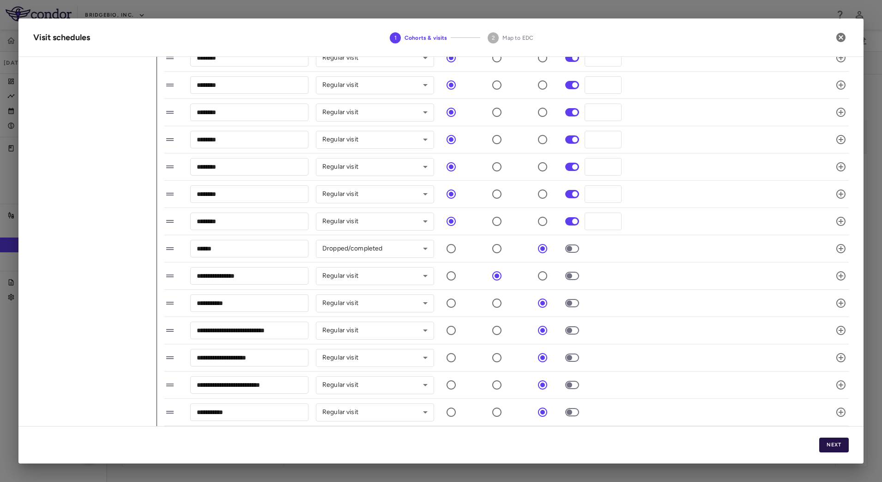
click at [830, 443] on button "Next" at bounding box center [834, 444] width 30 height 15
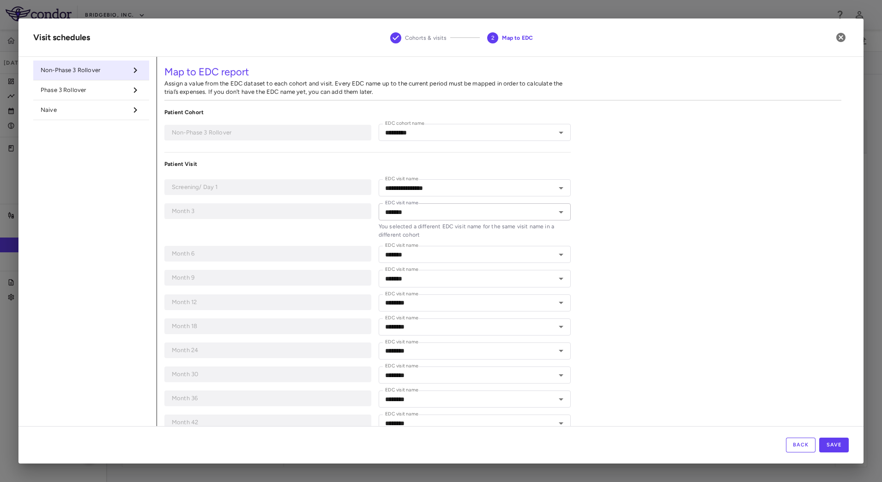
type input "*********"
type input "**********"
type input "*******"
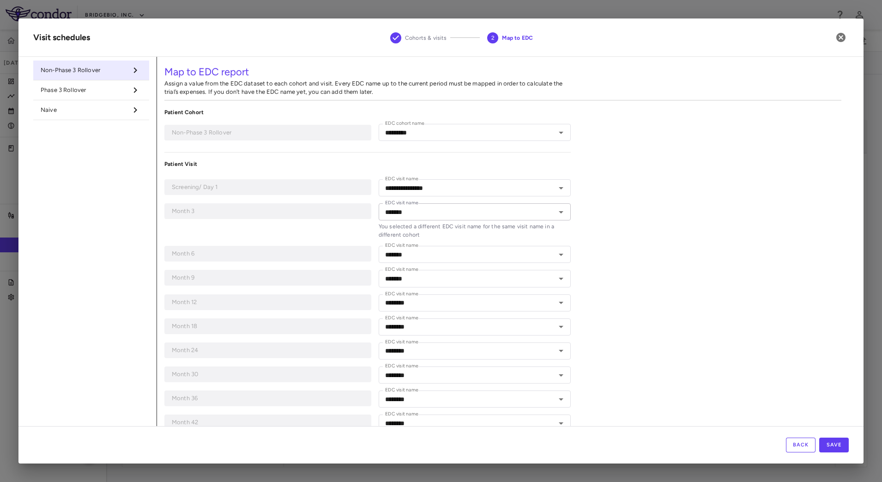
type input "********"
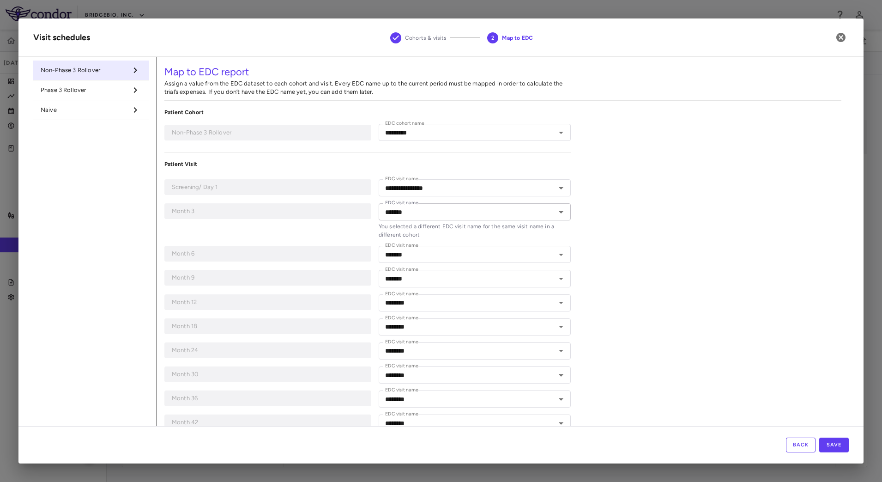
type input "********"
type input "**********"
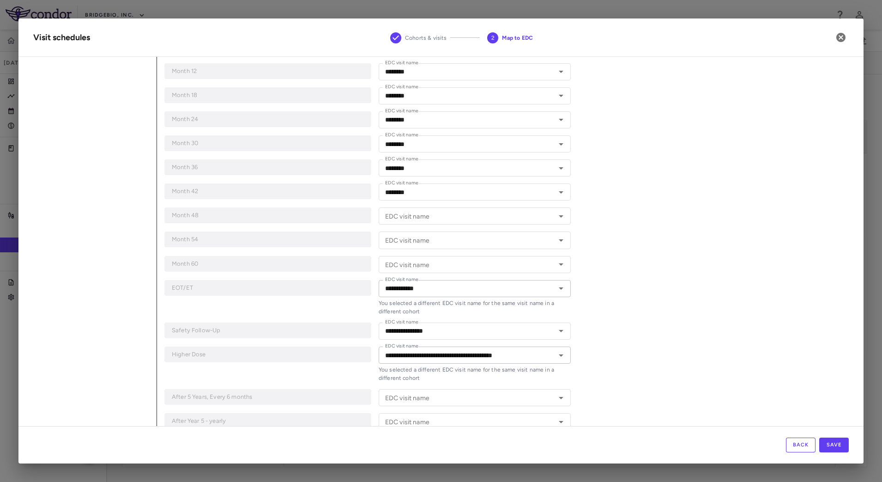
scroll to position [289, 0]
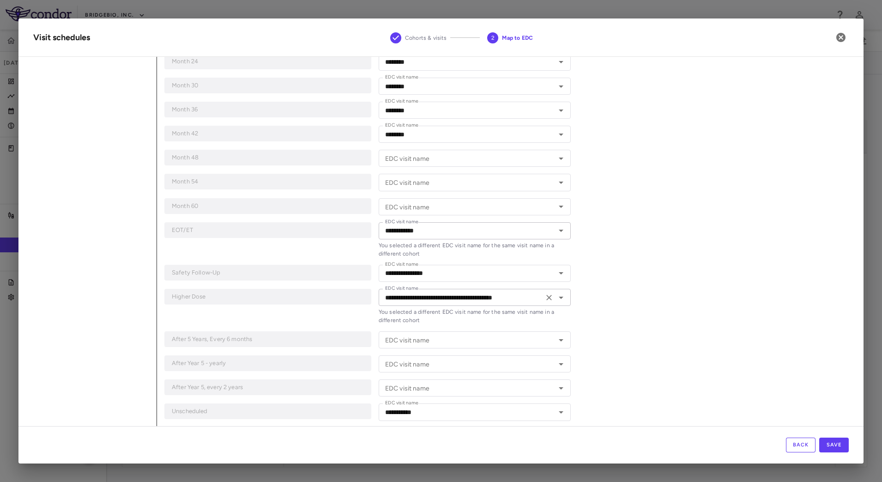
click at [556, 300] on icon "Open" at bounding box center [561, 297] width 11 height 11
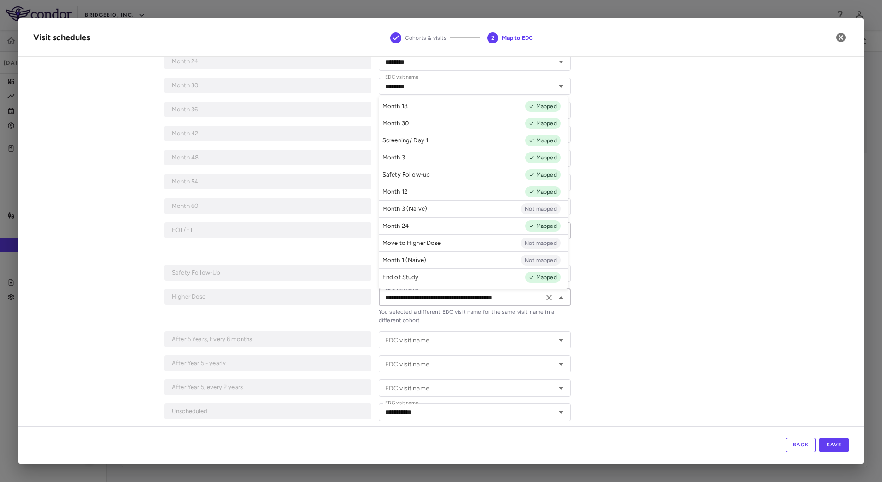
scroll to position [213, 0]
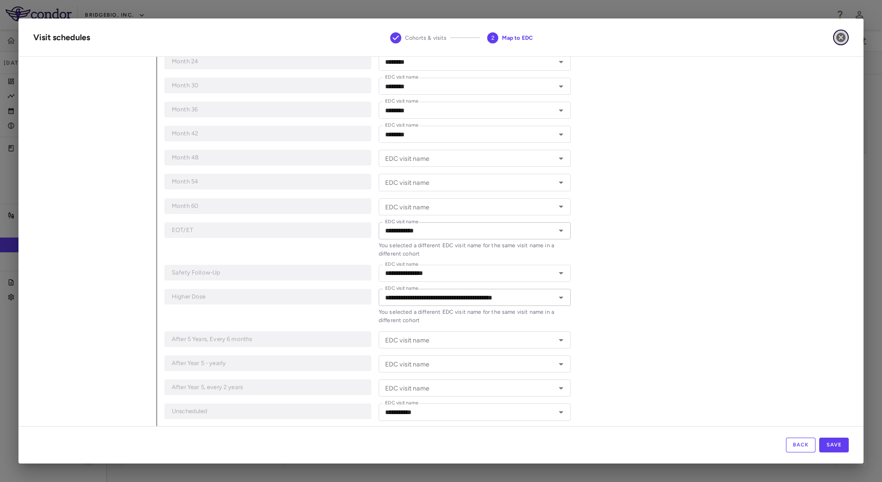
click at [845, 37] on icon "button" at bounding box center [840, 37] width 9 height 9
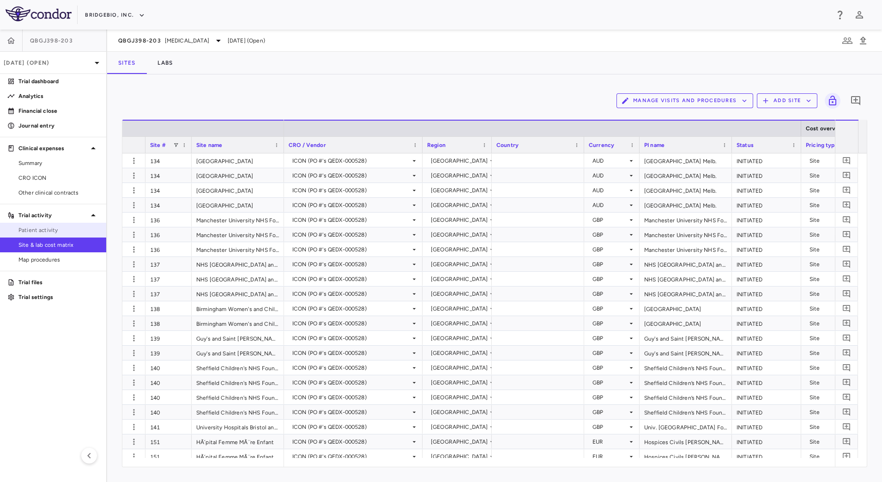
drag, startPoint x: 67, startPoint y: 228, endPoint x: 82, endPoint y: 227, distance: 15.7
click at [66, 229] on span "Patient activity" at bounding box center [58, 230] width 80 height 8
